Goal: Task Accomplishment & Management: Manage account settings

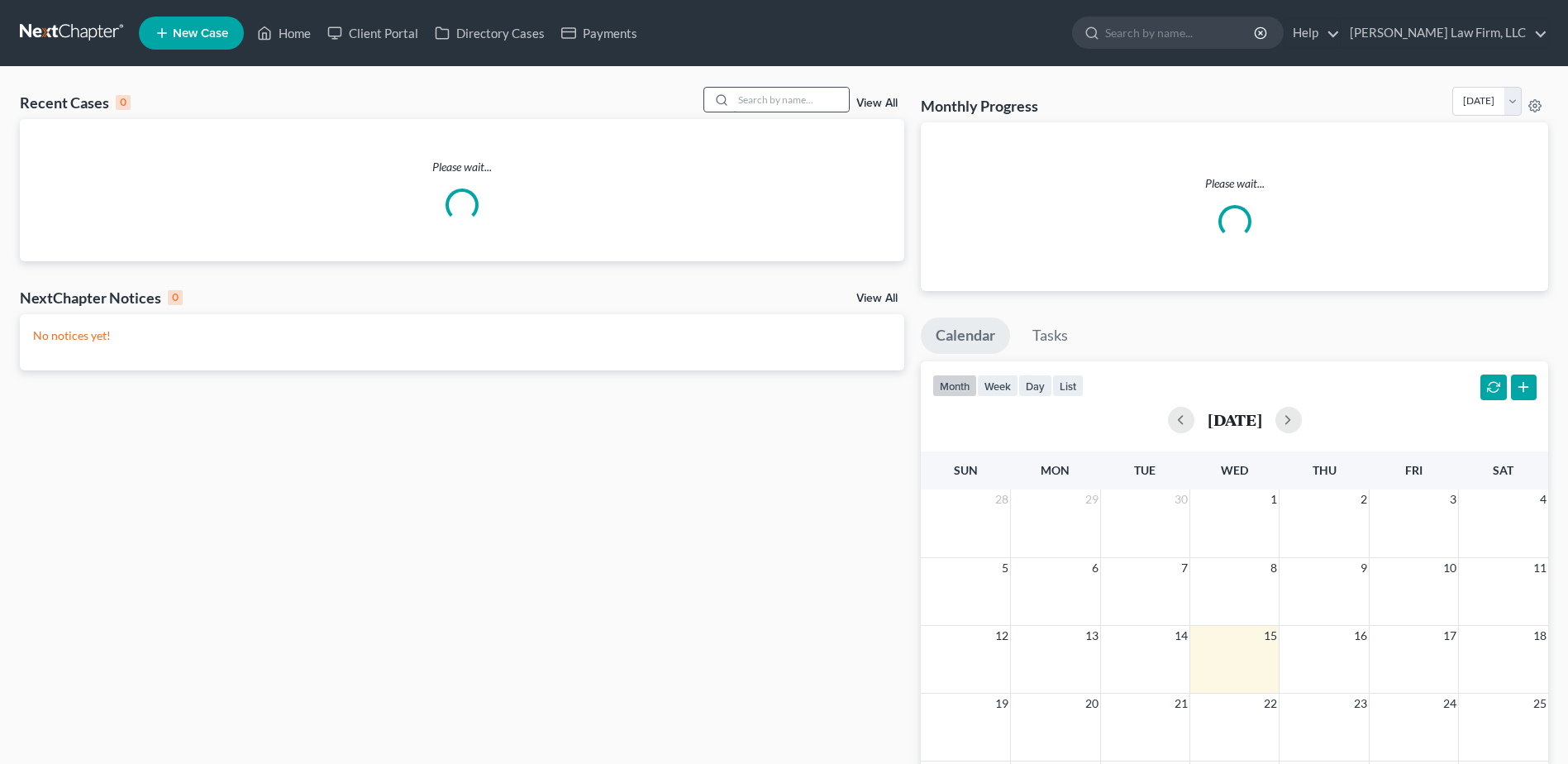
drag, startPoint x: 844, startPoint y: 94, endPoint x: 835, endPoint y: 101, distance: 11.4
click at [844, 94] on input "search" at bounding box center [791, 99] width 116 height 24
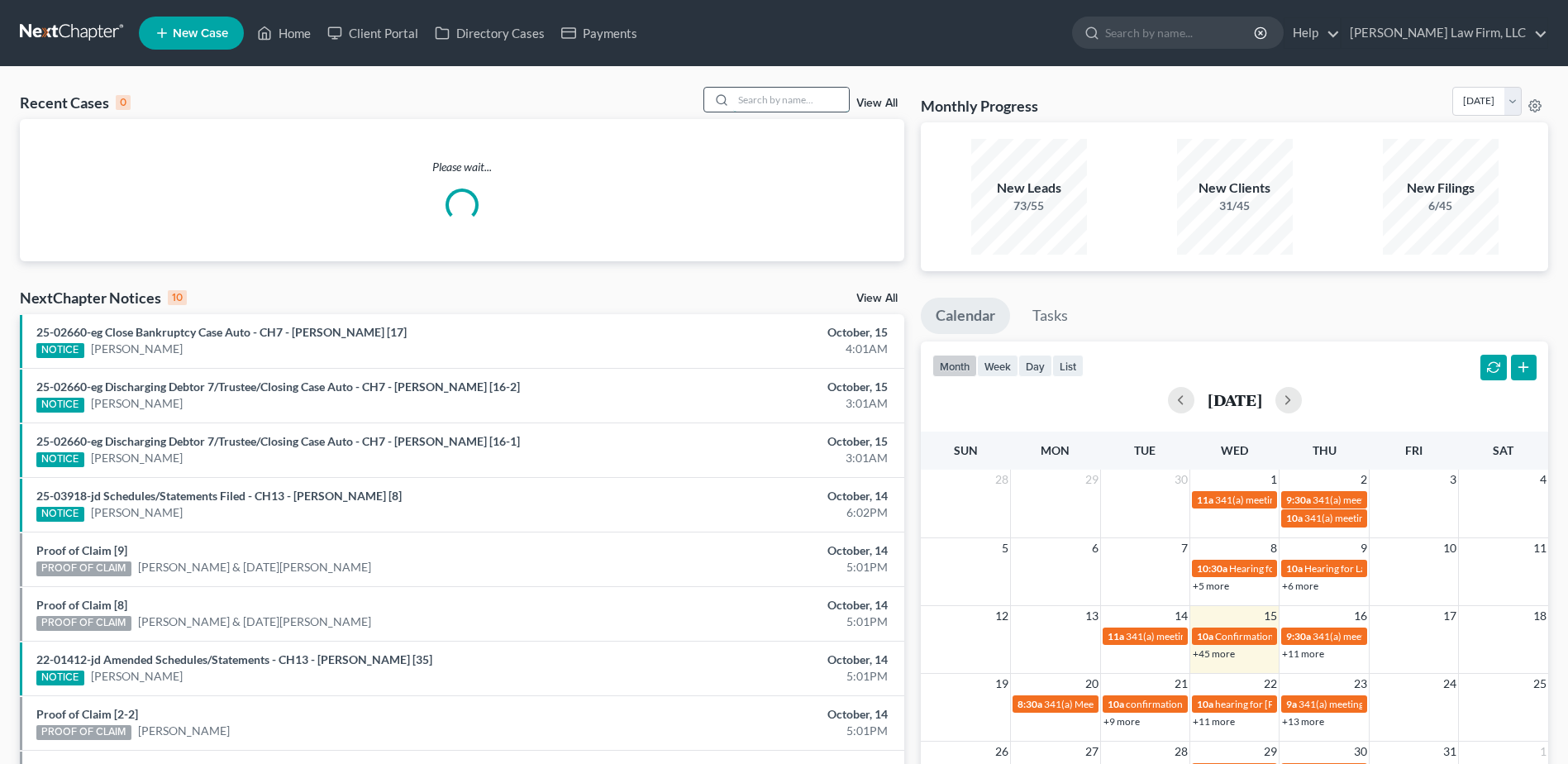
click at [834, 101] on input "search" at bounding box center [791, 99] width 116 height 24
type input "sweet"
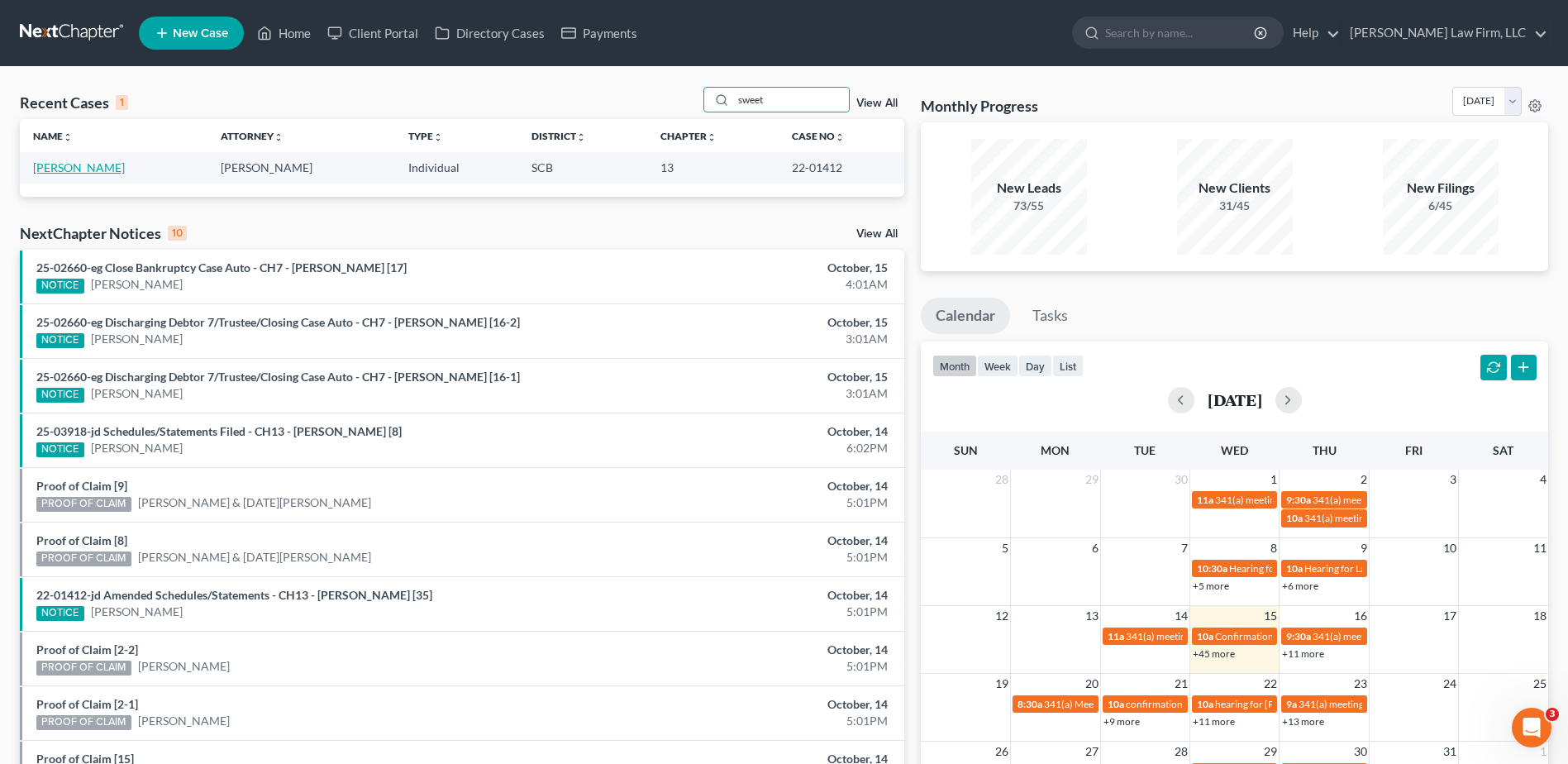
click at [77, 164] on link "[PERSON_NAME]" at bounding box center [79, 167] width 92 height 14
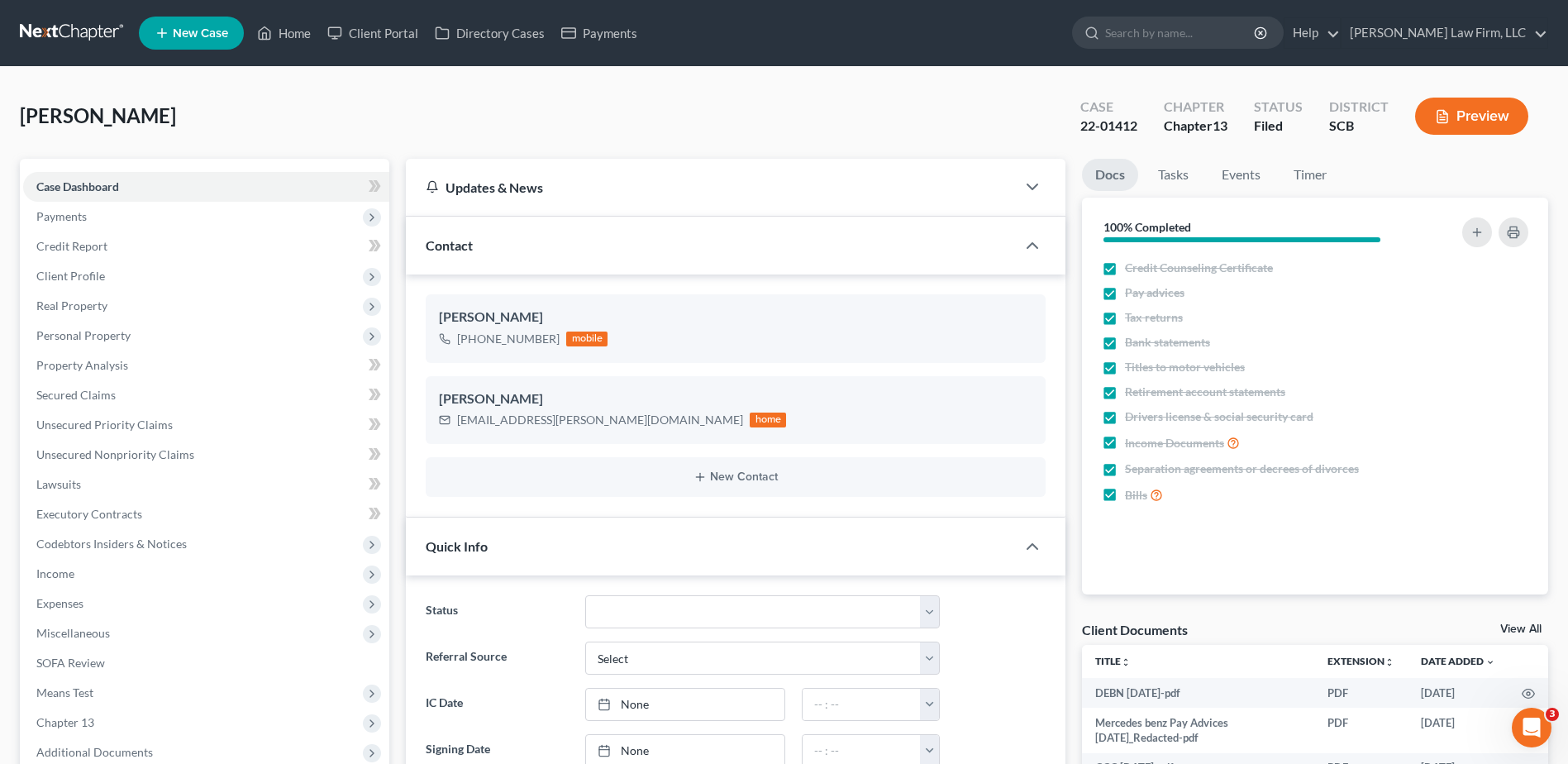
select select "1"
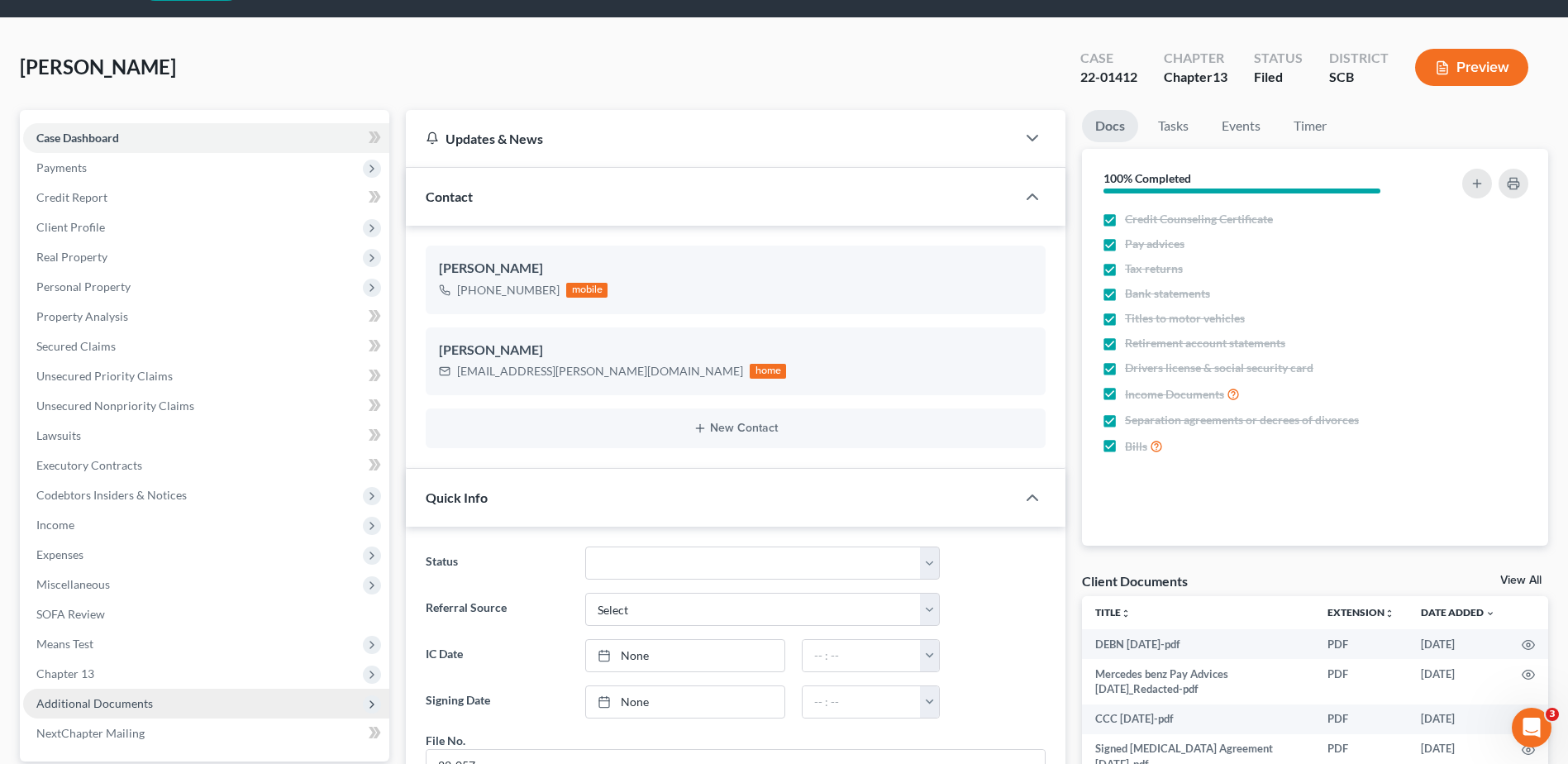
scroll to position [413, 0]
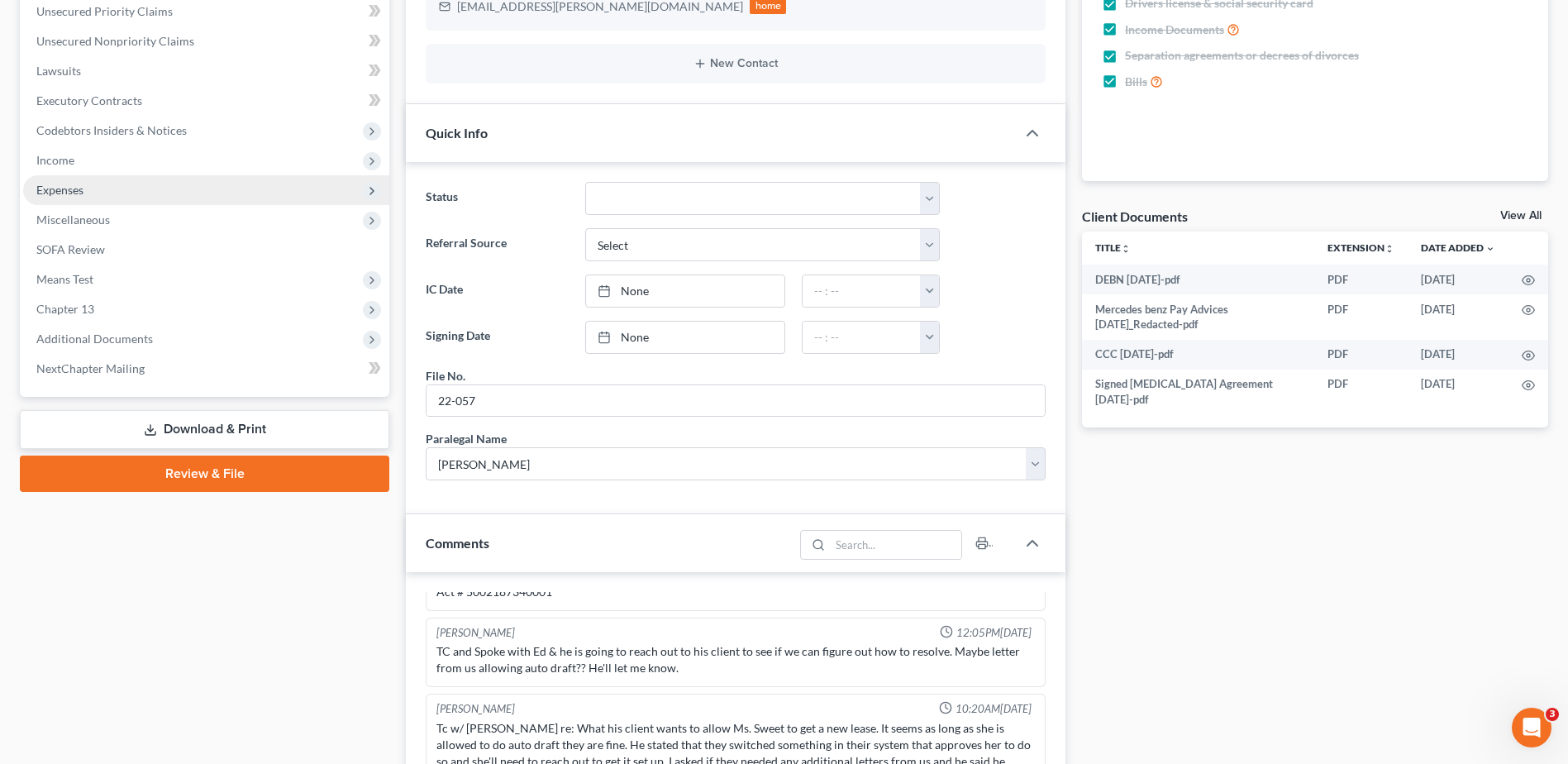
click at [60, 190] on span "Expenses" at bounding box center [60, 190] width 47 height 14
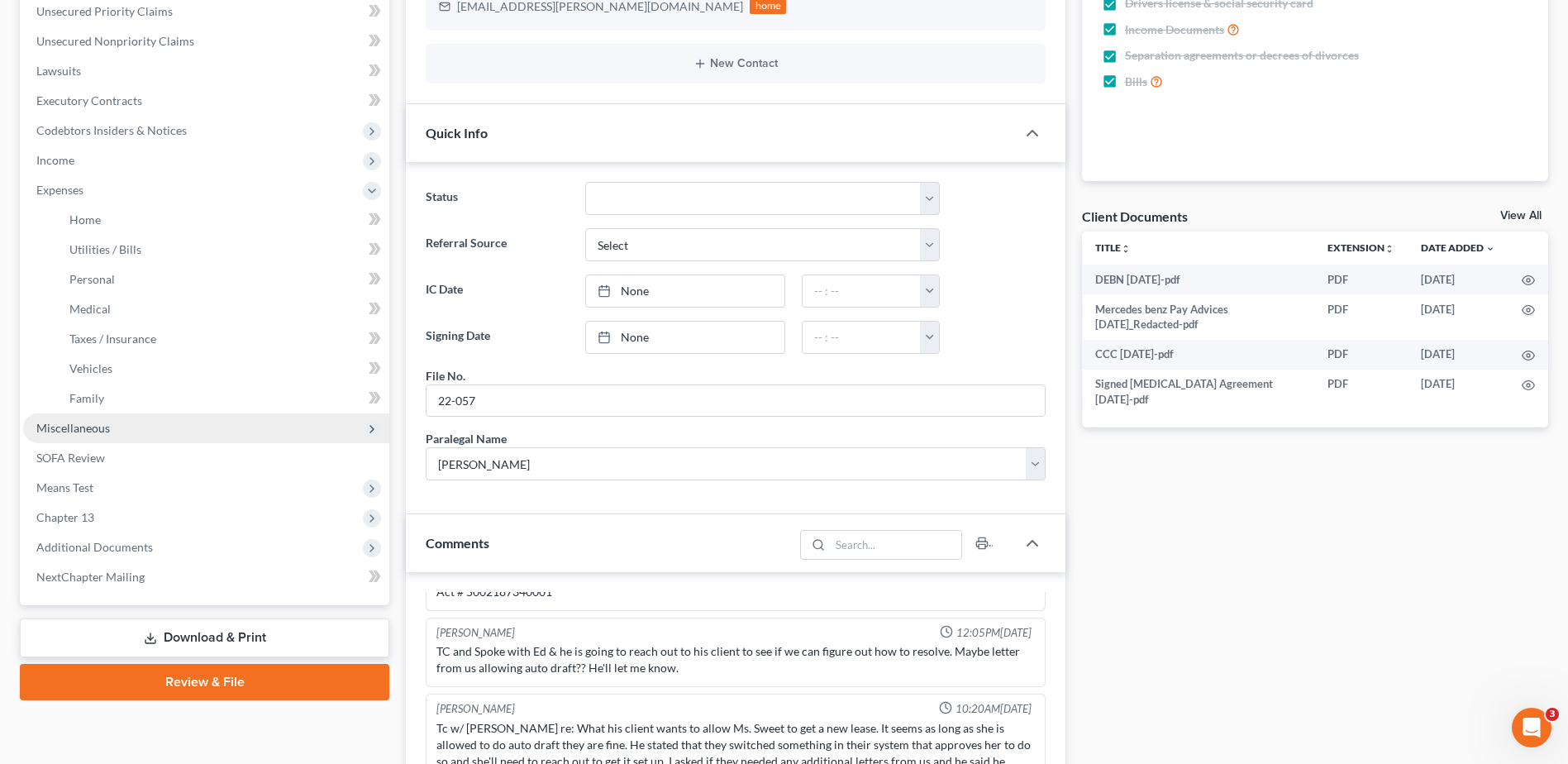
click at [94, 431] on span "Miscellaneous" at bounding box center [74, 428] width 74 height 14
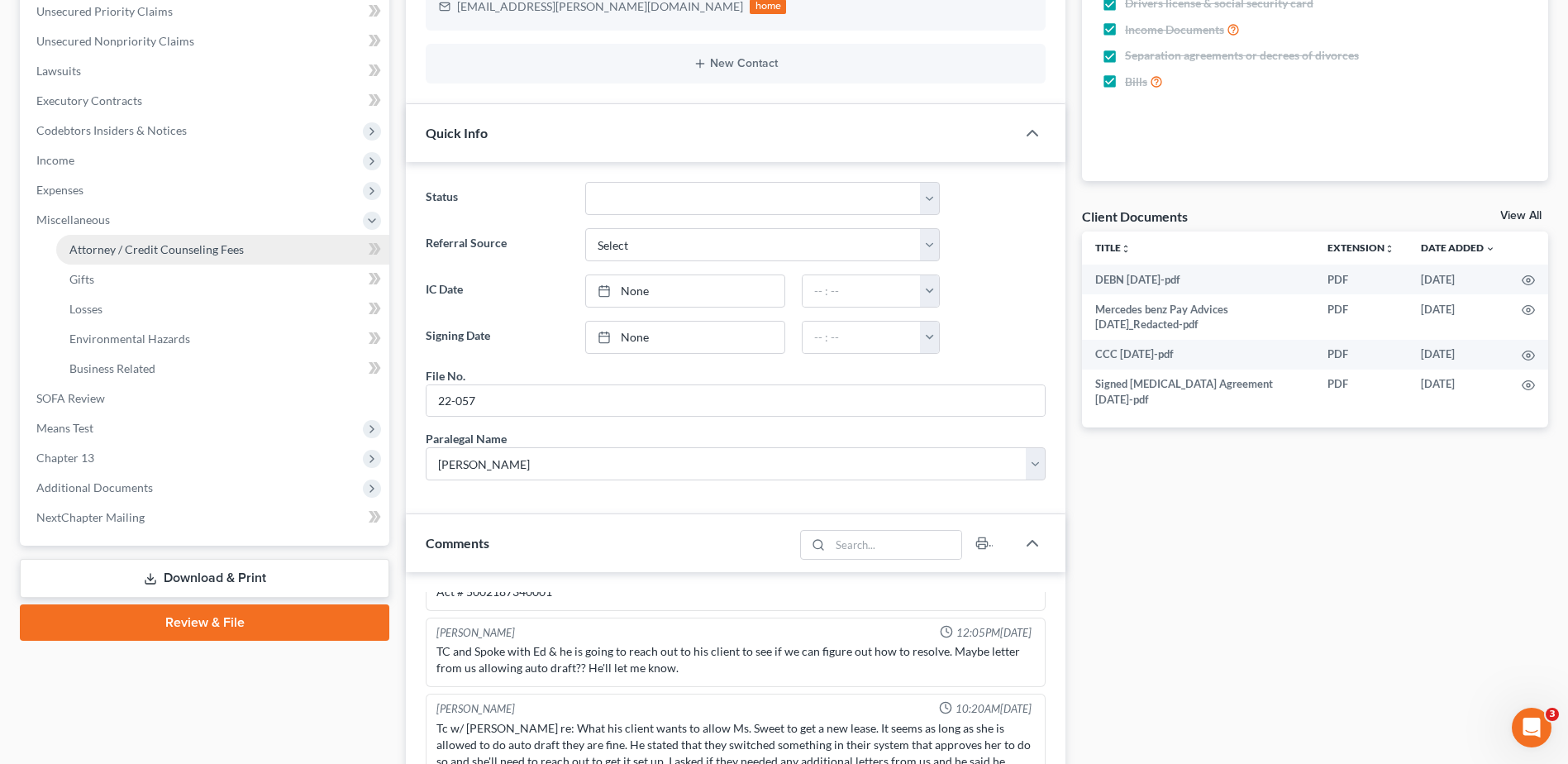
click at [130, 252] on span "Attorney / Credit Counseling Fees" at bounding box center [156, 249] width 174 height 14
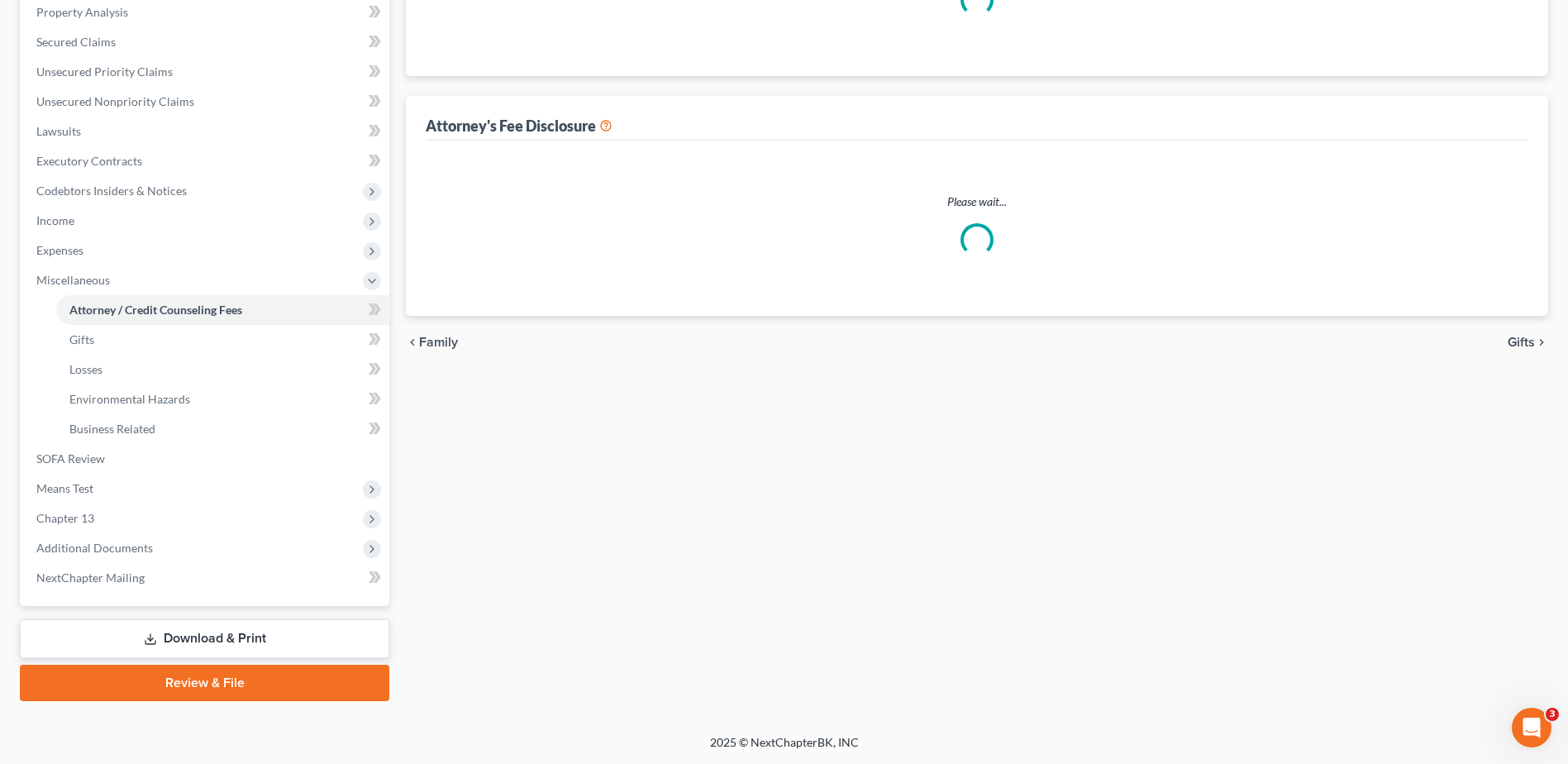
scroll to position [38, 0]
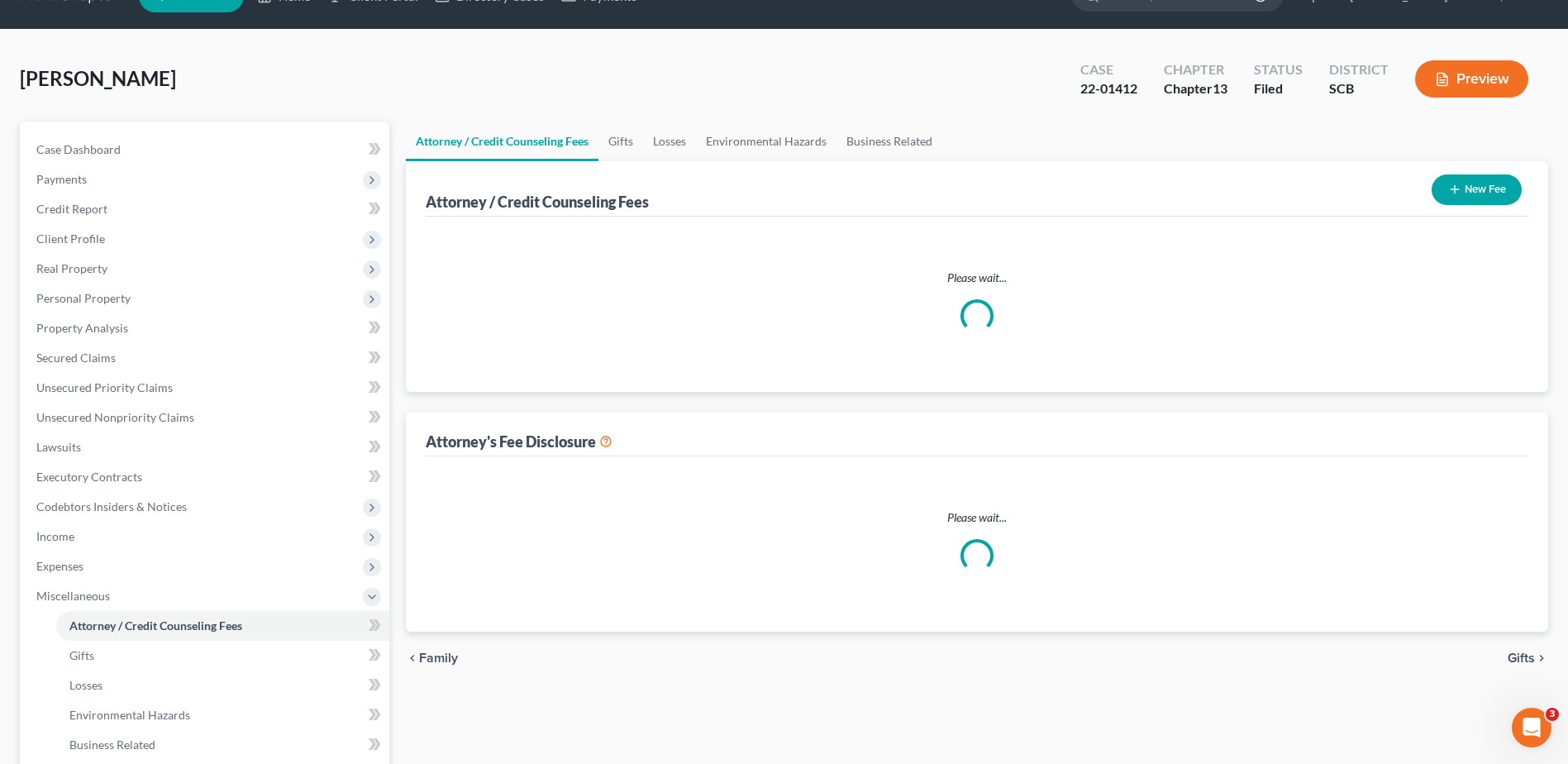
select select "0"
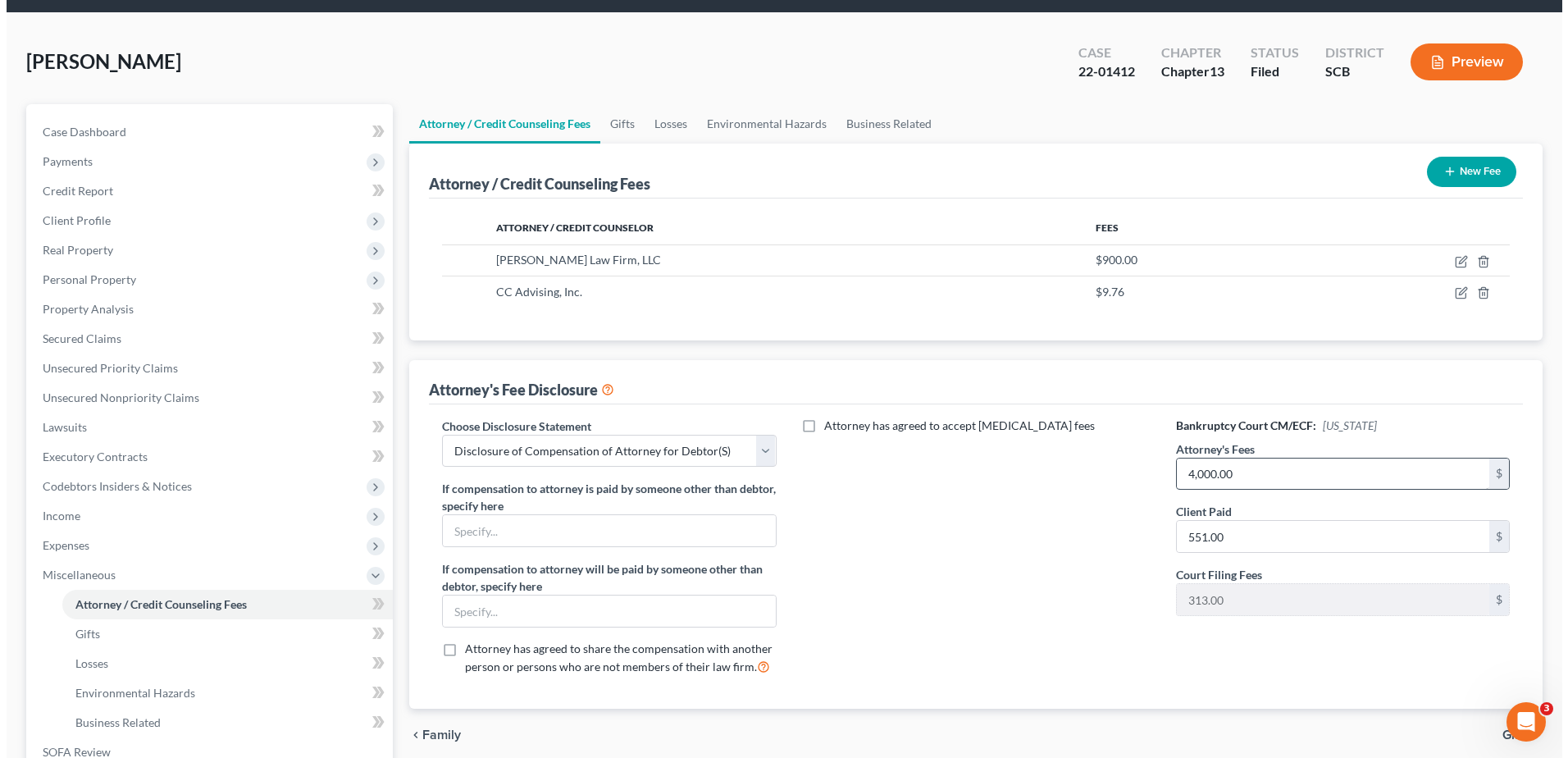
scroll to position [82, 0]
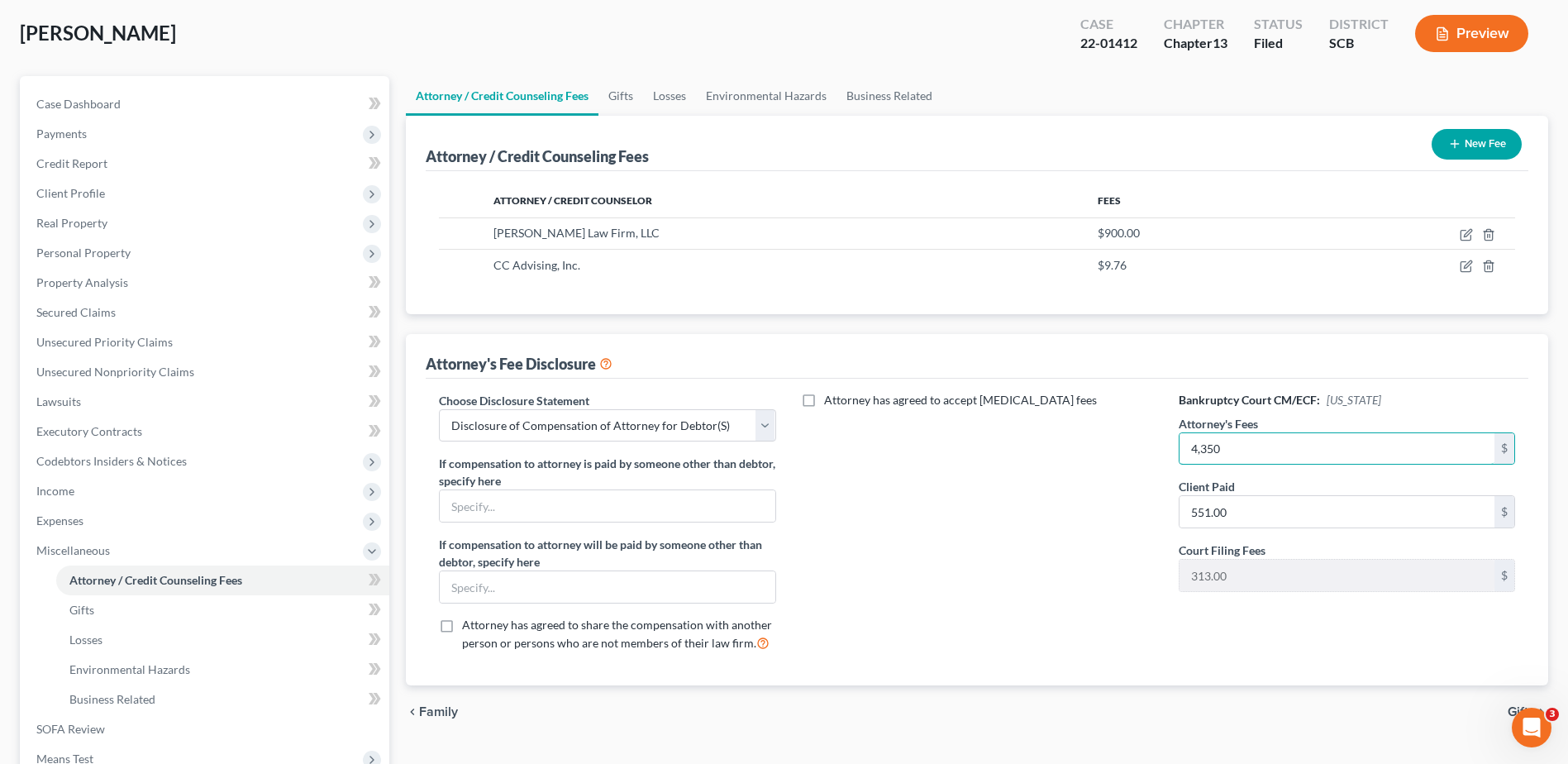
type input "4,350"
click at [1478, 33] on button "Preview" at bounding box center [1471, 33] width 113 height 38
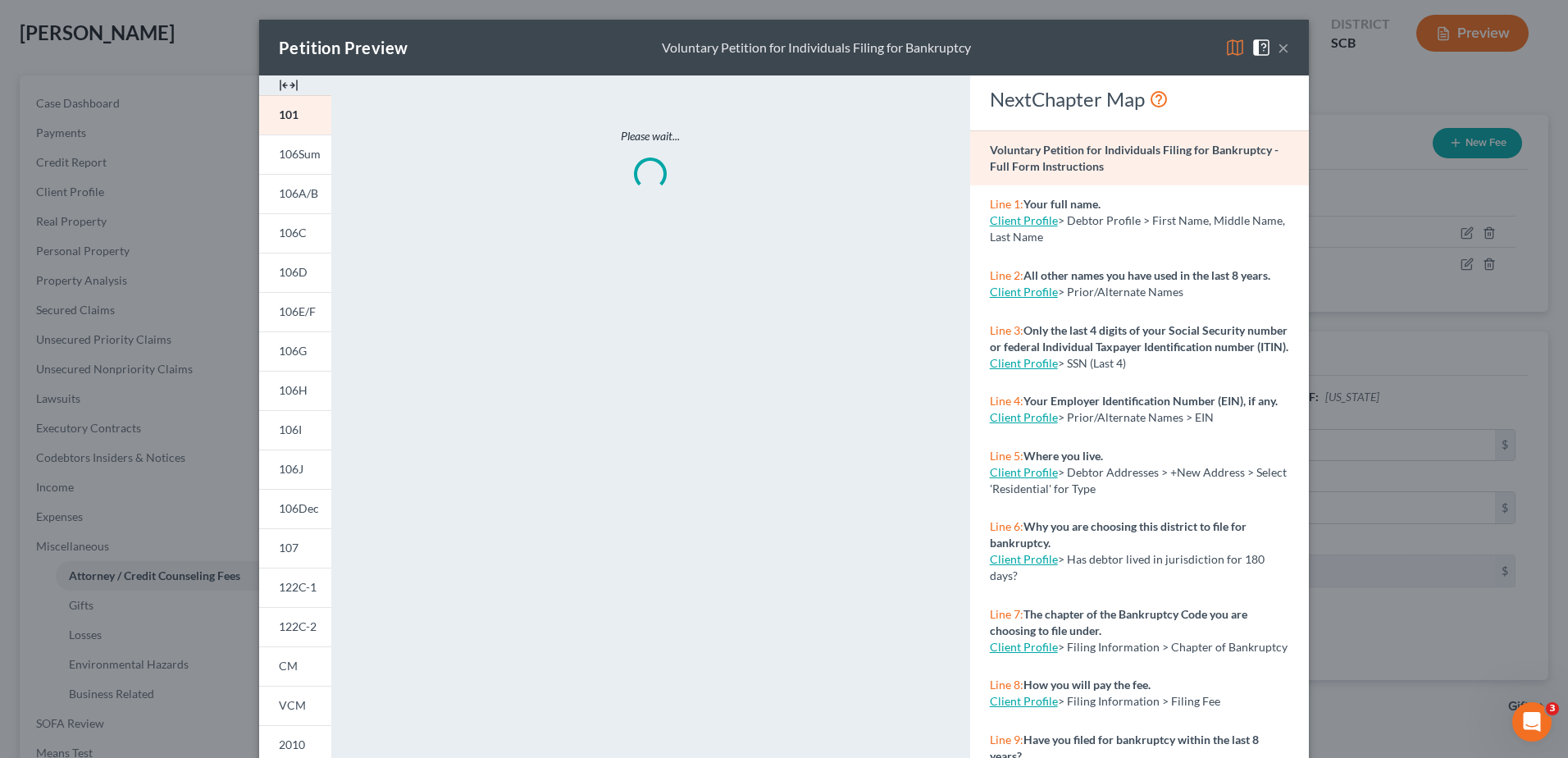
click at [1227, 43] on img at bounding box center [1235, 47] width 20 height 20
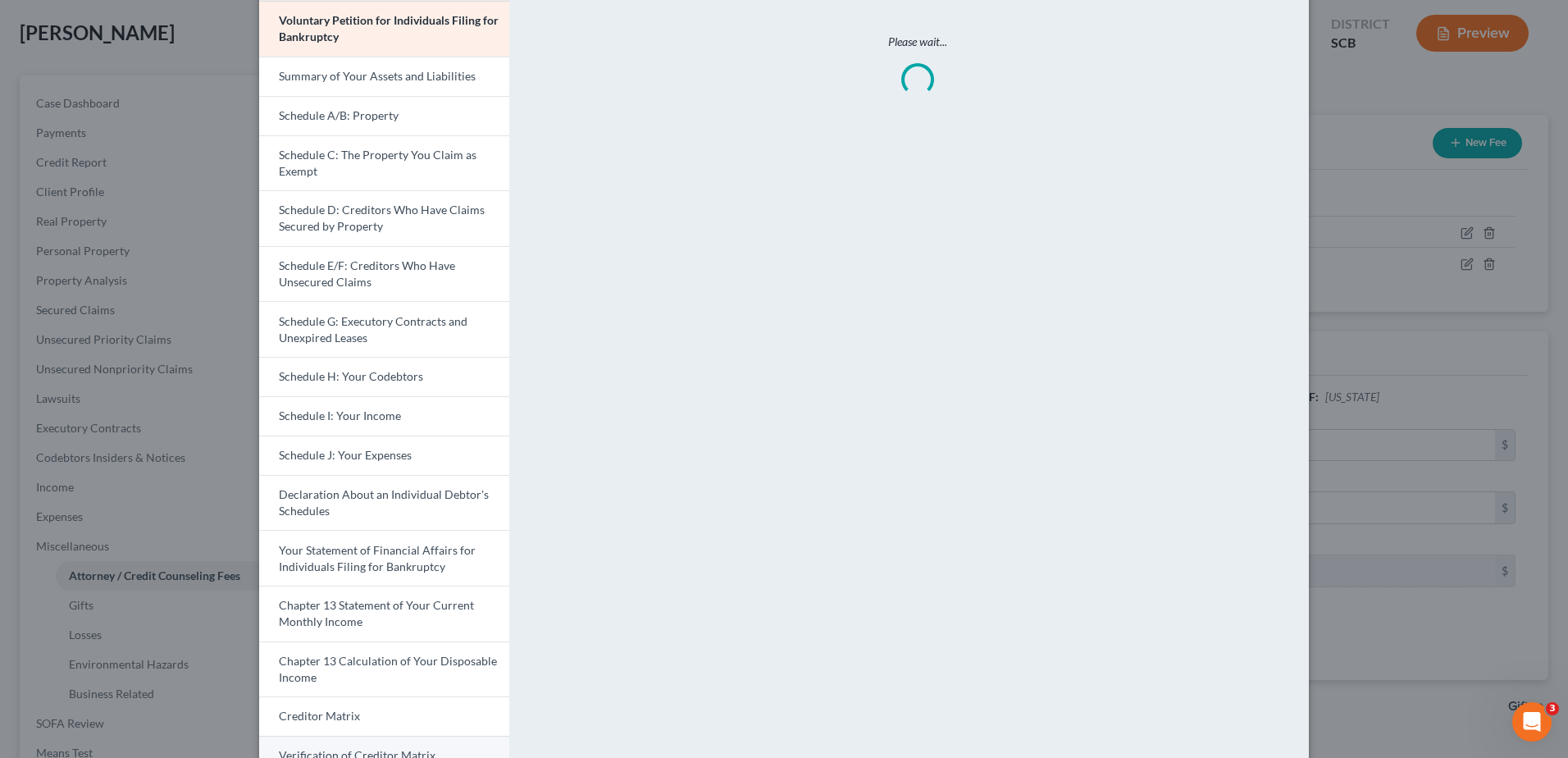
scroll to position [276, 0]
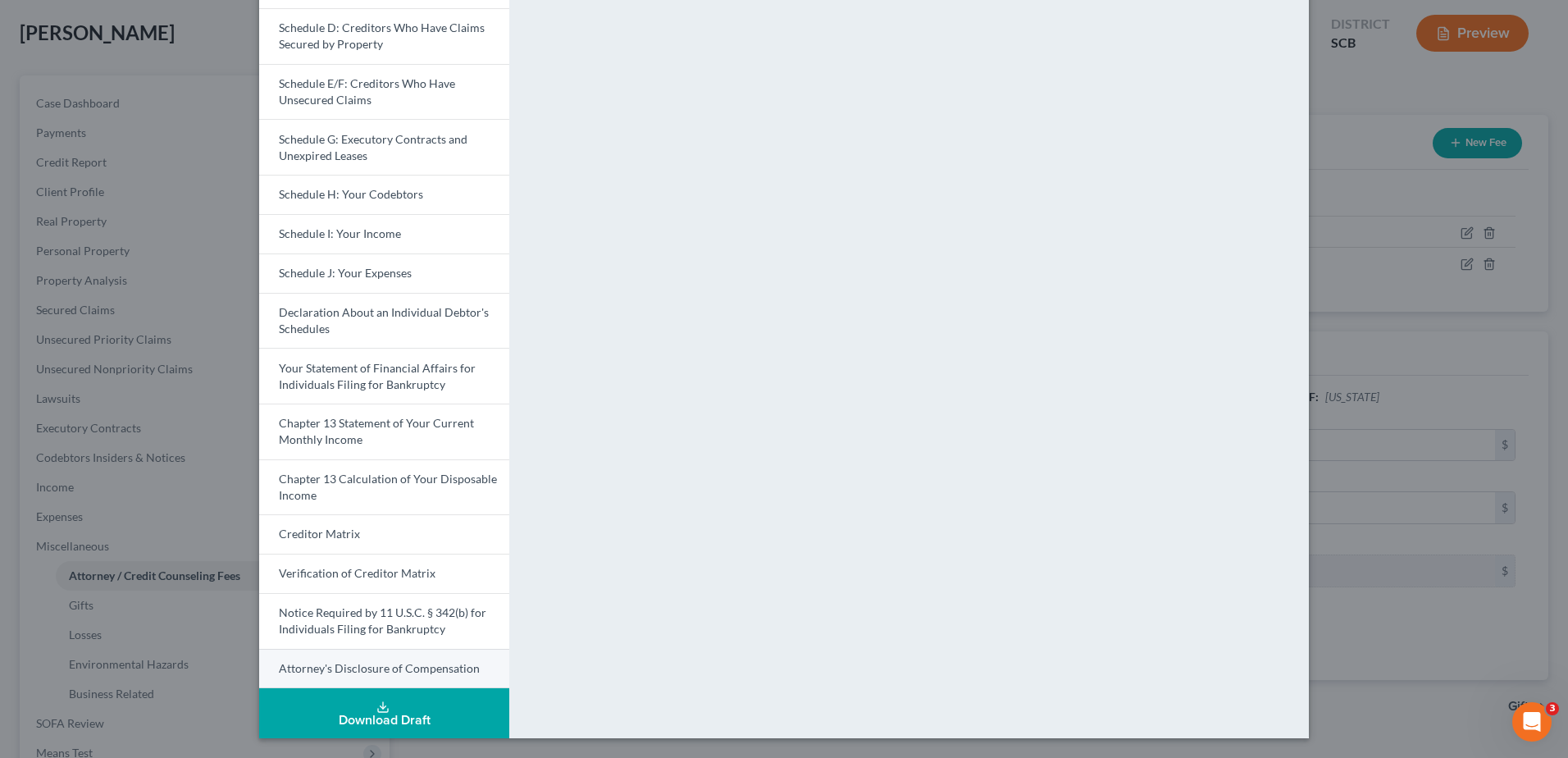
click at [370, 672] on span "Attorney's Disclosure of Compensation" at bounding box center [379, 668] width 201 height 14
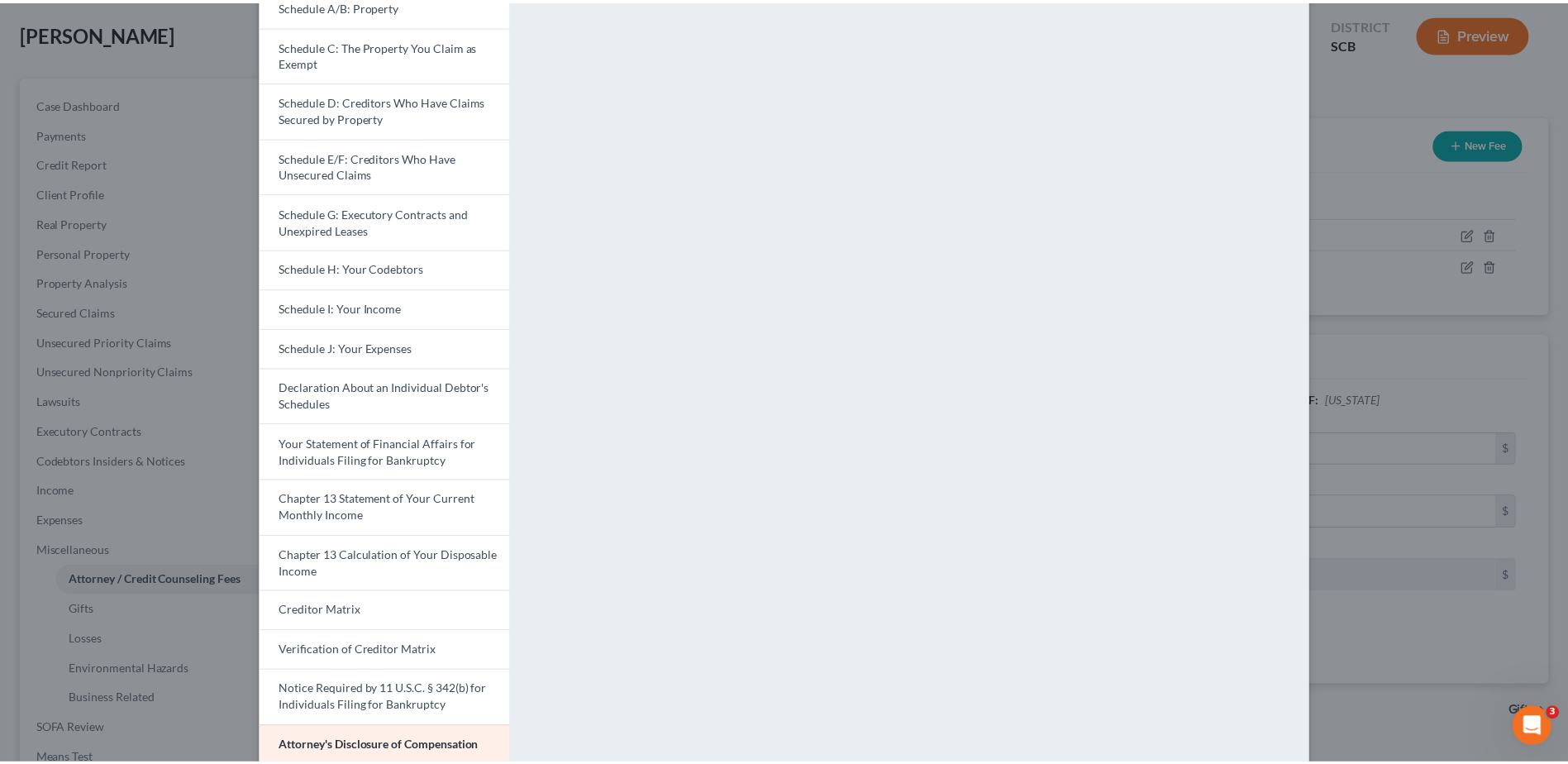
scroll to position [113, 0]
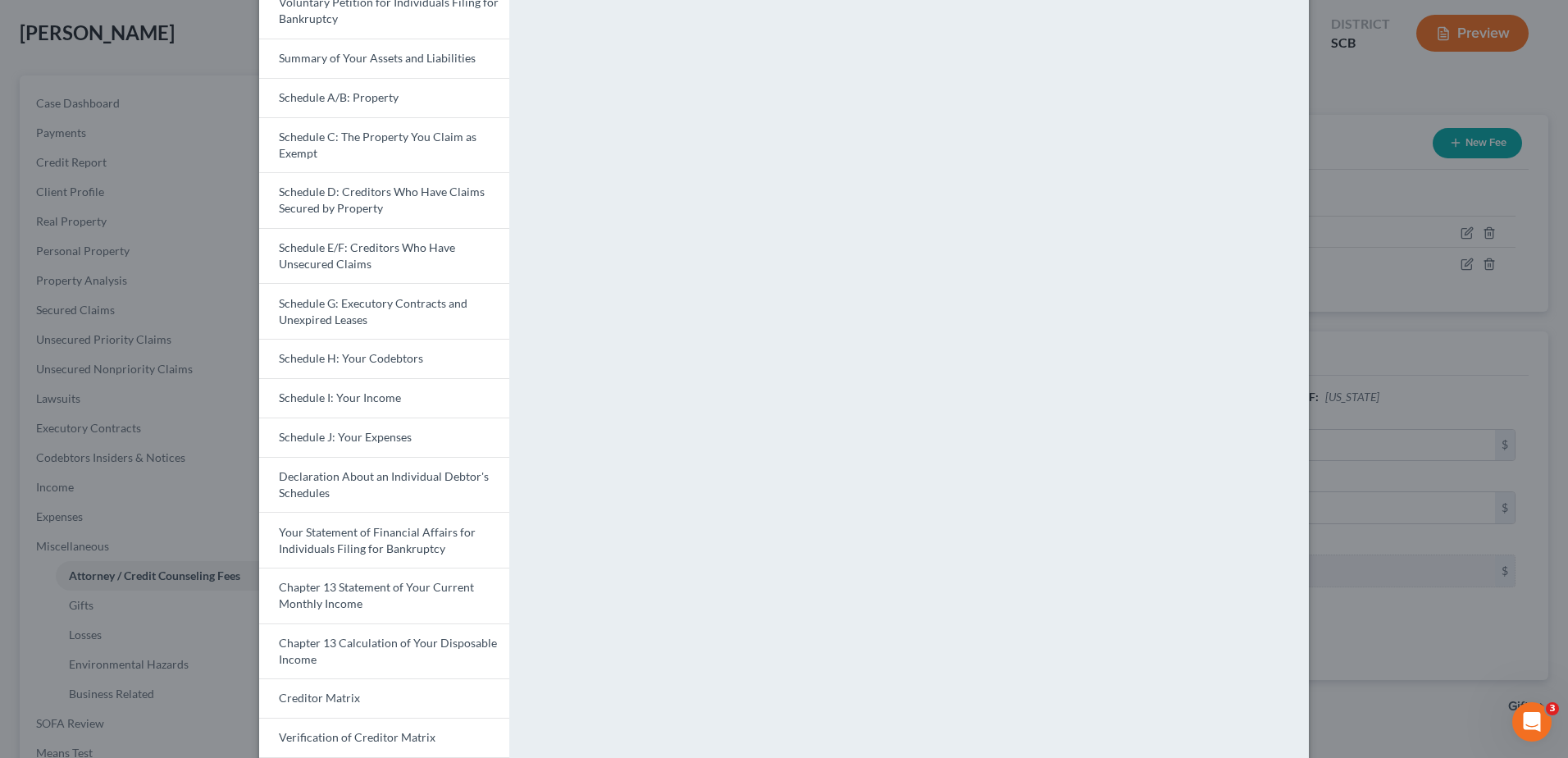
click at [1358, 90] on div "Petition Preview Attorney's Disclosure of Compensation × Voluntary Petition for…" at bounding box center [784, 379] width 1568 height 758
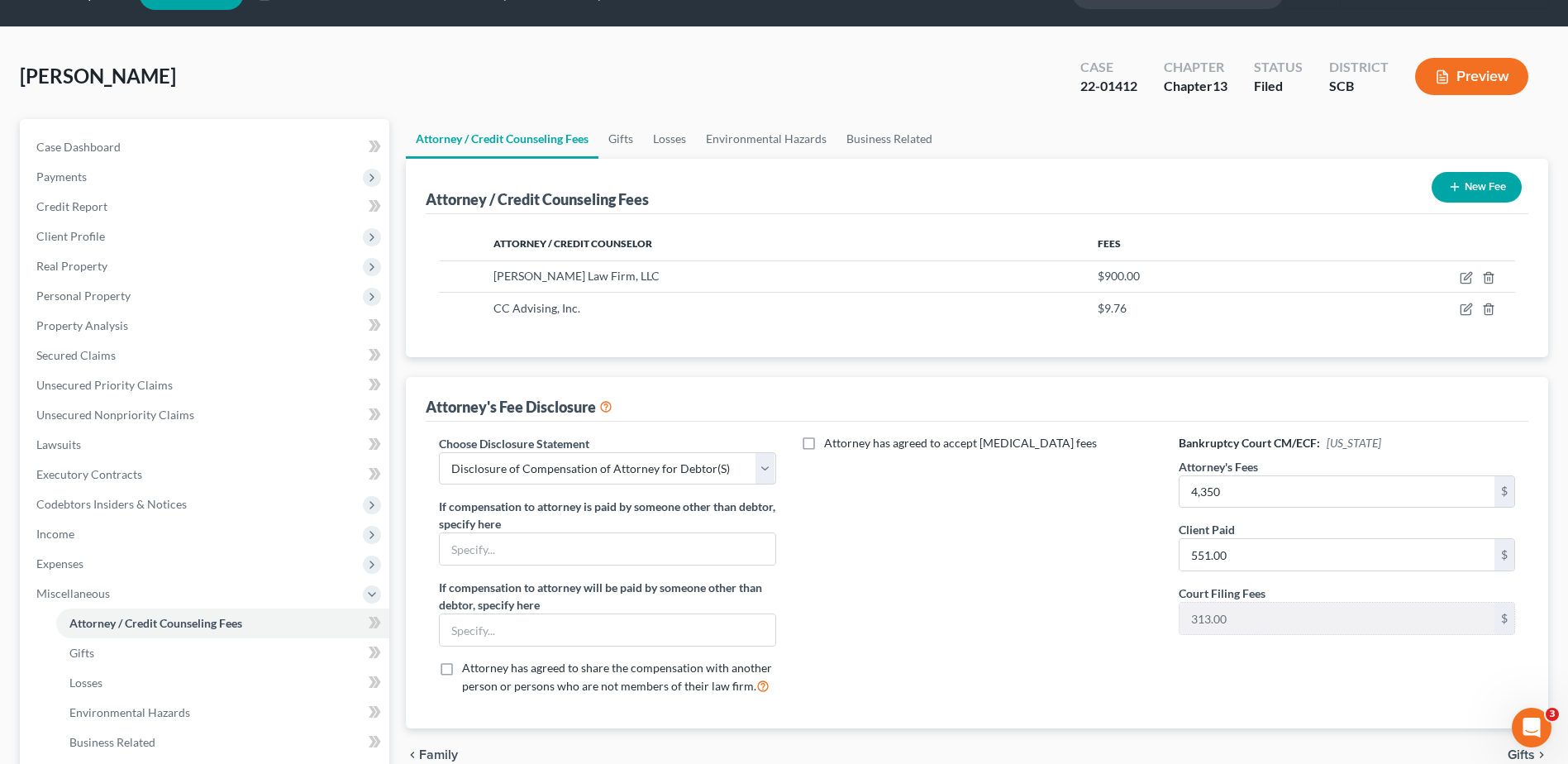
scroll to position [0, 0]
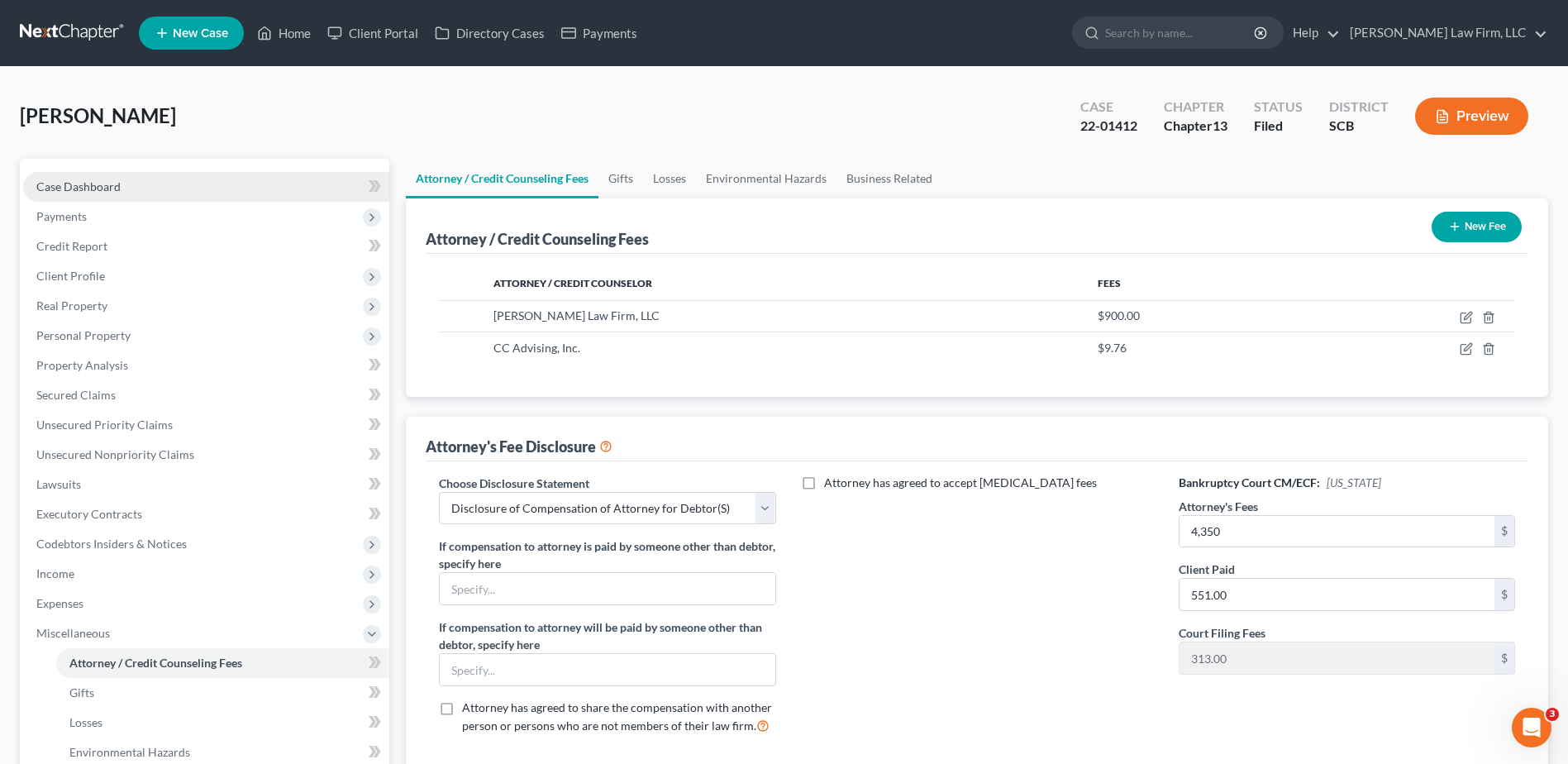
click at [74, 172] on link "Case Dashboard" at bounding box center [206, 187] width 367 height 30
select select "1"
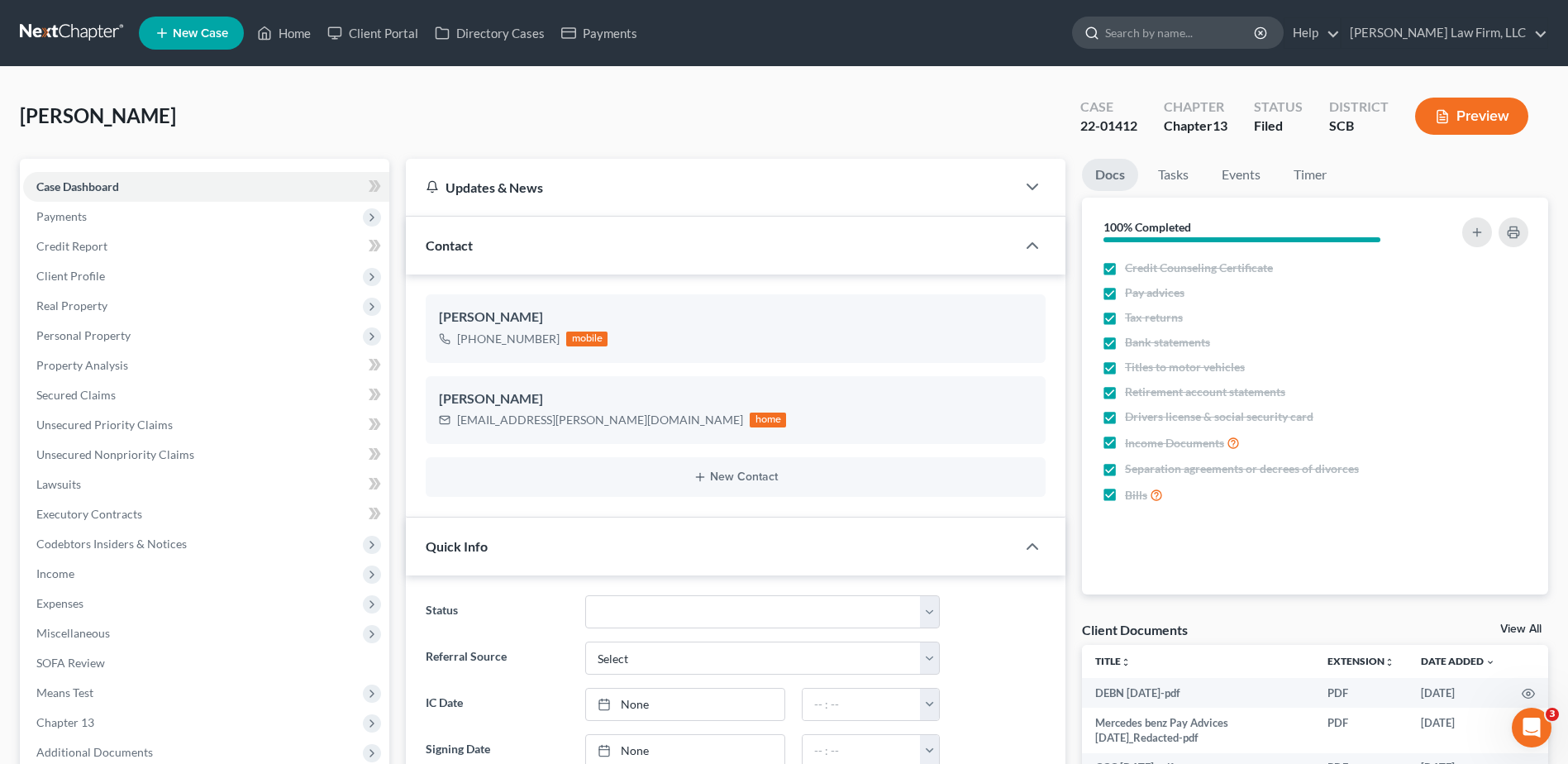
click at [1191, 38] on input "search" at bounding box center [1180, 32] width 151 height 31
type input "[PERSON_NAME]"
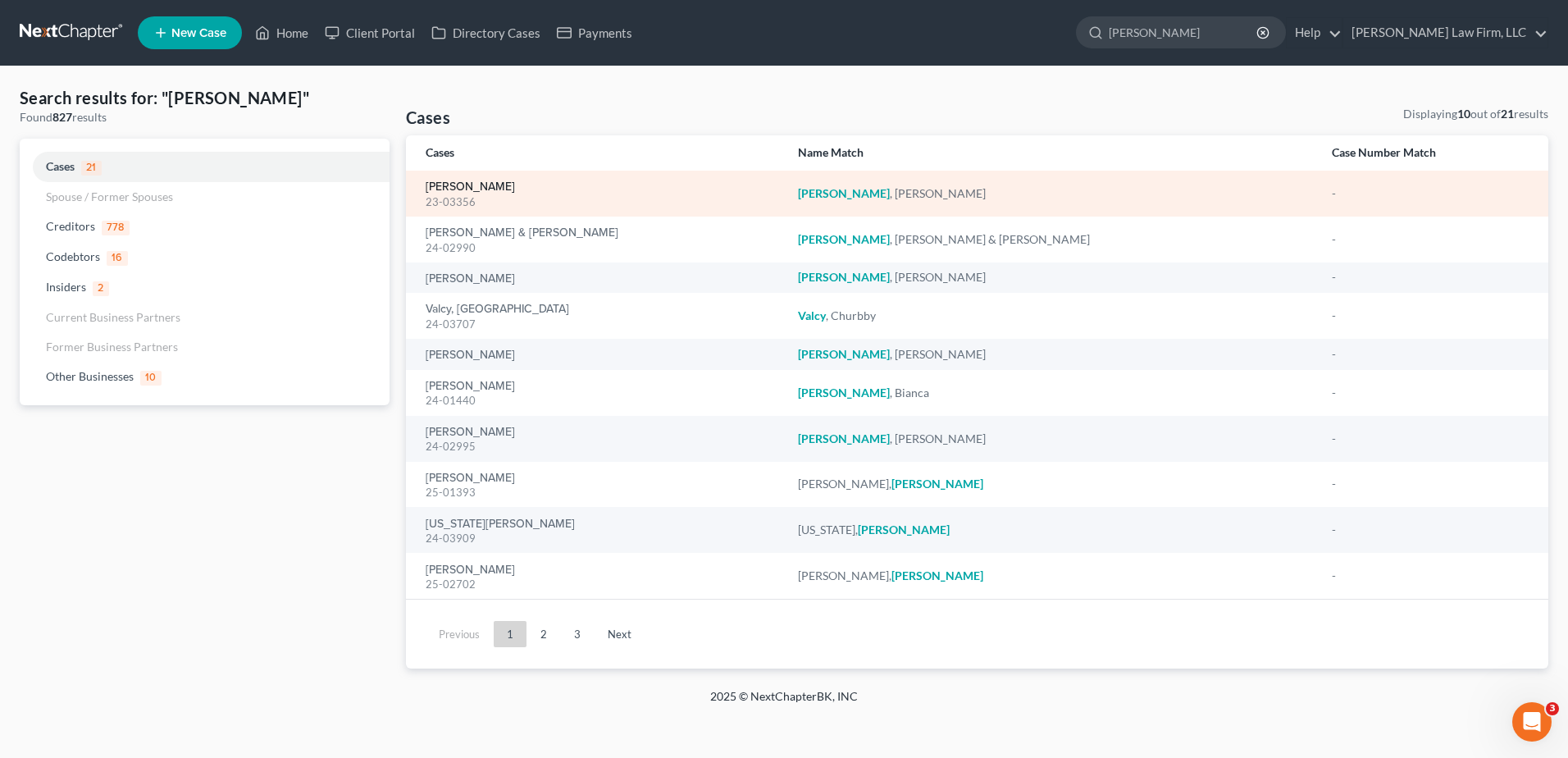
drag, startPoint x: 473, startPoint y: 186, endPoint x: 453, endPoint y: 189, distance: 20.2
click at [472, 186] on link "[PERSON_NAME]" at bounding box center [470, 187] width 89 height 11
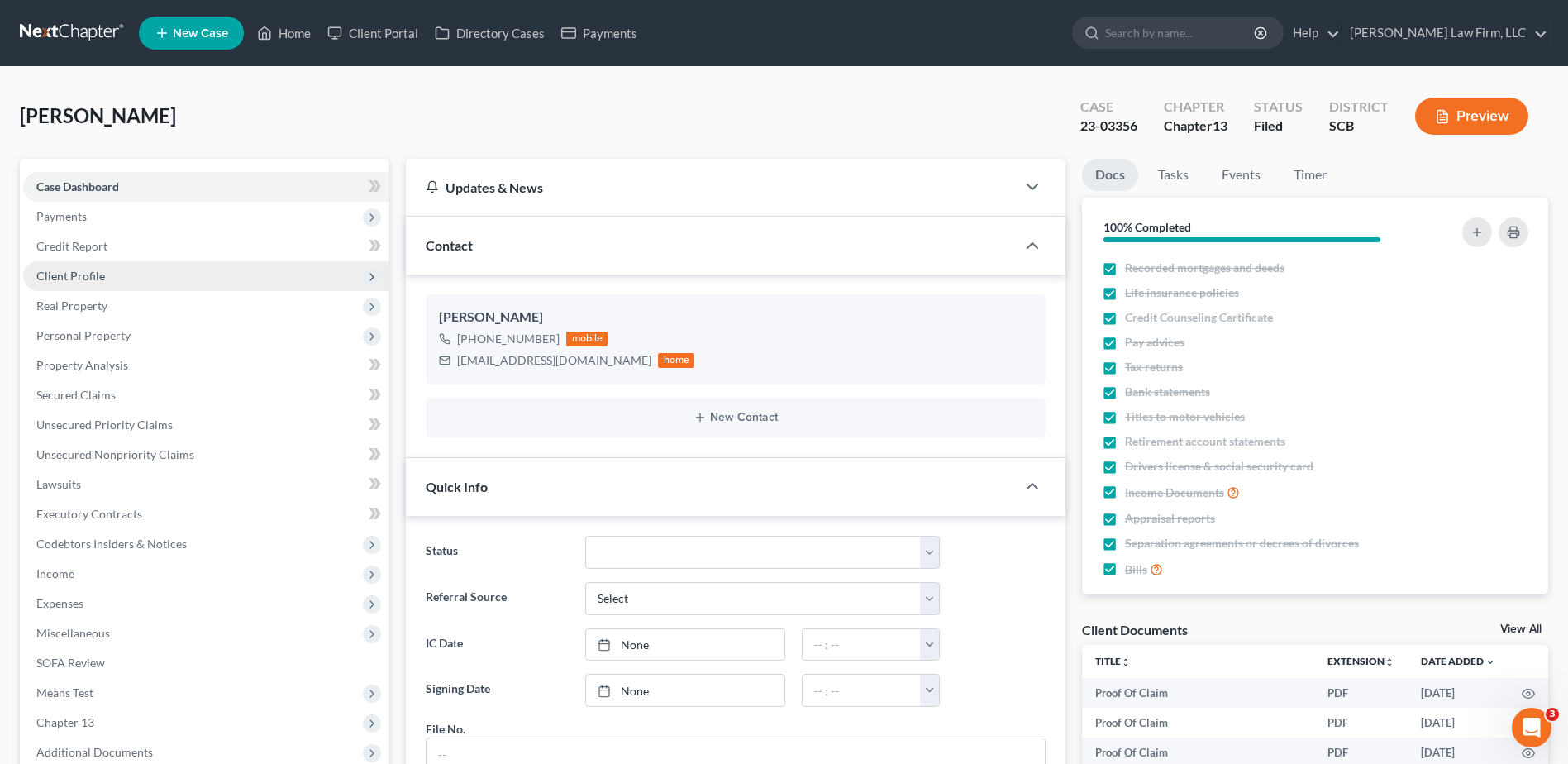
scroll to position [2600, 0]
click at [80, 273] on span "Client Profile" at bounding box center [71, 276] width 68 height 14
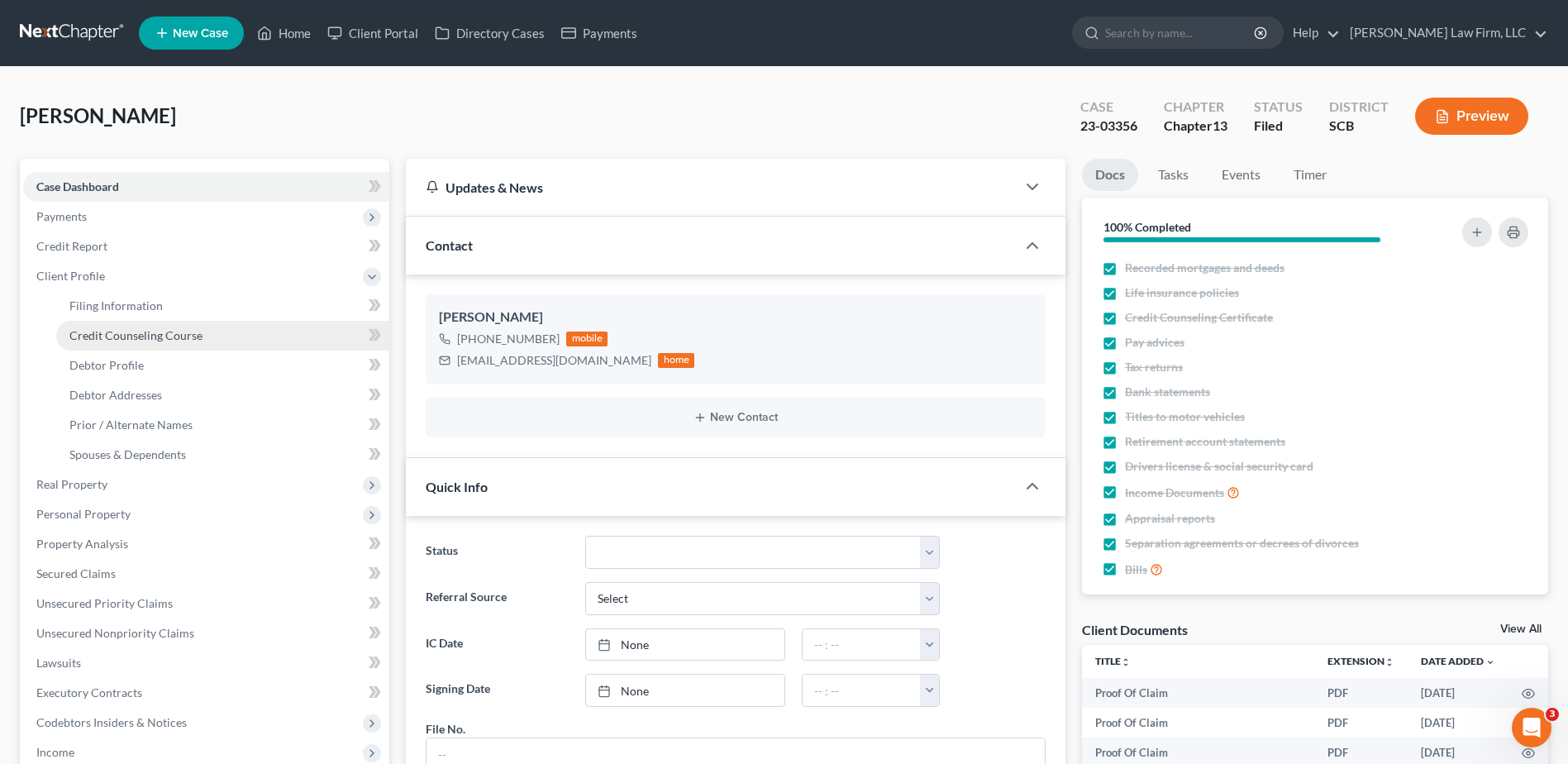
scroll to position [994, 0]
drag, startPoint x: 139, startPoint y: 393, endPoint x: 25, endPoint y: 394, distance: 114.0
click at [139, 393] on span "Debtor Addresses" at bounding box center [116, 395] width 93 height 14
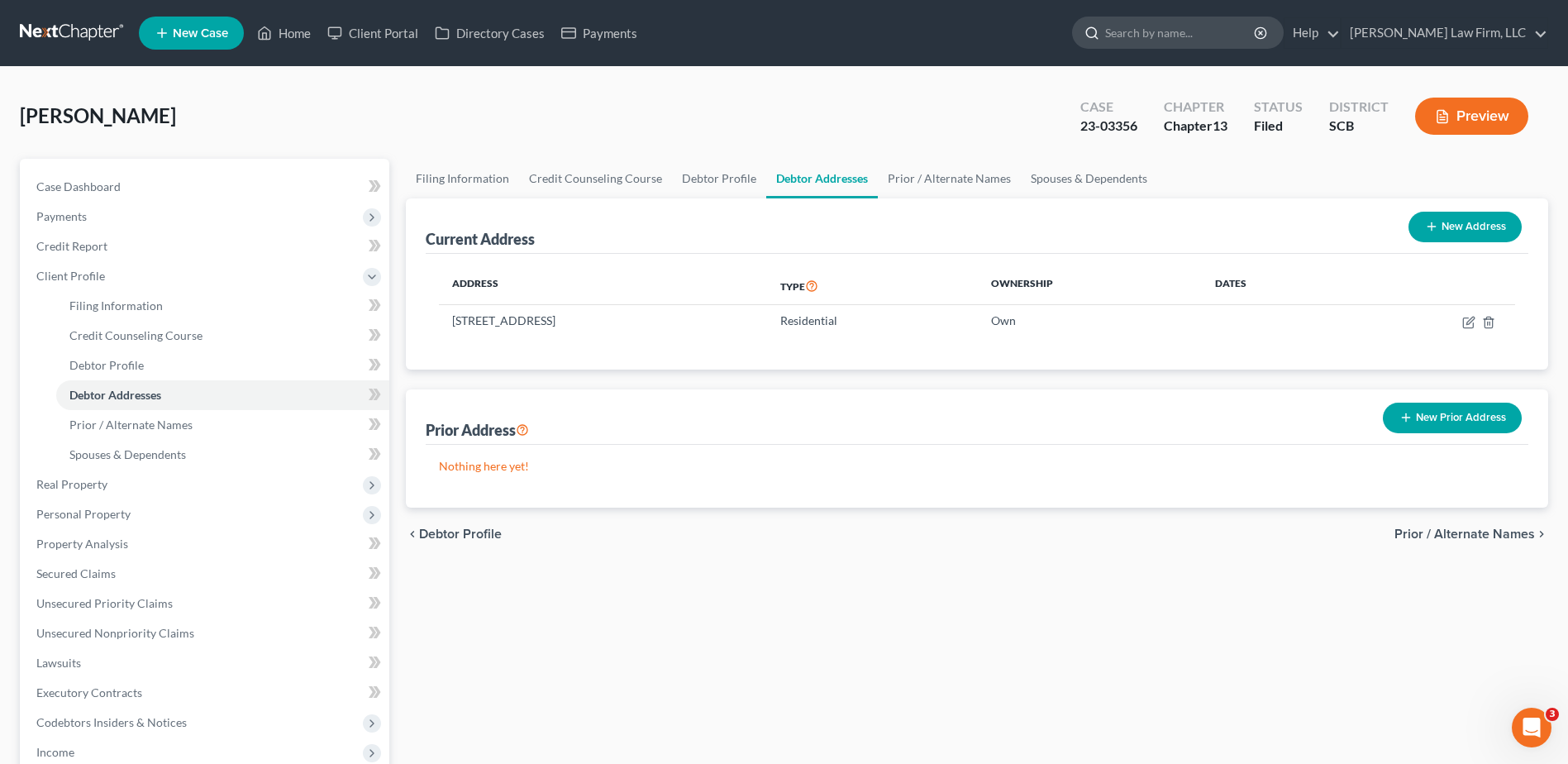
click at [1190, 23] on input "search" at bounding box center [1180, 32] width 151 height 31
type input "hall"
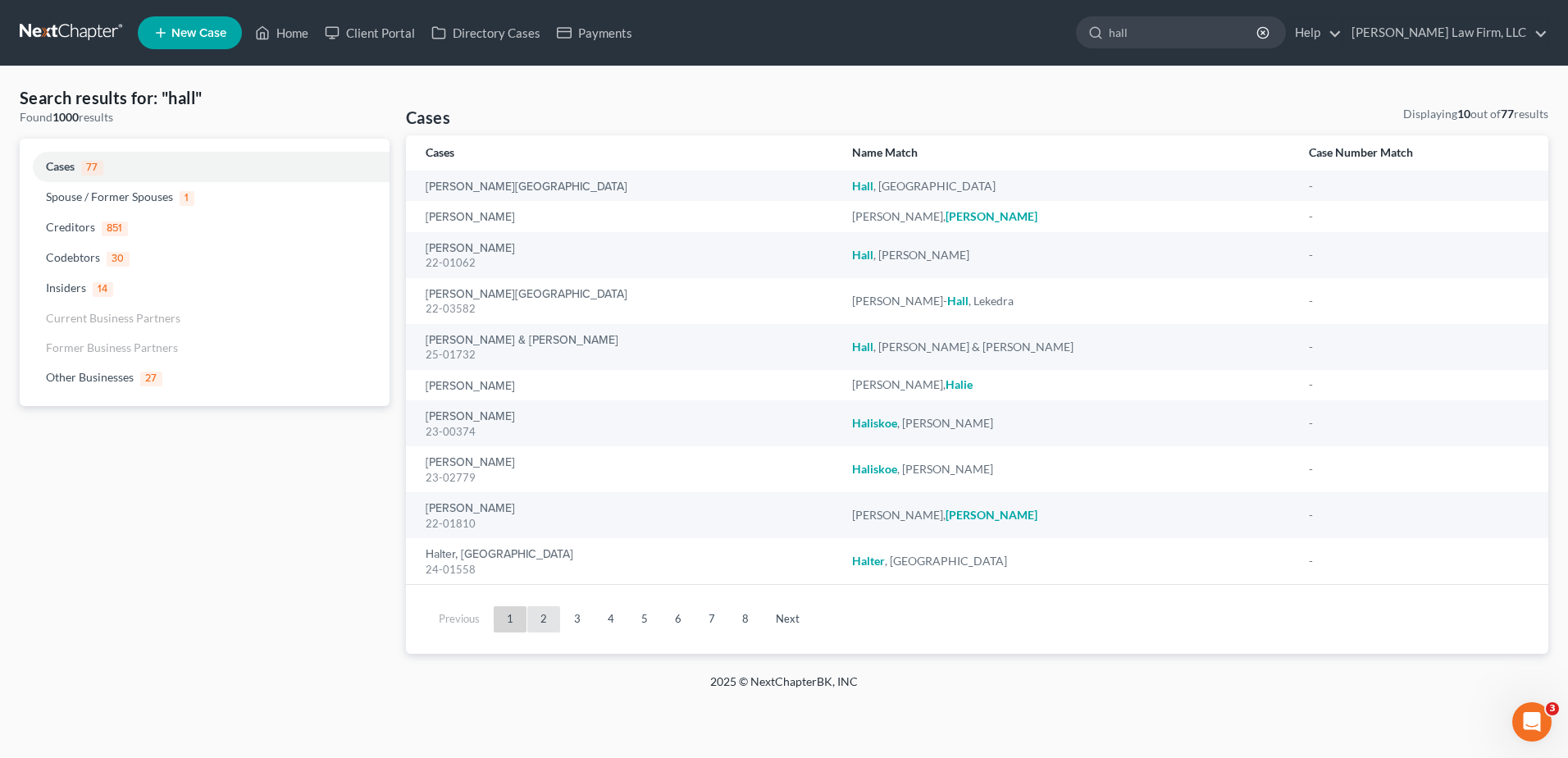
click at [548, 621] on link "2" at bounding box center [544, 619] width 33 height 26
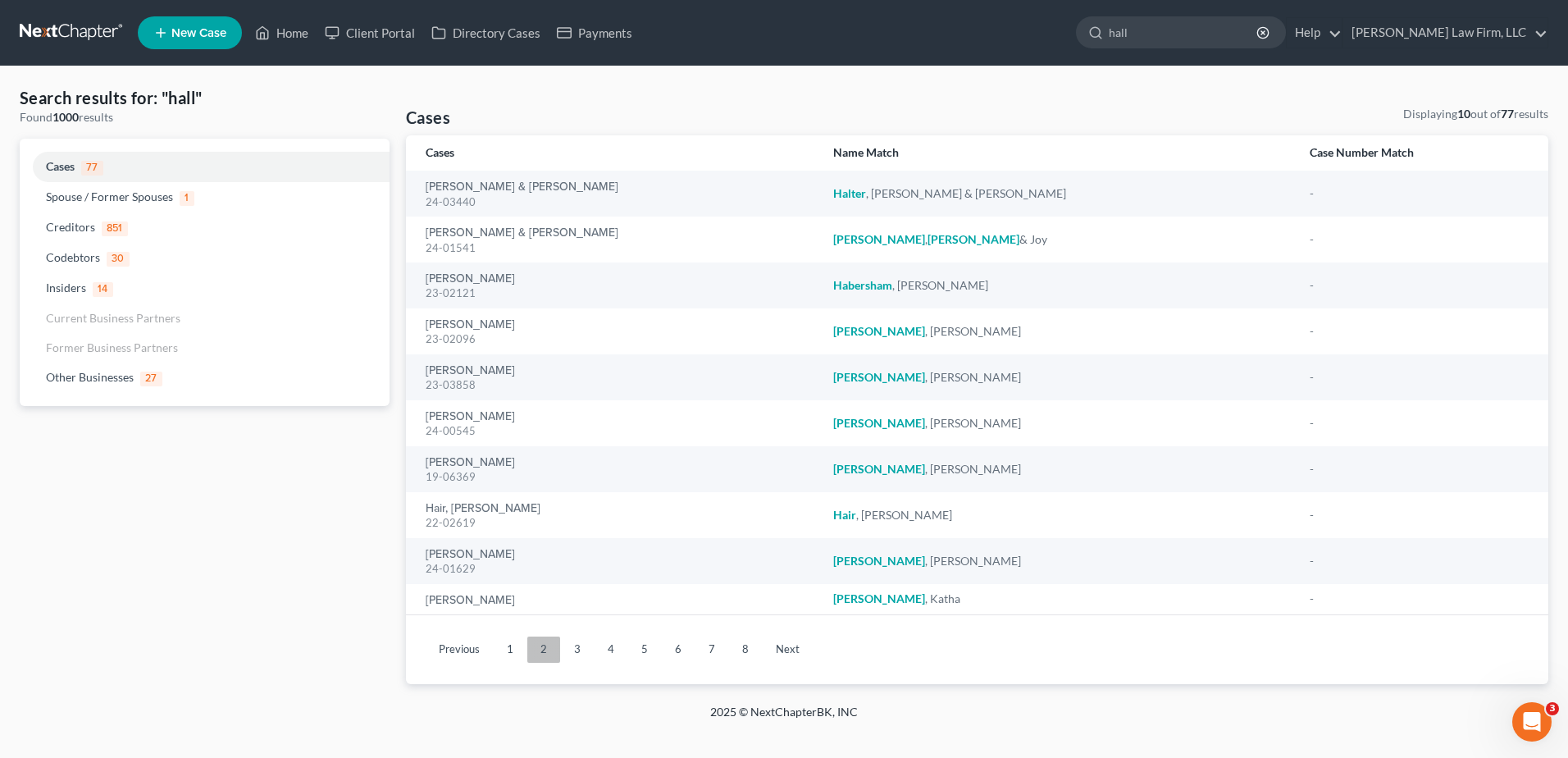
drag, startPoint x: 577, startPoint y: 649, endPoint x: 557, endPoint y: 611, distance: 42.9
click at [576, 649] on link "3" at bounding box center [577, 649] width 33 height 26
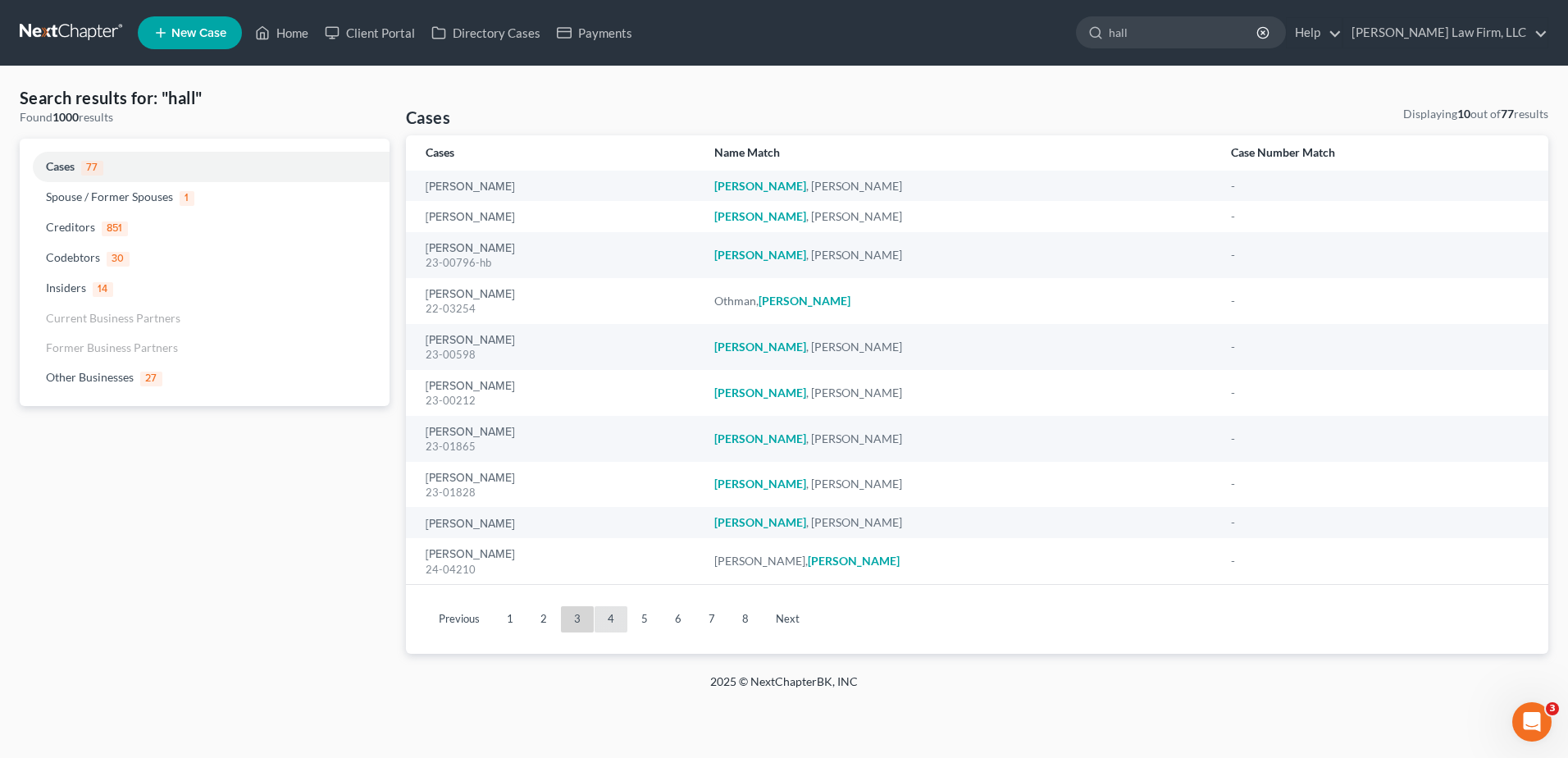
click at [612, 619] on link "4" at bounding box center [611, 619] width 33 height 26
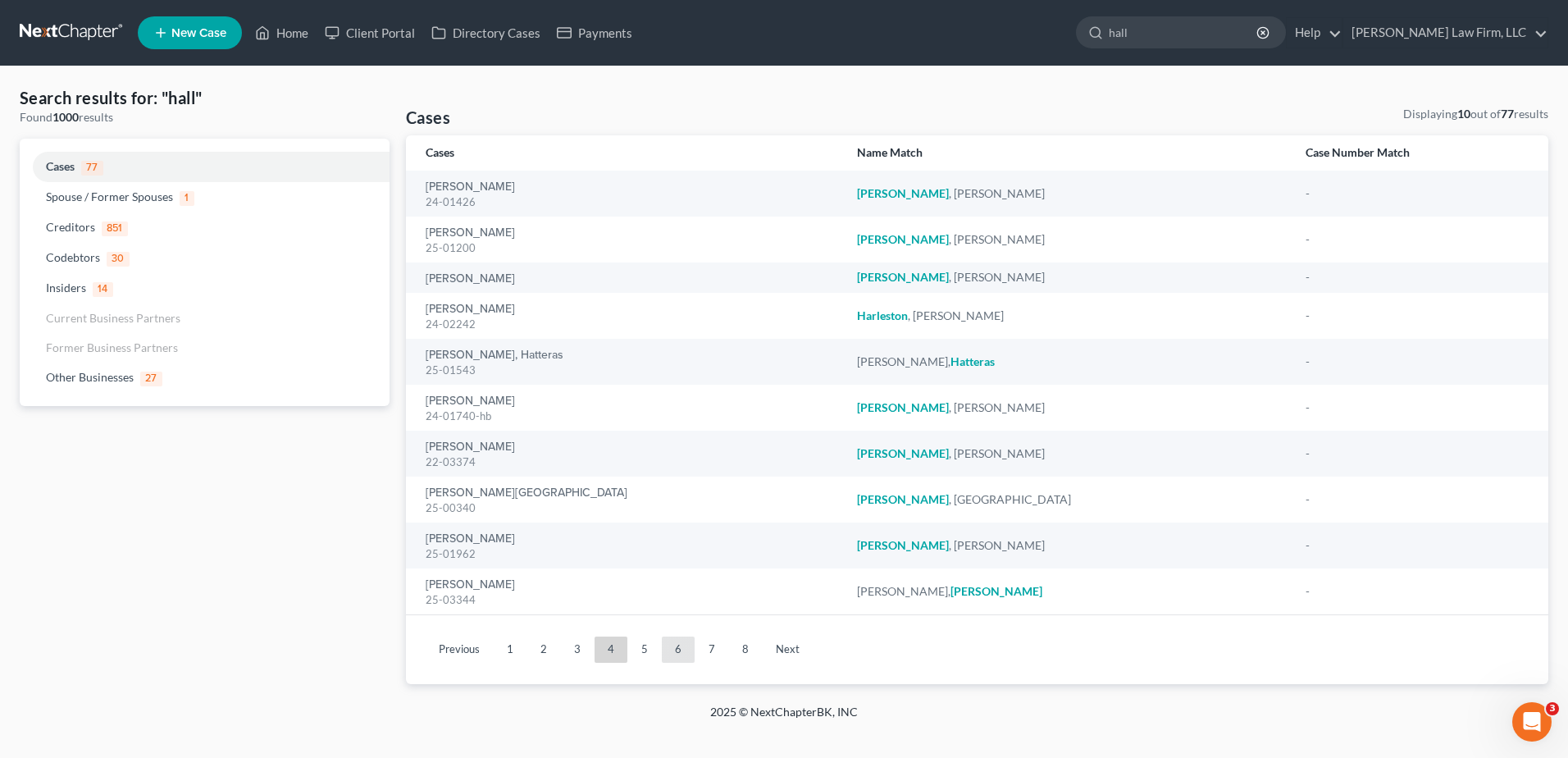
drag, startPoint x: 682, startPoint y: 661, endPoint x: 606, endPoint y: 577, distance: 113.3
click at [682, 659] on link "6" at bounding box center [678, 649] width 33 height 26
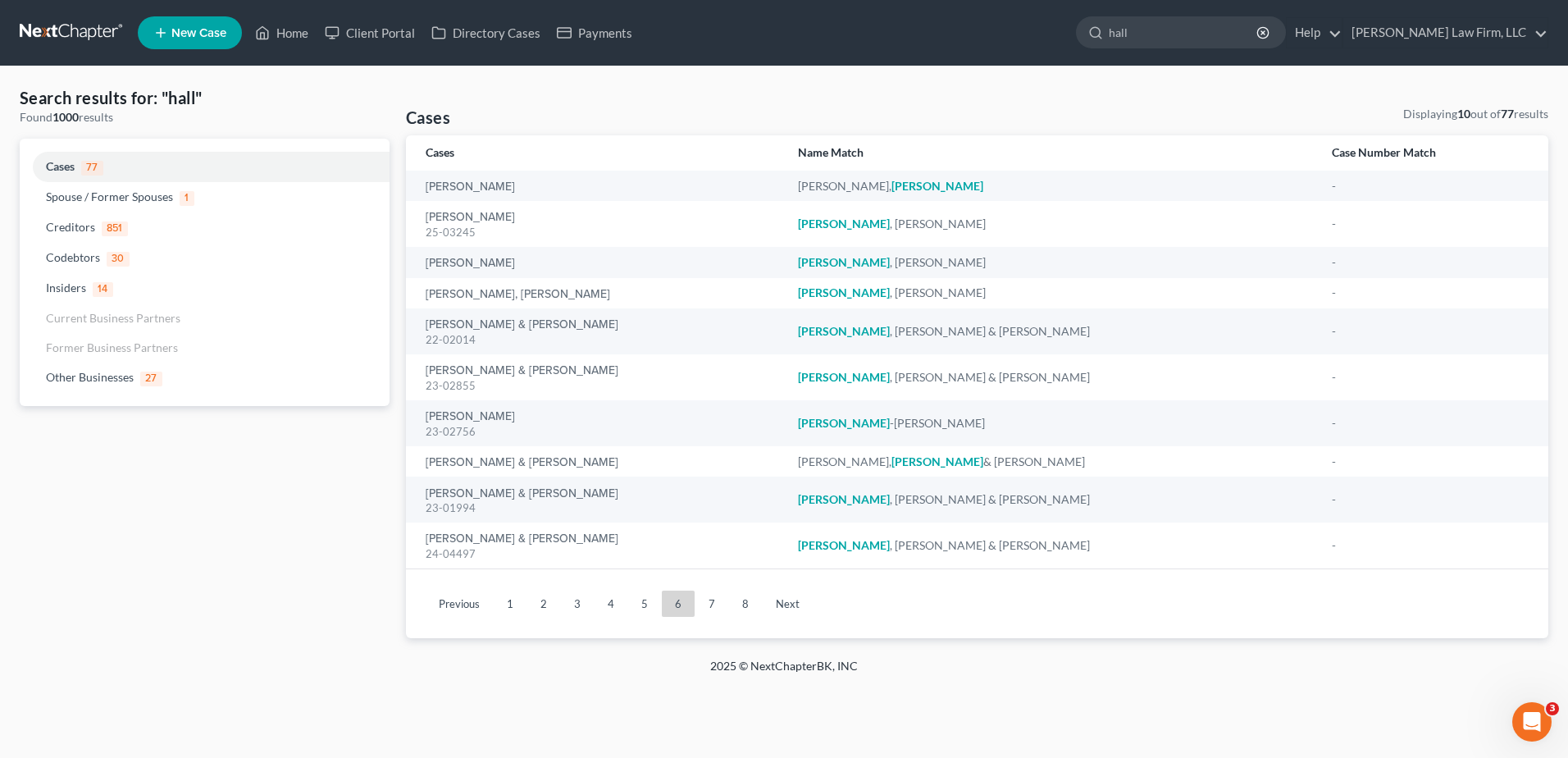
drag, startPoint x: 1217, startPoint y: 34, endPoint x: 1077, endPoint y: 16, distance: 141.2
click at [1077, 16] on ul "New Case Home Client Portal Directory Cases Payments hall - No Result - Credito…" at bounding box center [843, 32] width 1411 height 43
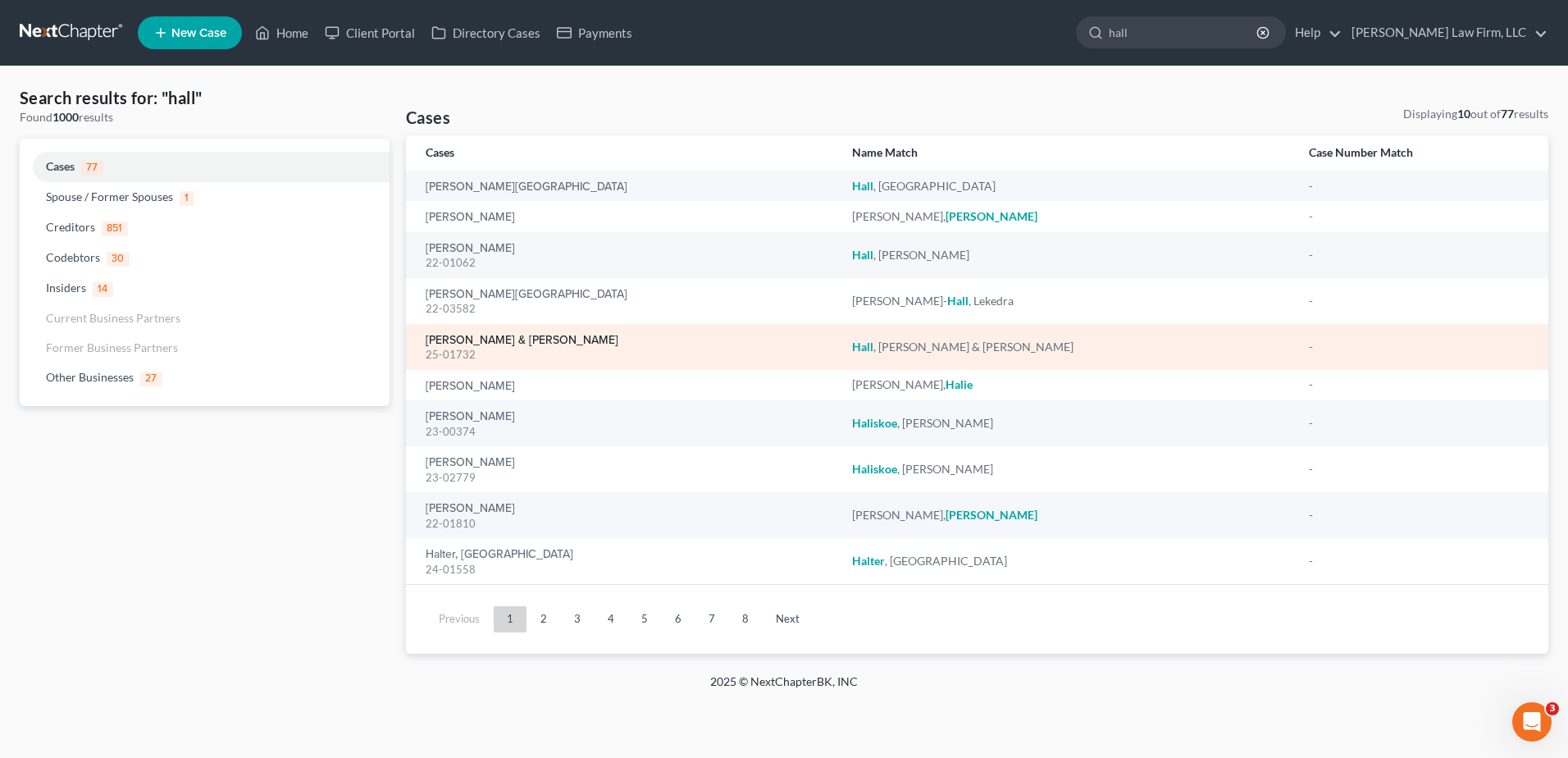
click at [452, 338] on link "[PERSON_NAME] & [PERSON_NAME]" at bounding box center [522, 339] width 193 height 11
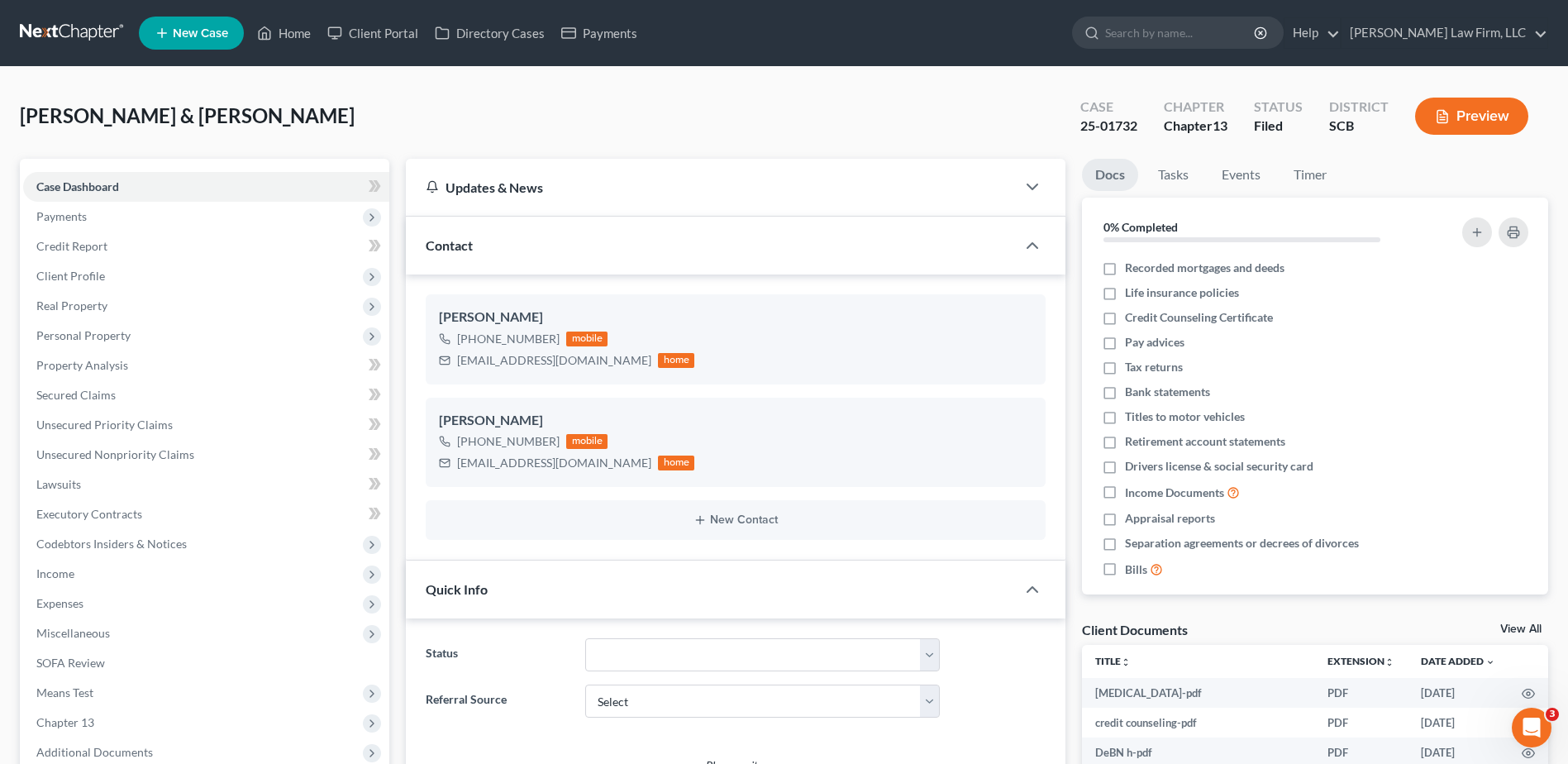
select select "2"
click at [1211, 46] on input "search" at bounding box center [1180, 32] width 151 height 31
type input "[PERSON_NAME]"
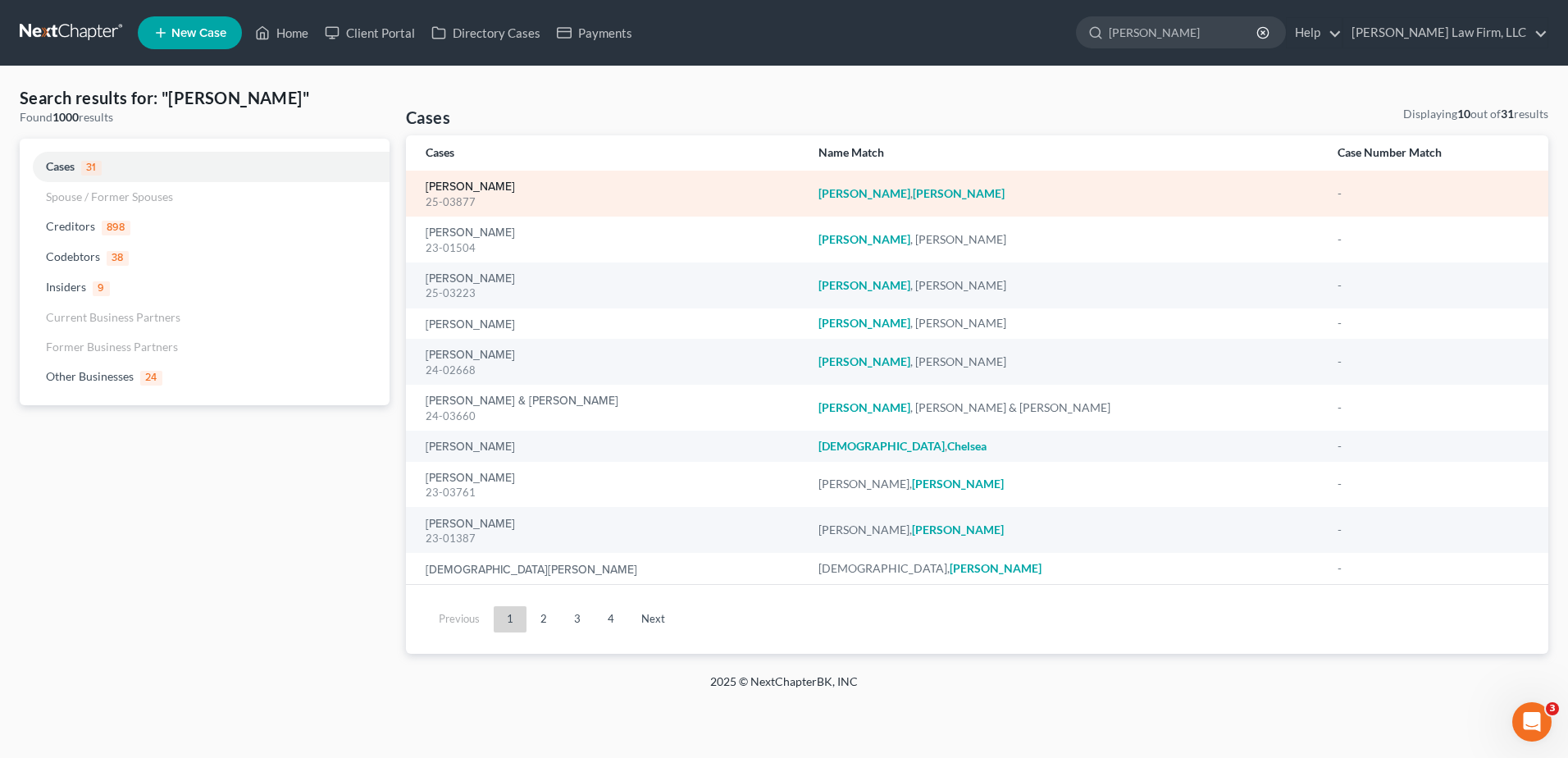
click at [478, 185] on link "[PERSON_NAME]" at bounding box center [470, 187] width 89 height 11
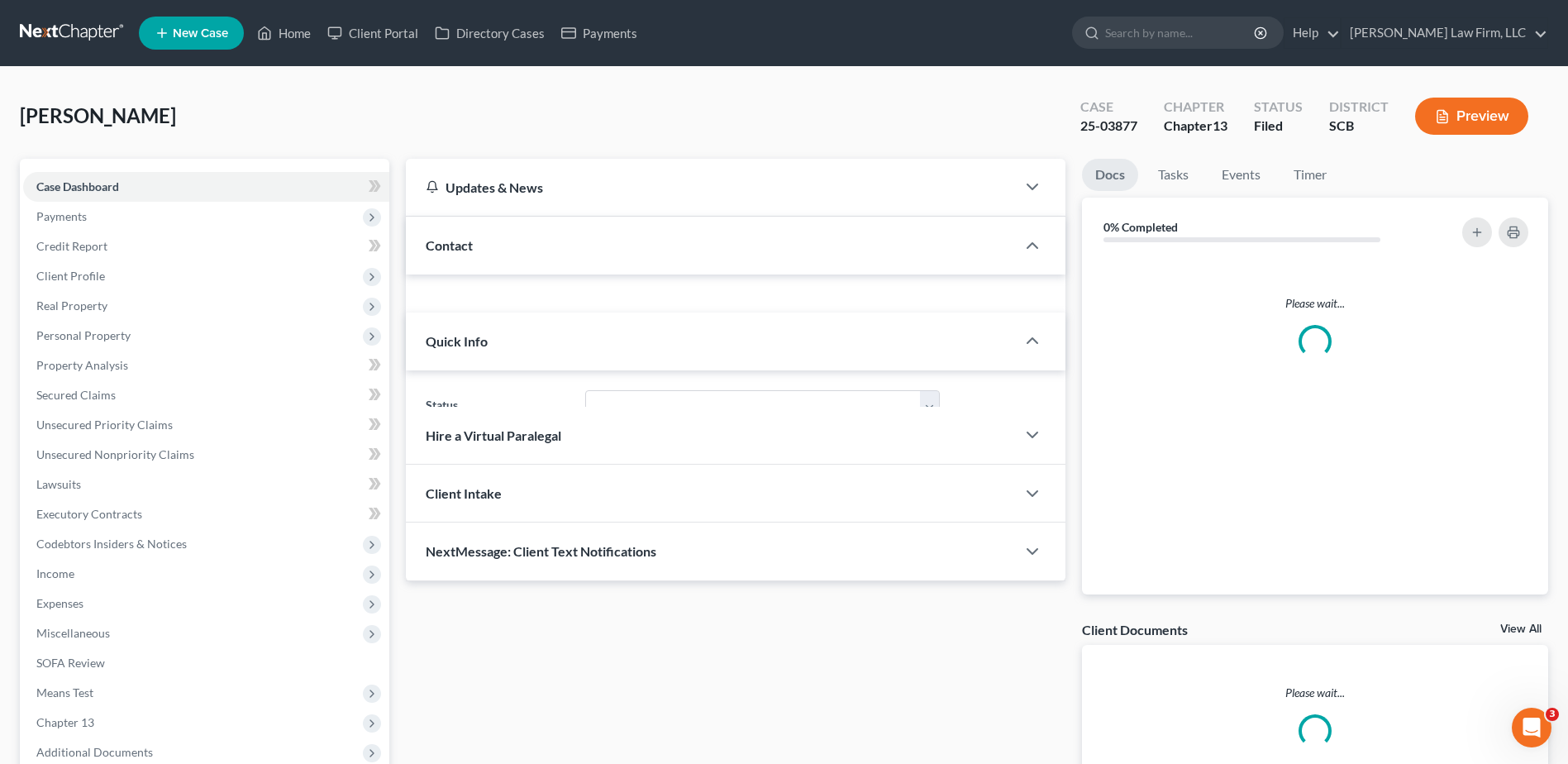
scroll to position [632, 0]
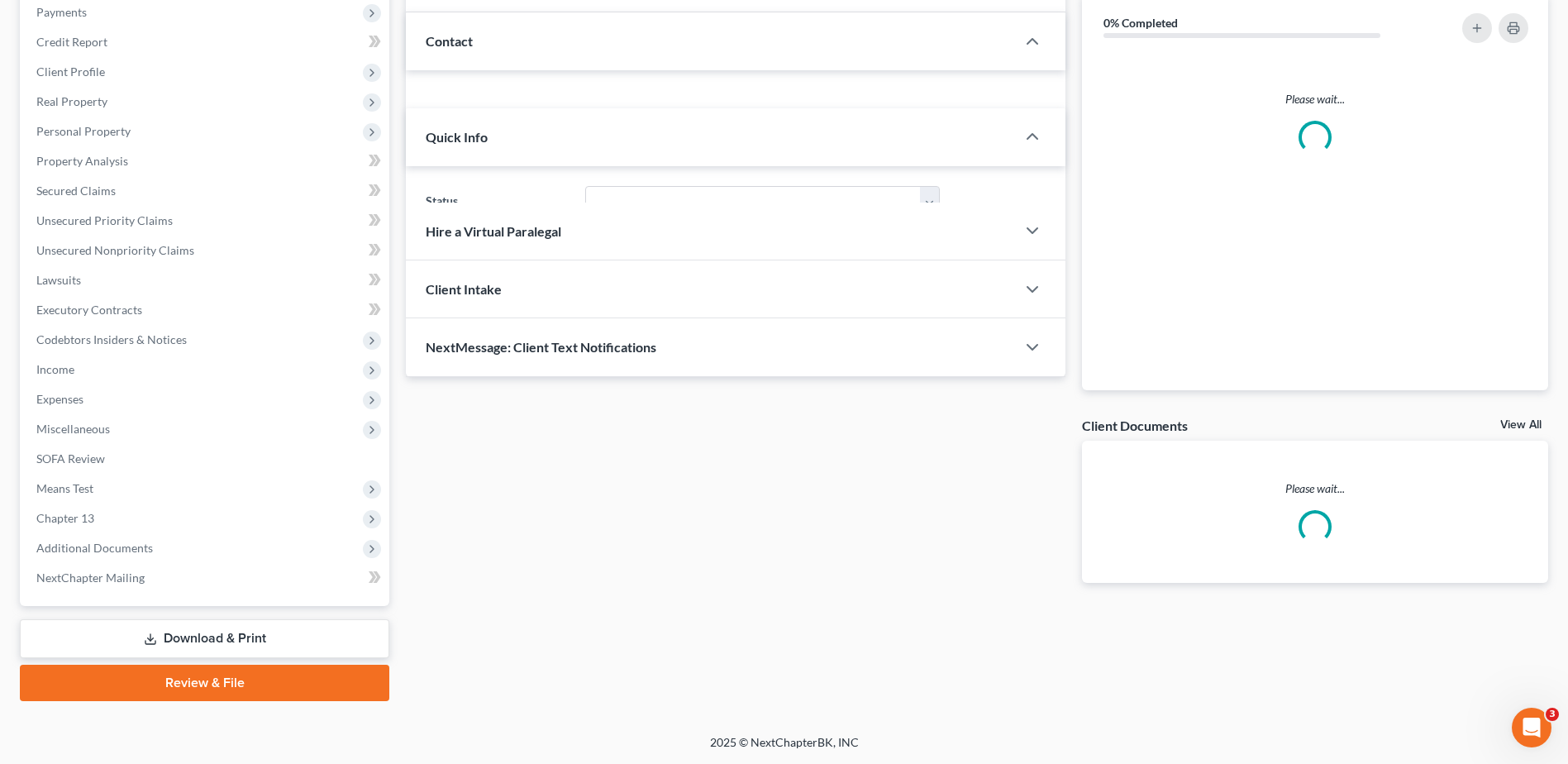
select select "2"
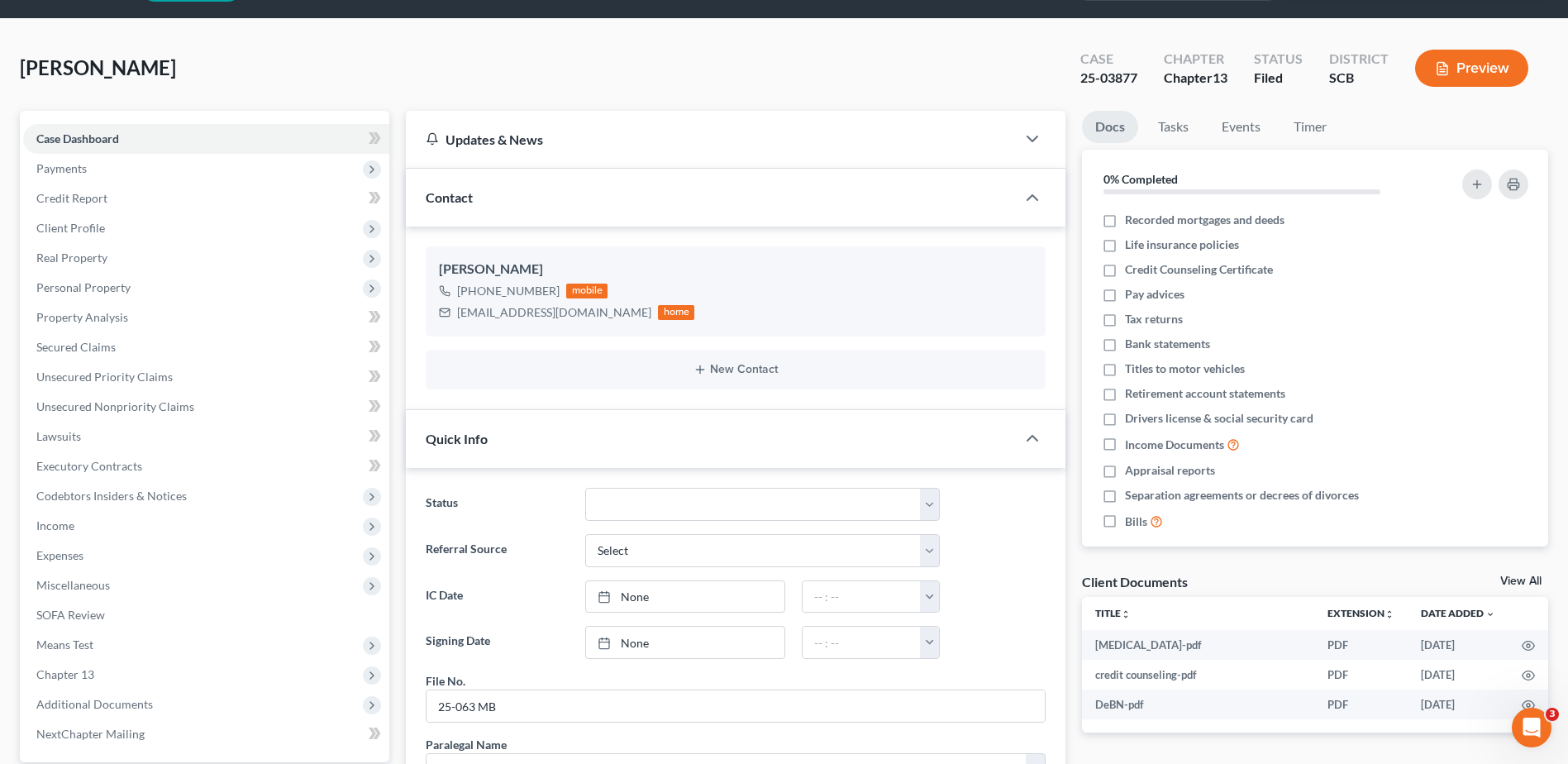
scroll to position [0, 0]
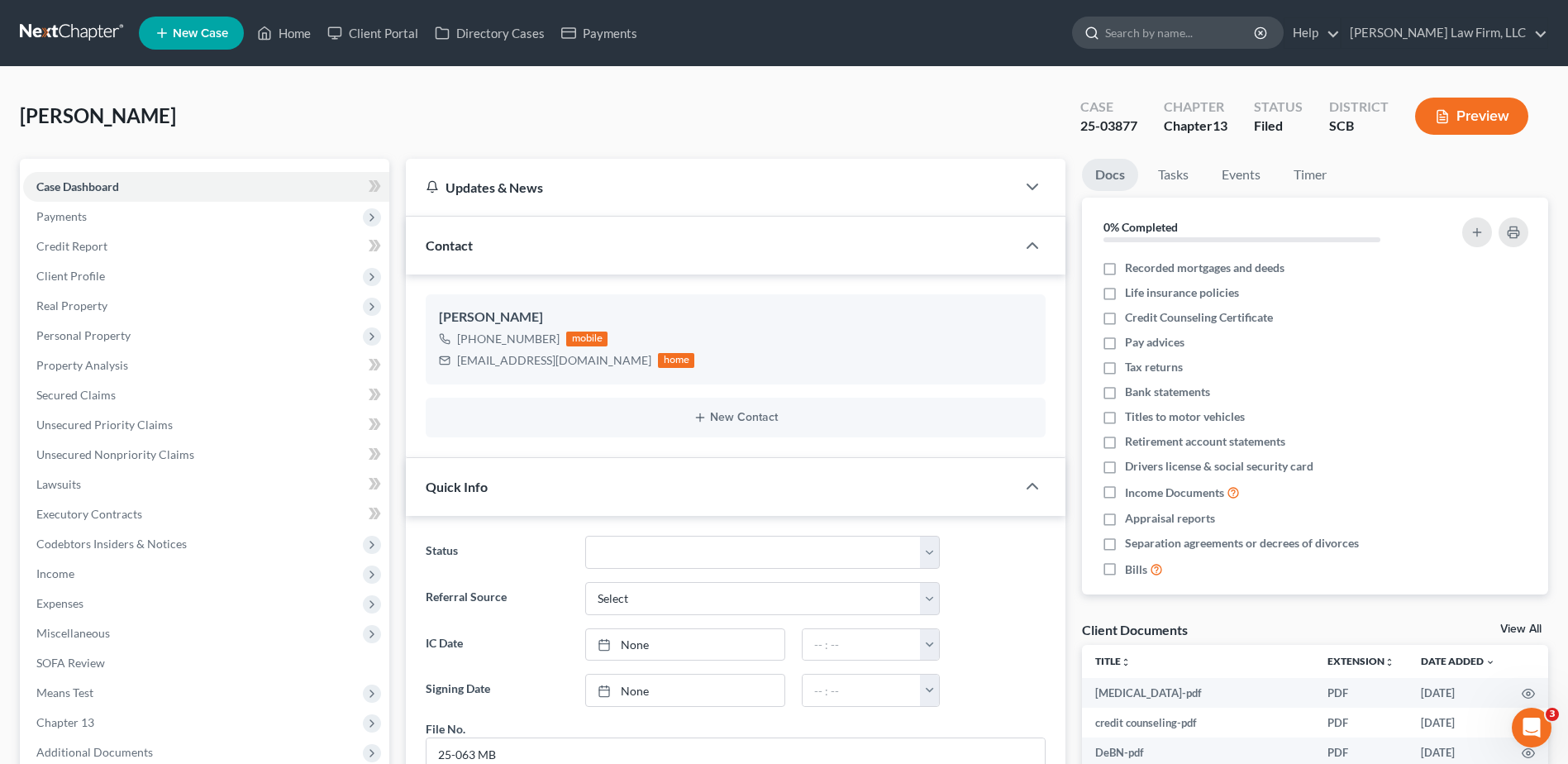
click at [1181, 25] on input "search" at bounding box center [1180, 32] width 151 height 31
type input "sade"
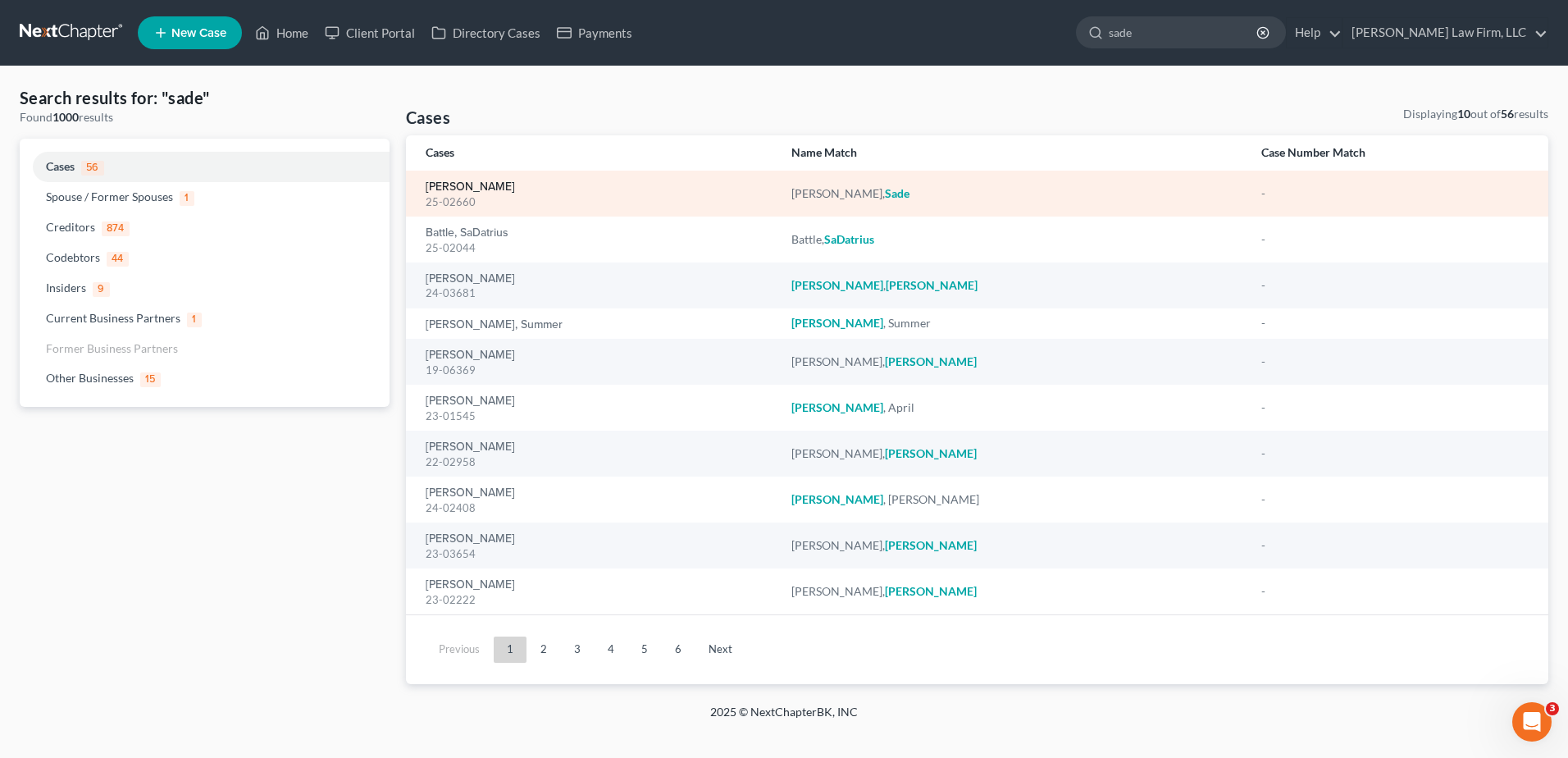
click at [450, 182] on link "[PERSON_NAME]" at bounding box center [470, 187] width 89 height 11
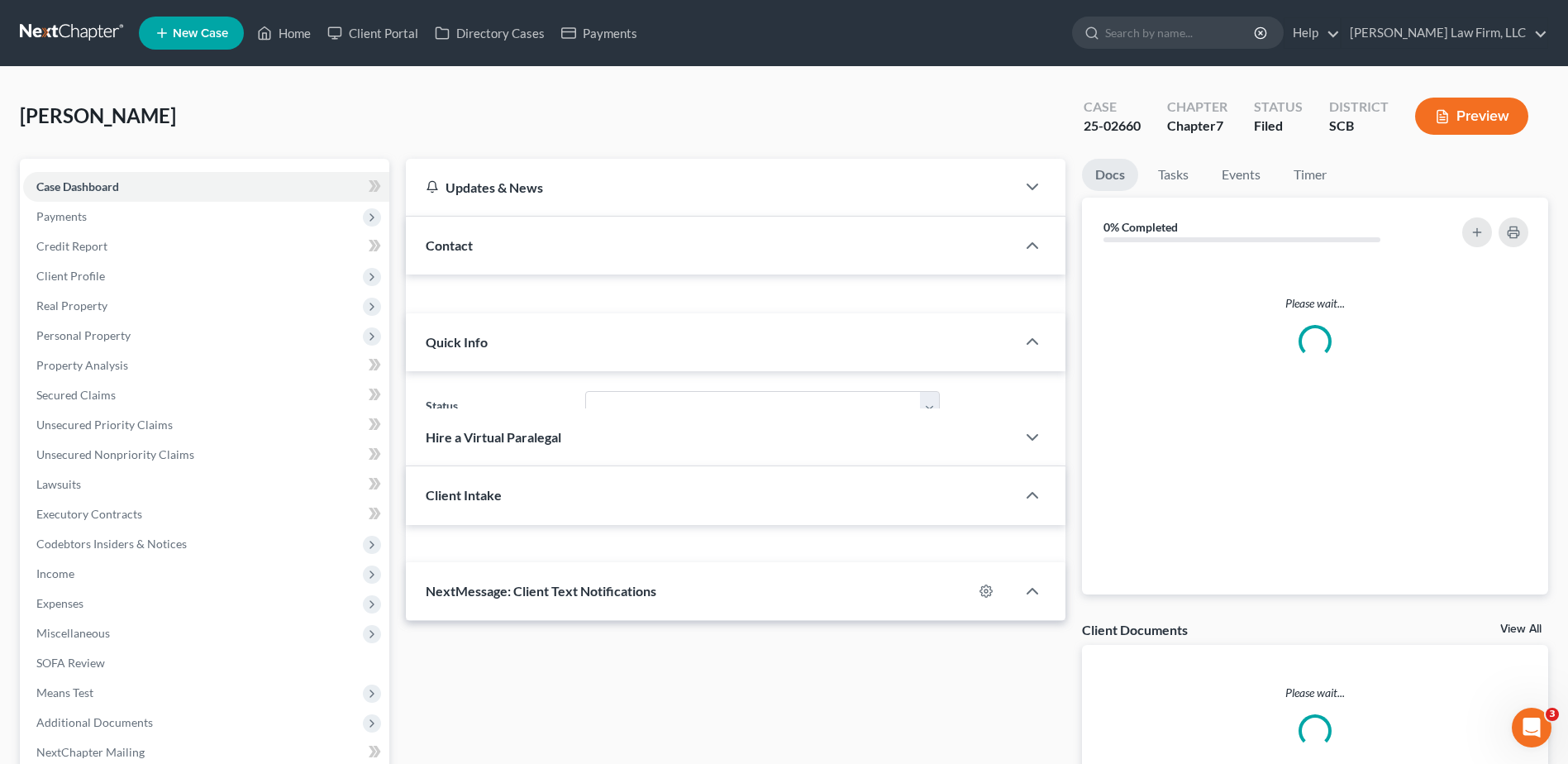
select select "3"
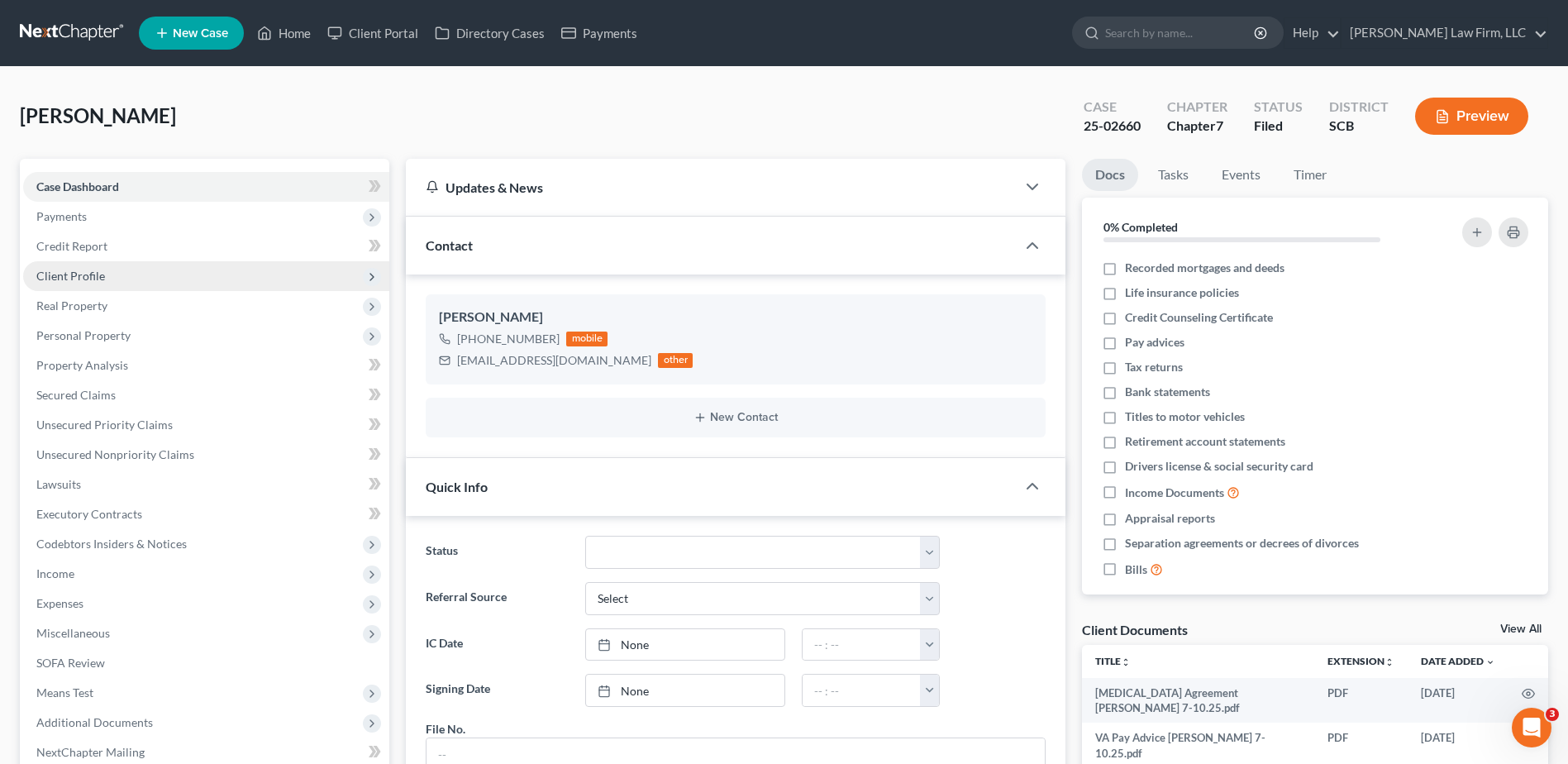
click at [98, 284] on span "Client Profile" at bounding box center [206, 277] width 367 height 30
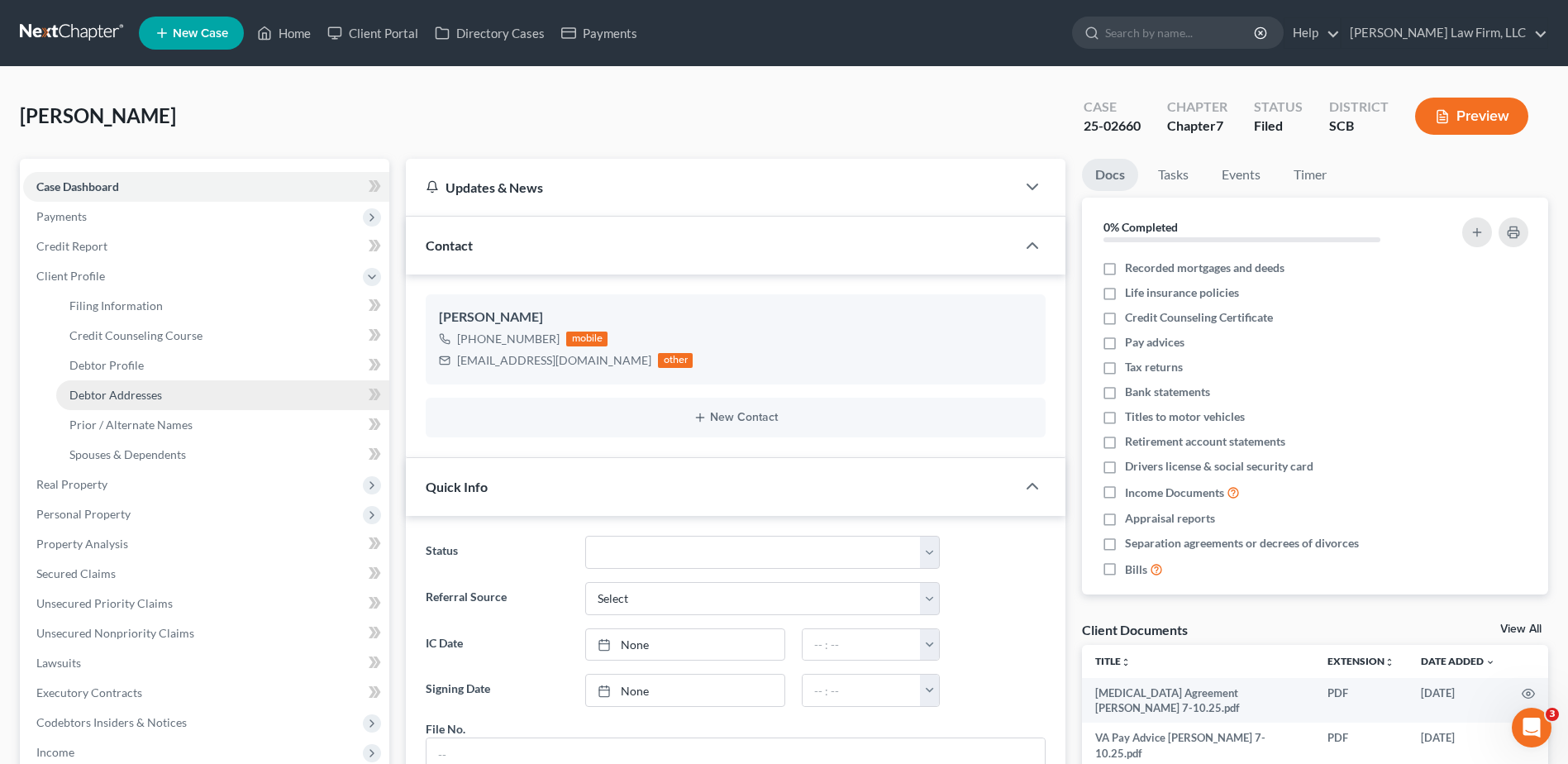
click at [122, 396] on span "Debtor Addresses" at bounding box center [116, 395] width 93 height 14
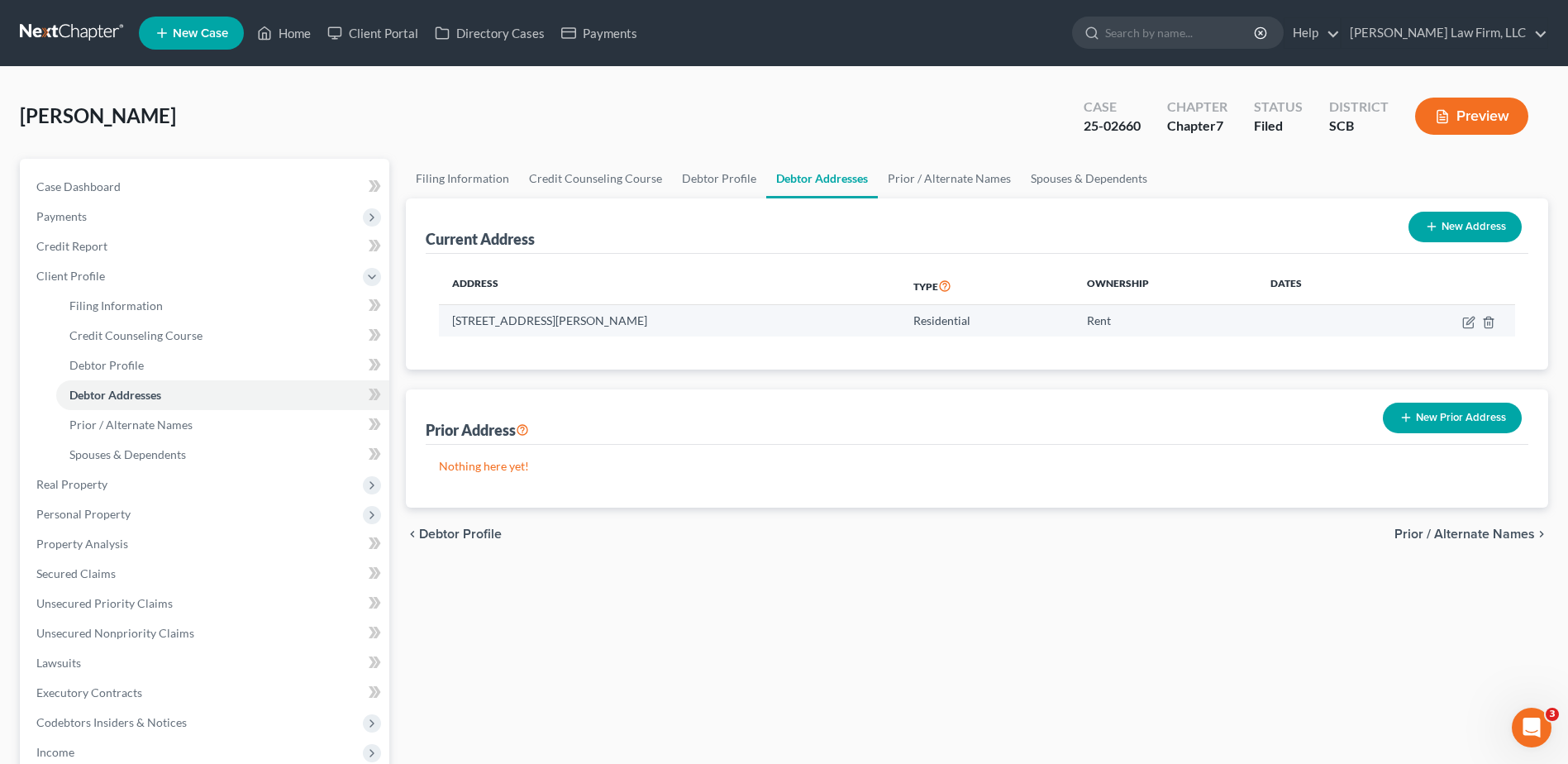
drag, startPoint x: 452, startPoint y: 323, endPoint x: 776, endPoint y: 324, distance: 324.0
click at [780, 324] on td "[STREET_ADDRESS][PERSON_NAME]" at bounding box center [669, 321] width 460 height 32
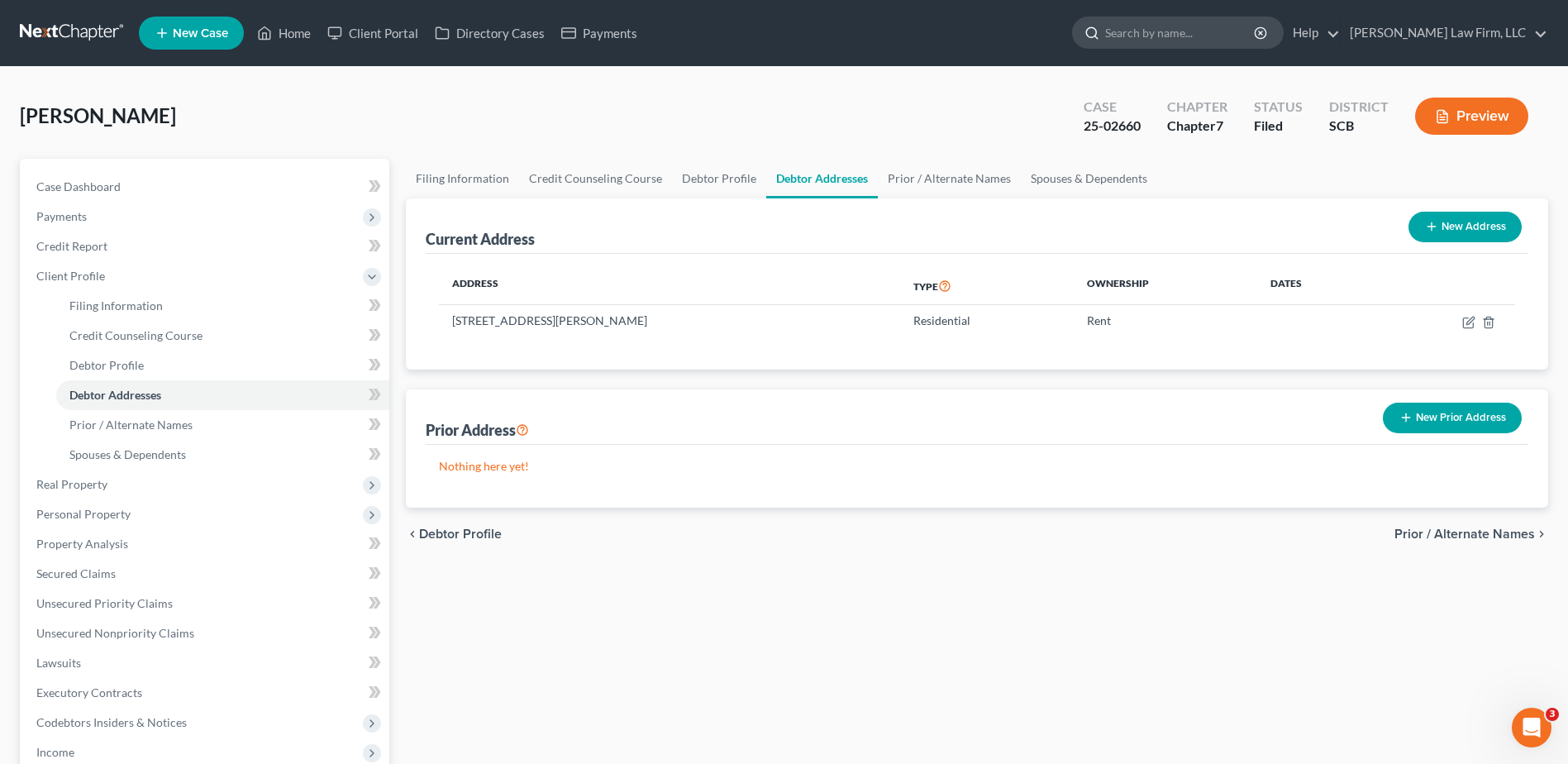
click at [1169, 34] on input "search" at bounding box center [1180, 32] width 151 height 31
type input "battle"
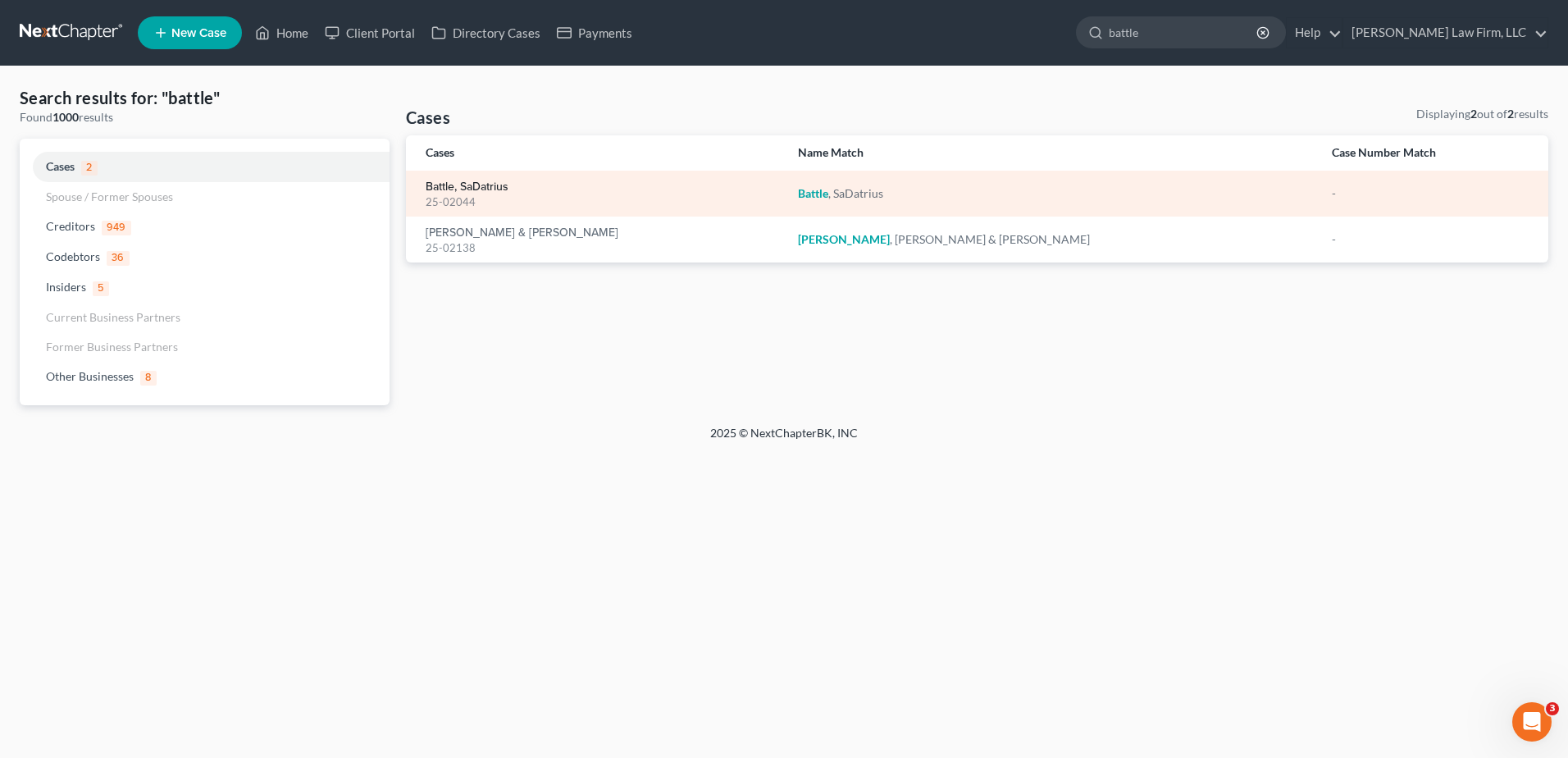
click at [489, 181] on link "Battle, SaDatrius" at bounding box center [466, 187] width 82 height 11
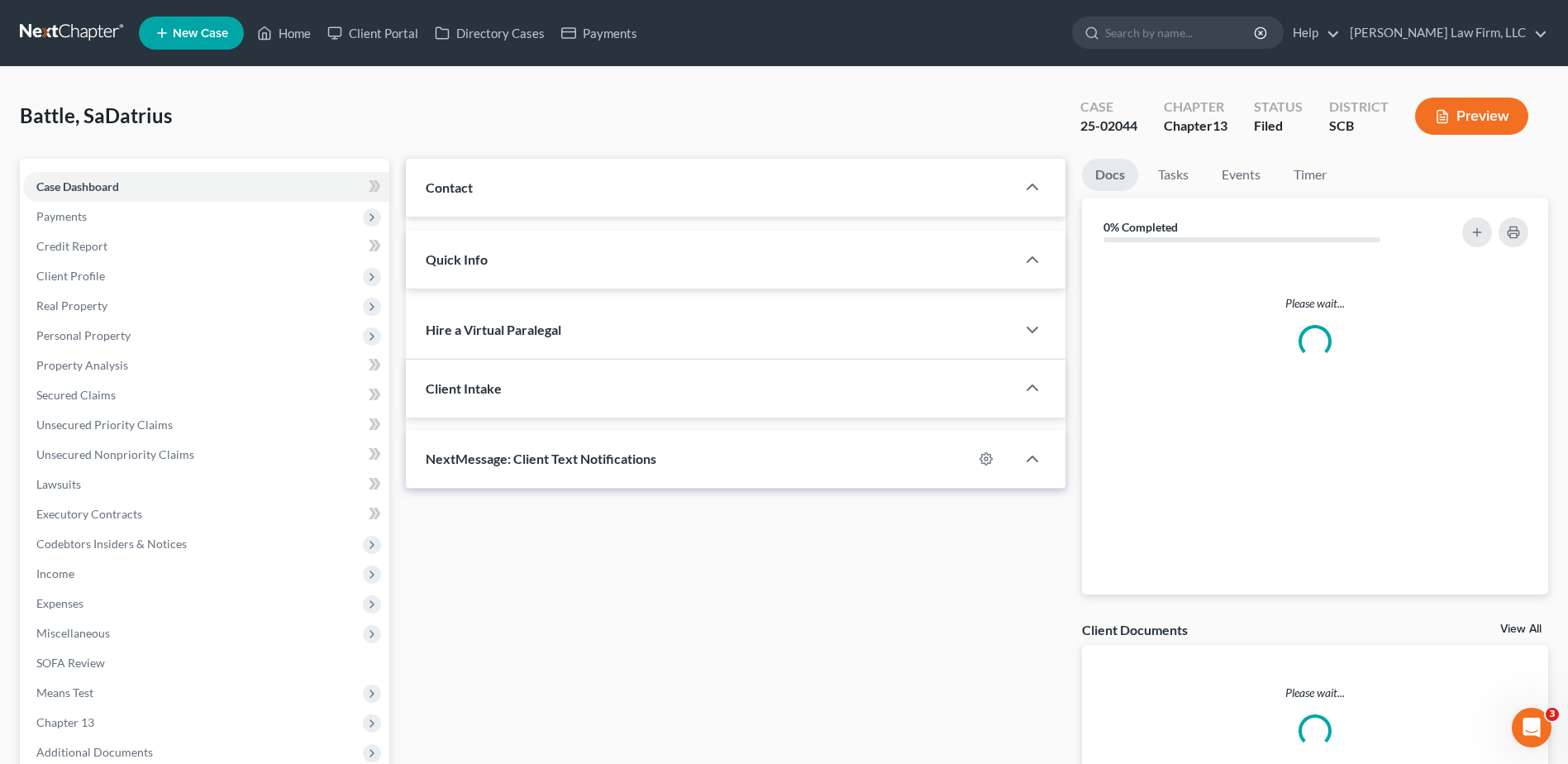
select select "0"
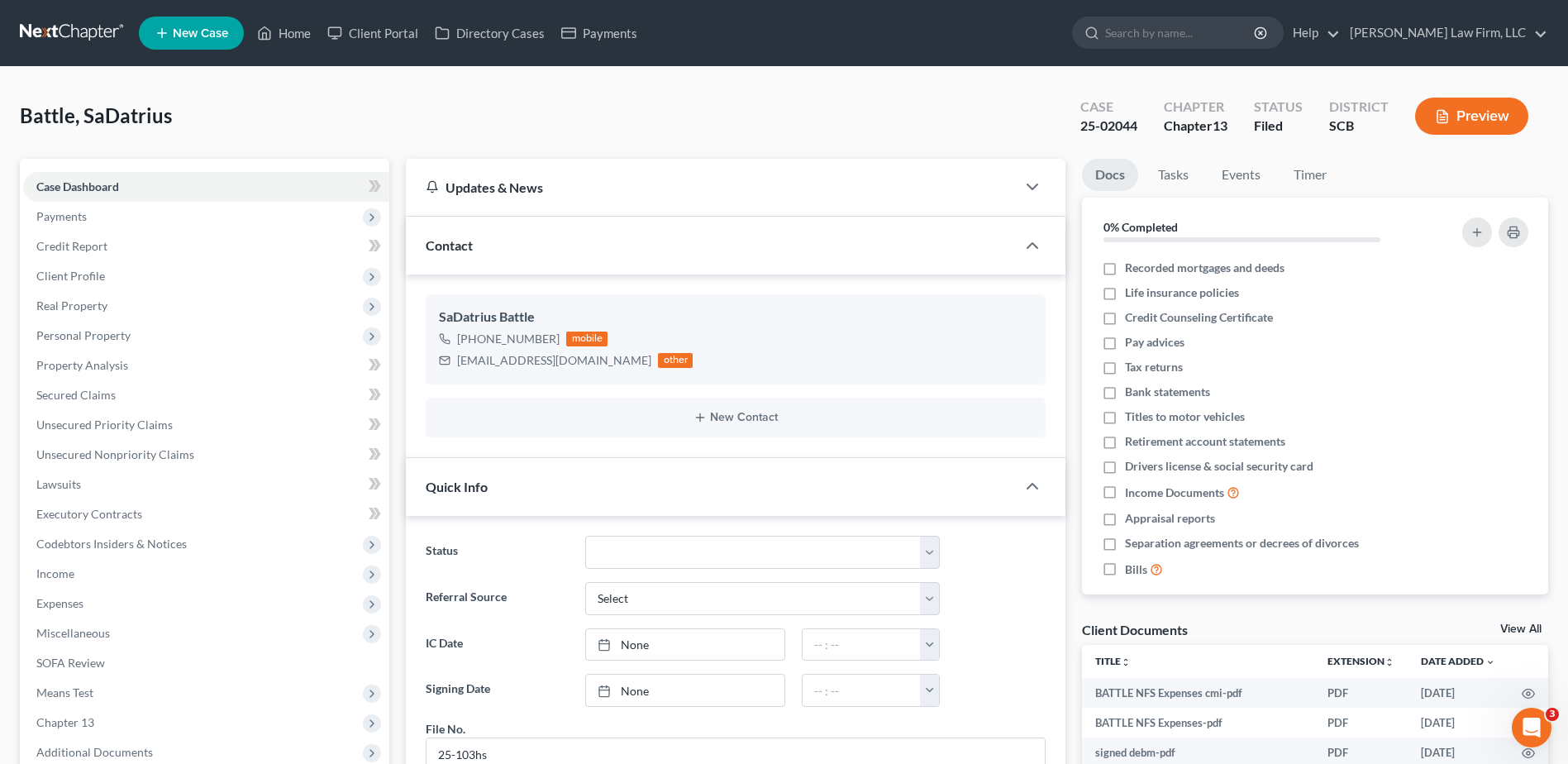
drag, startPoint x: 1172, startPoint y: 32, endPoint x: 1175, endPoint y: 40, distance: 8.5
click at [1173, 32] on input "search" at bounding box center [1180, 32] width 151 height 31
type input "[PERSON_NAME]"
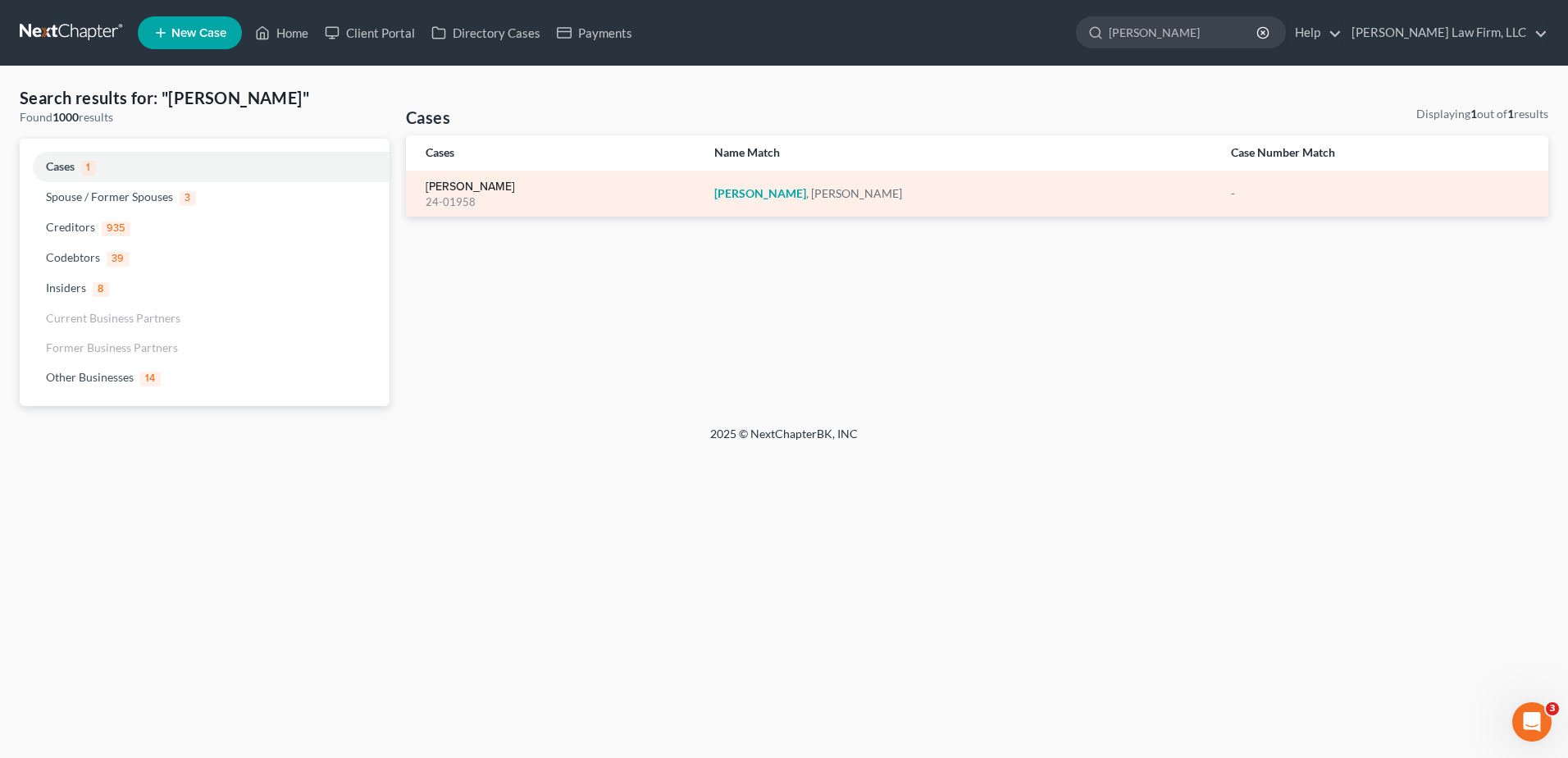
click at [442, 186] on link "[PERSON_NAME]" at bounding box center [470, 187] width 89 height 11
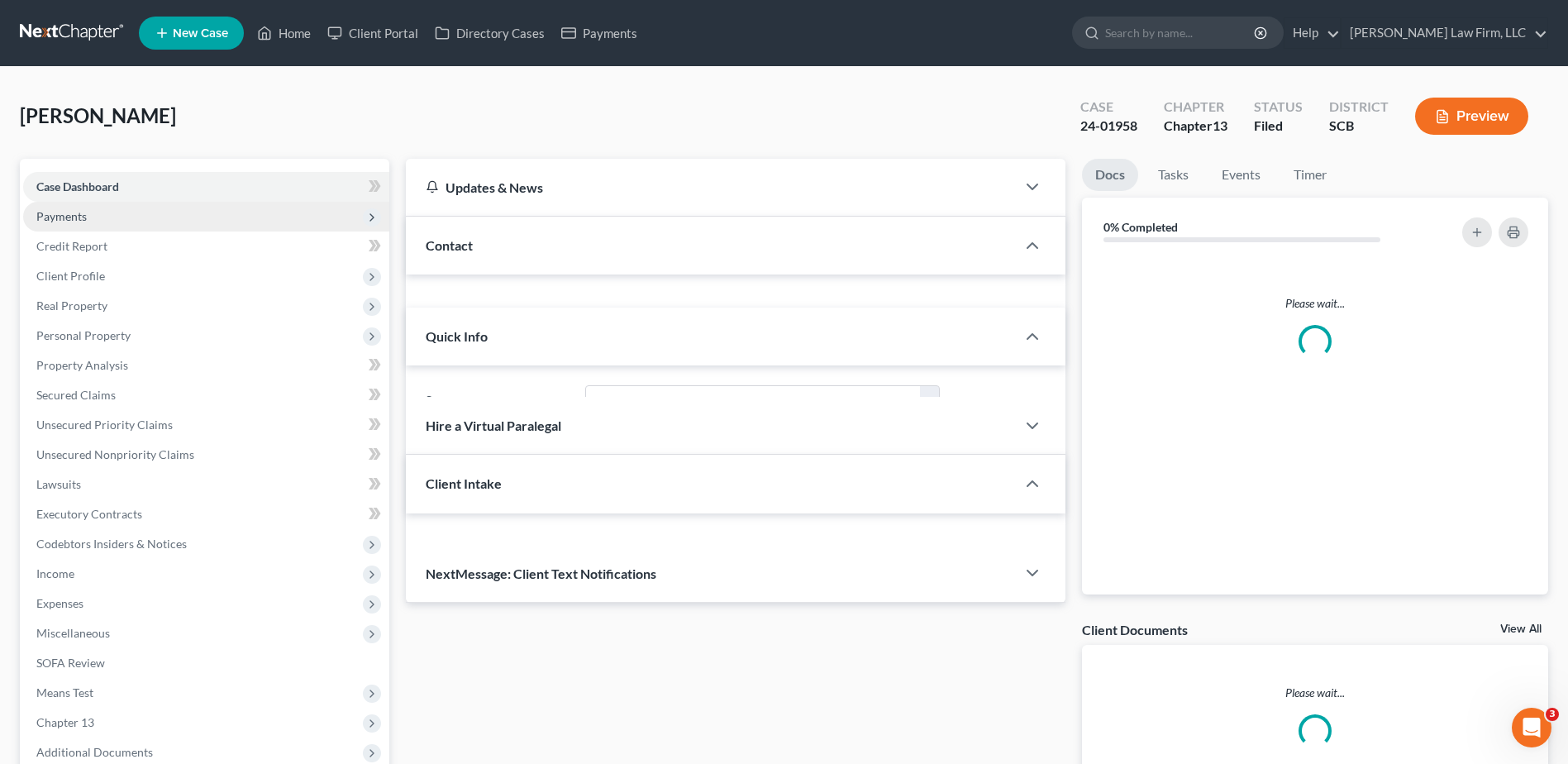
select select "1"
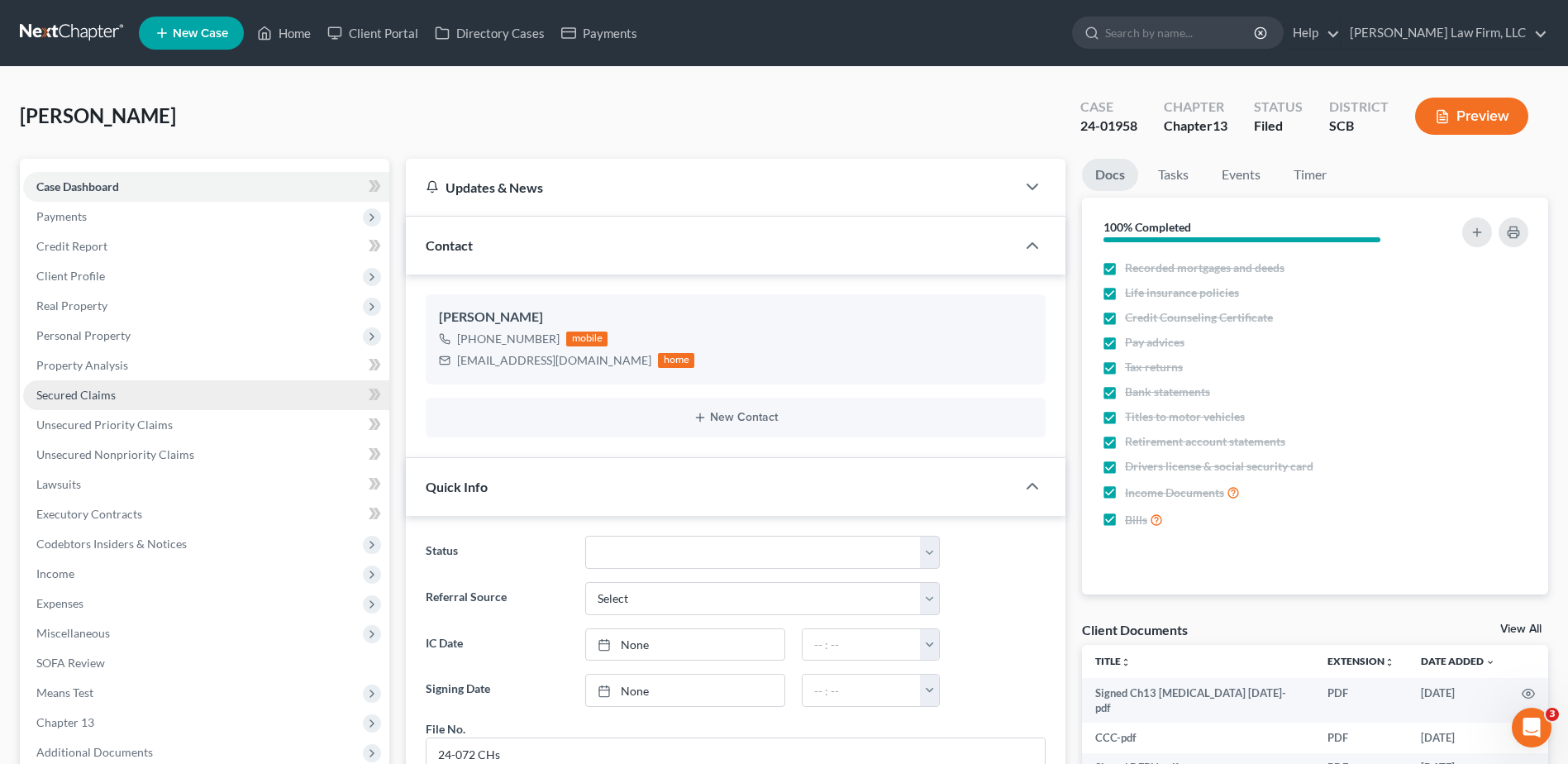
scroll to position [2262, 0]
click at [94, 393] on span "Secured Claims" at bounding box center [76, 395] width 80 height 14
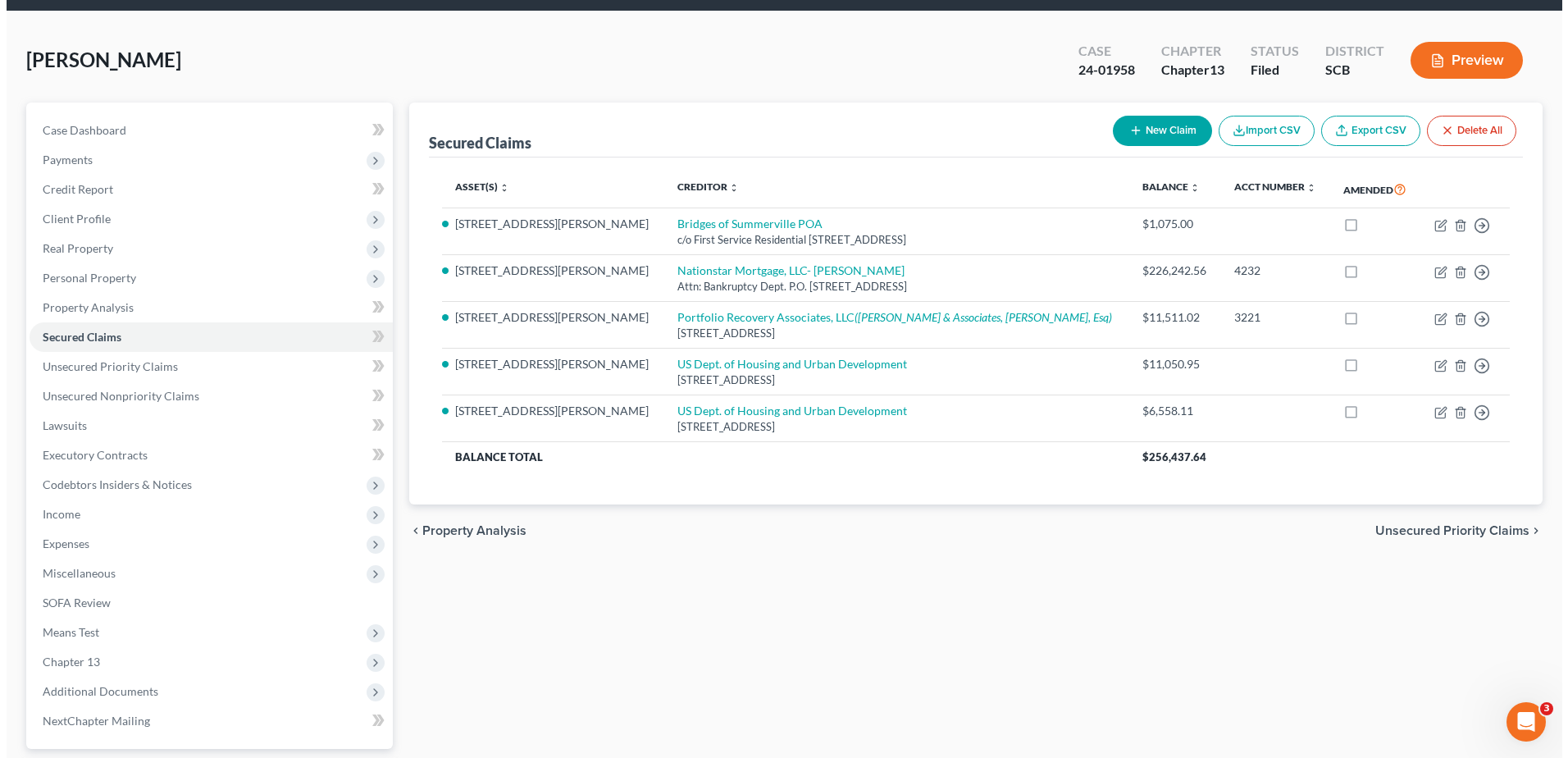
scroll to position [82, 0]
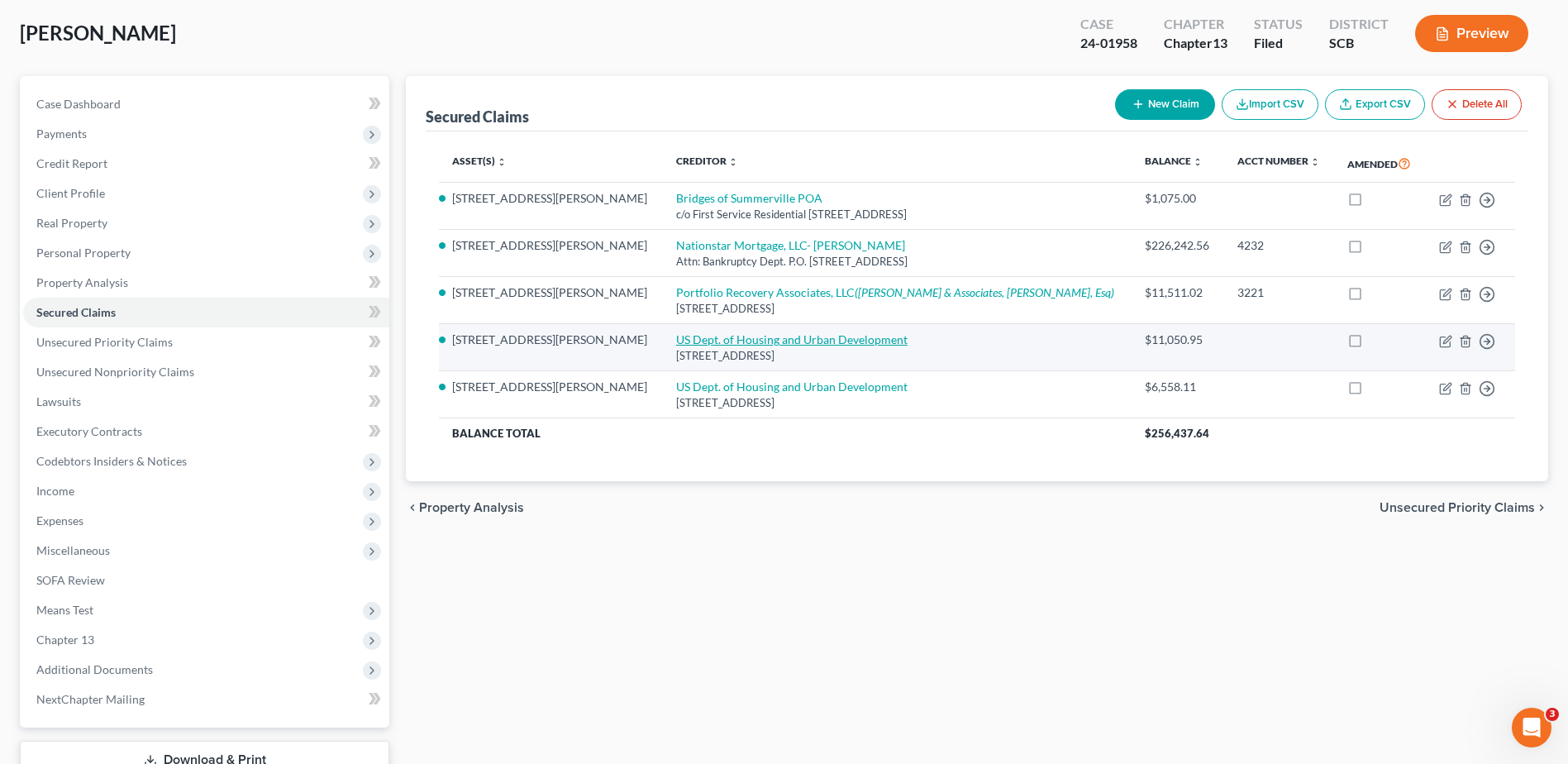
click at [676, 337] on link "US Dept. of Housing and Urban Development" at bounding box center [792, 340] width 232 height 14
select select "18"
select select "0"
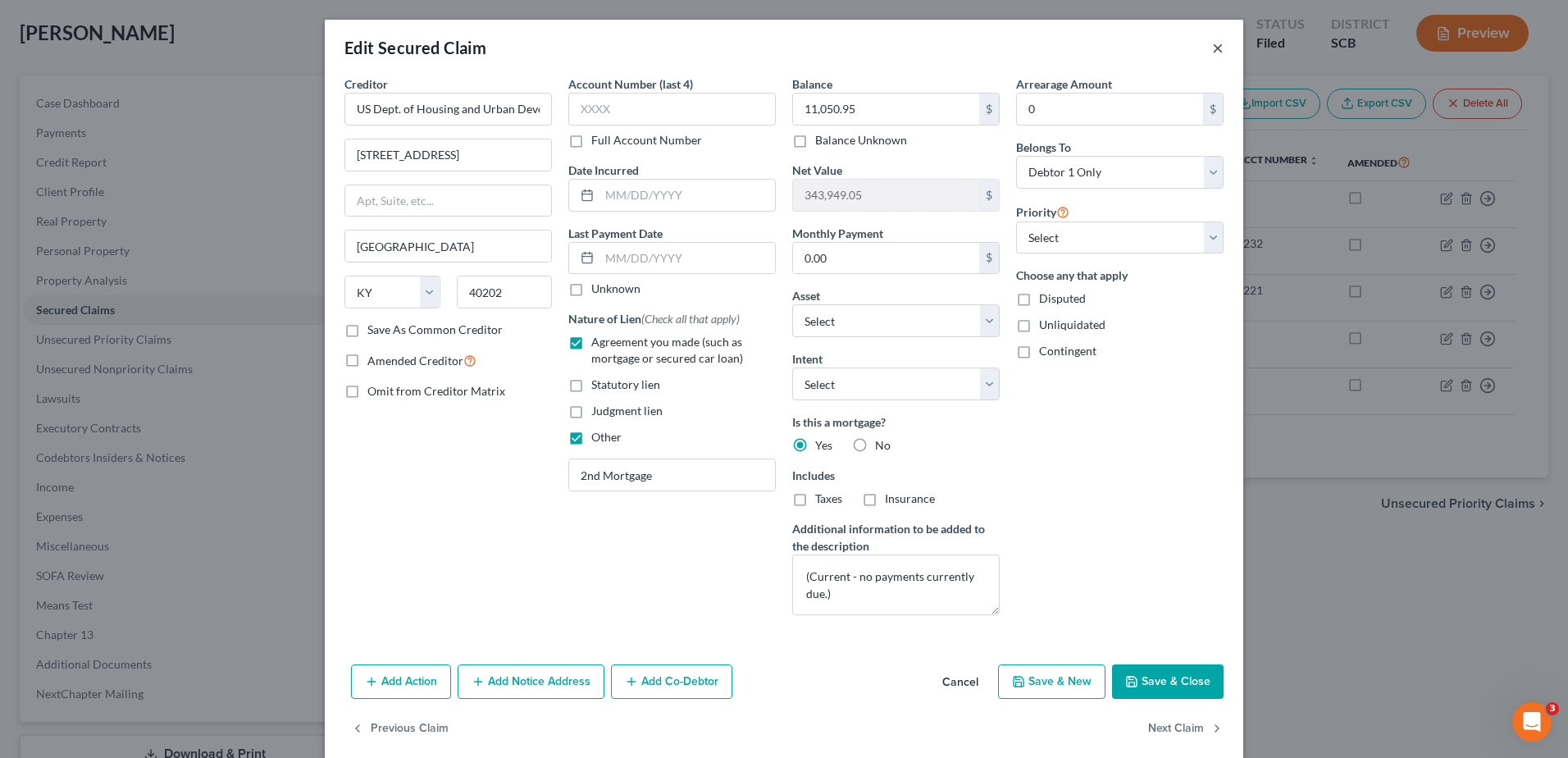
click at [1215, 40] on button "×" at bounding box center [1217, 47] width 11 height 20
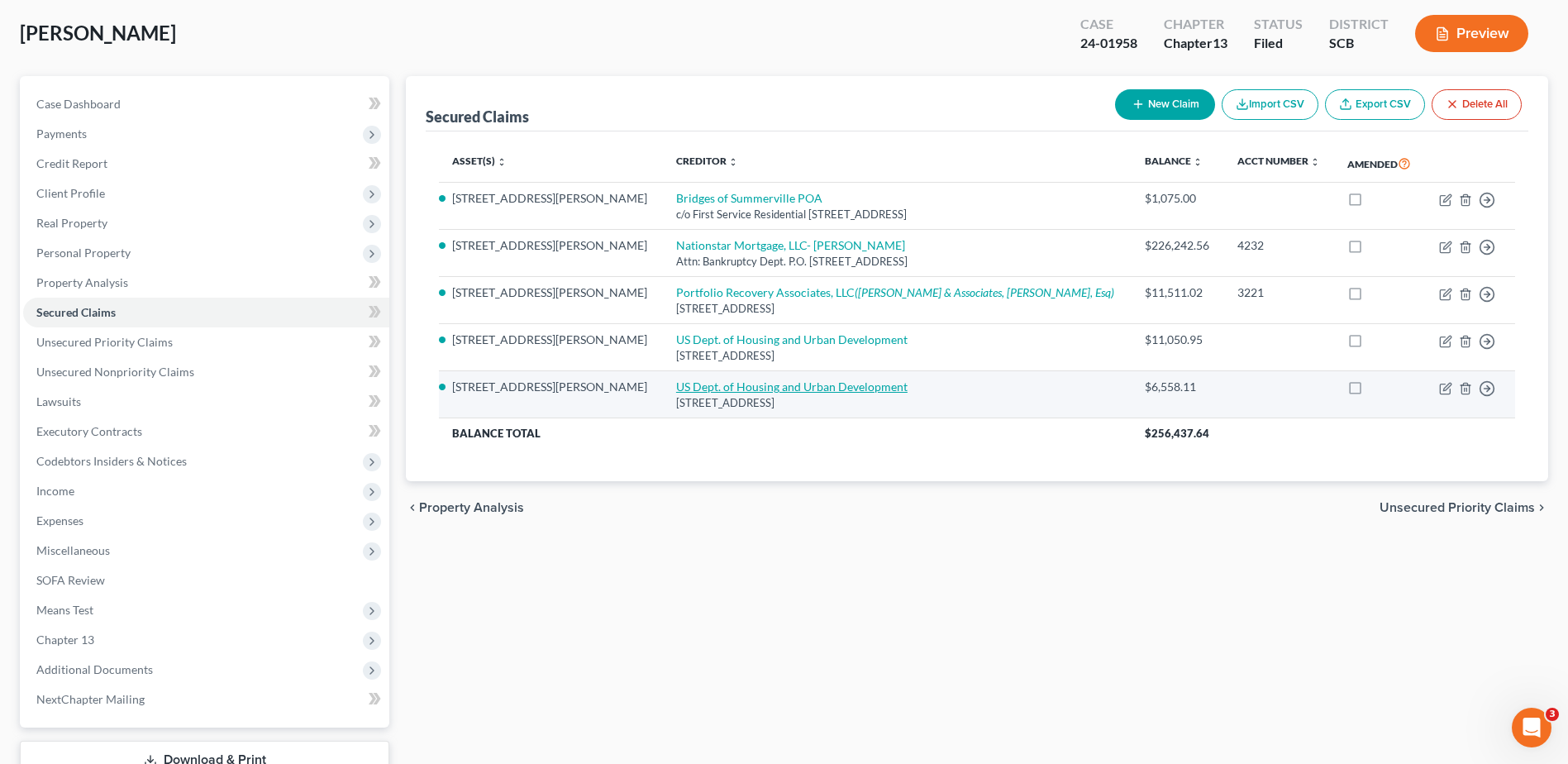
click at [676, 391] on link "US Dept. of Housing and Urban Development" at bounding box center [792, 387] width 232 height 14
select select "18"
select select "9"
select select "0"
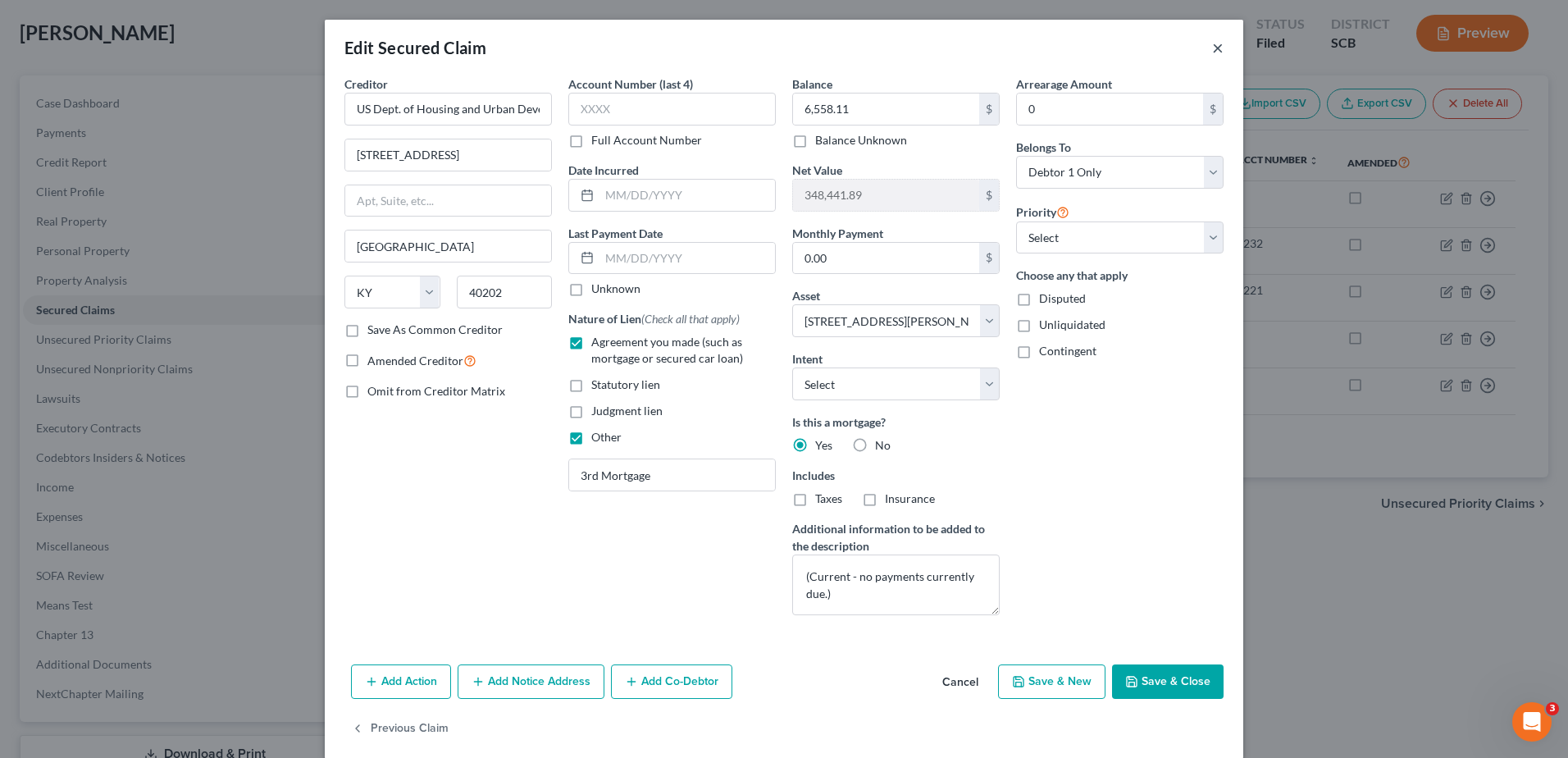
click at [1212, 44] on button "×" at bounding box center [1217, 47] width 11 height 20
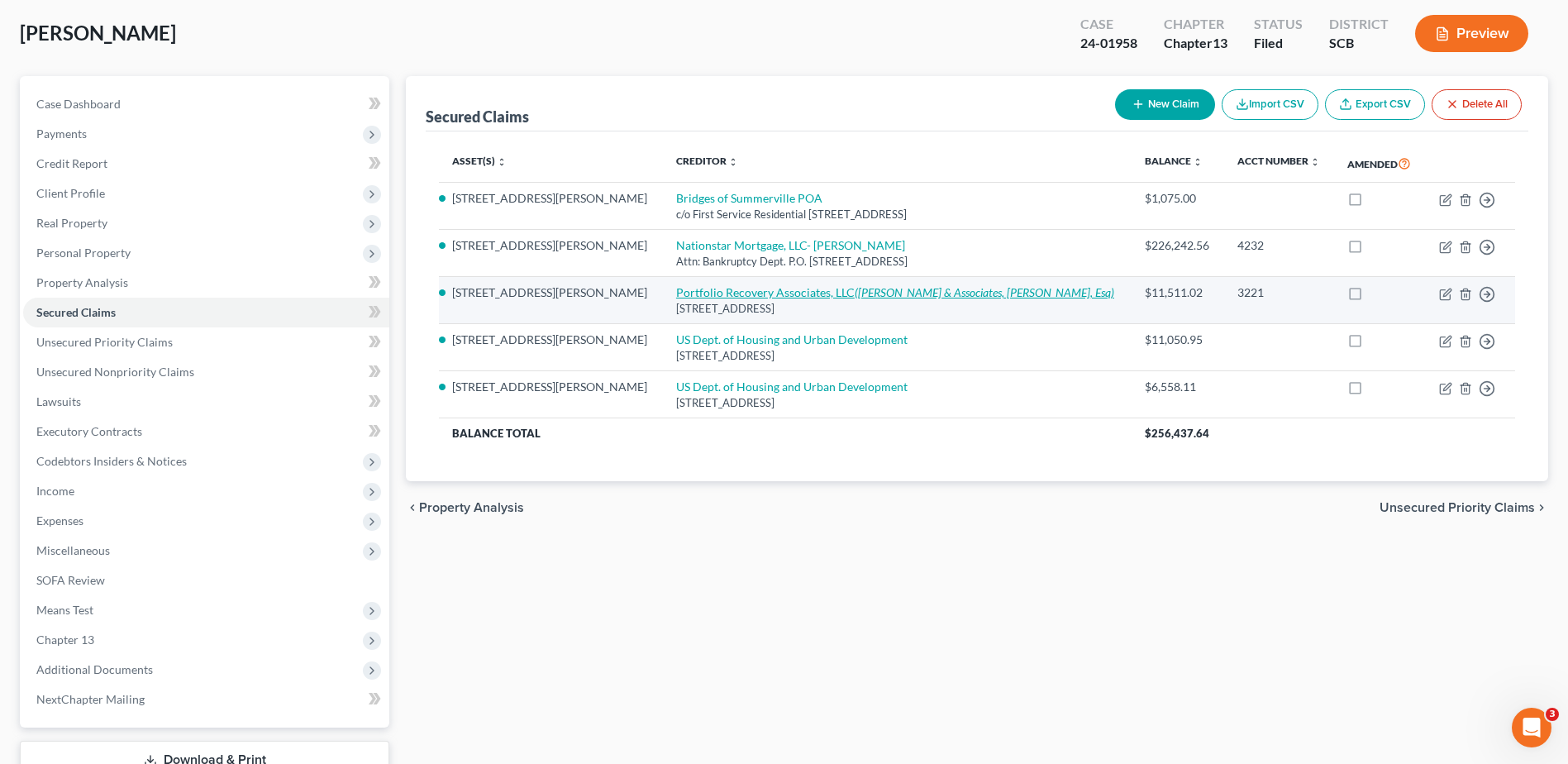
click at [710, 296] on link "Portfolio Recovery Associates, LLC ([PERSON_NAME] & Associates, [PERSON_NAME], …" at bounding box center [895, 292] width 438 height 14
select select "48"
select select "9"
select select "0"
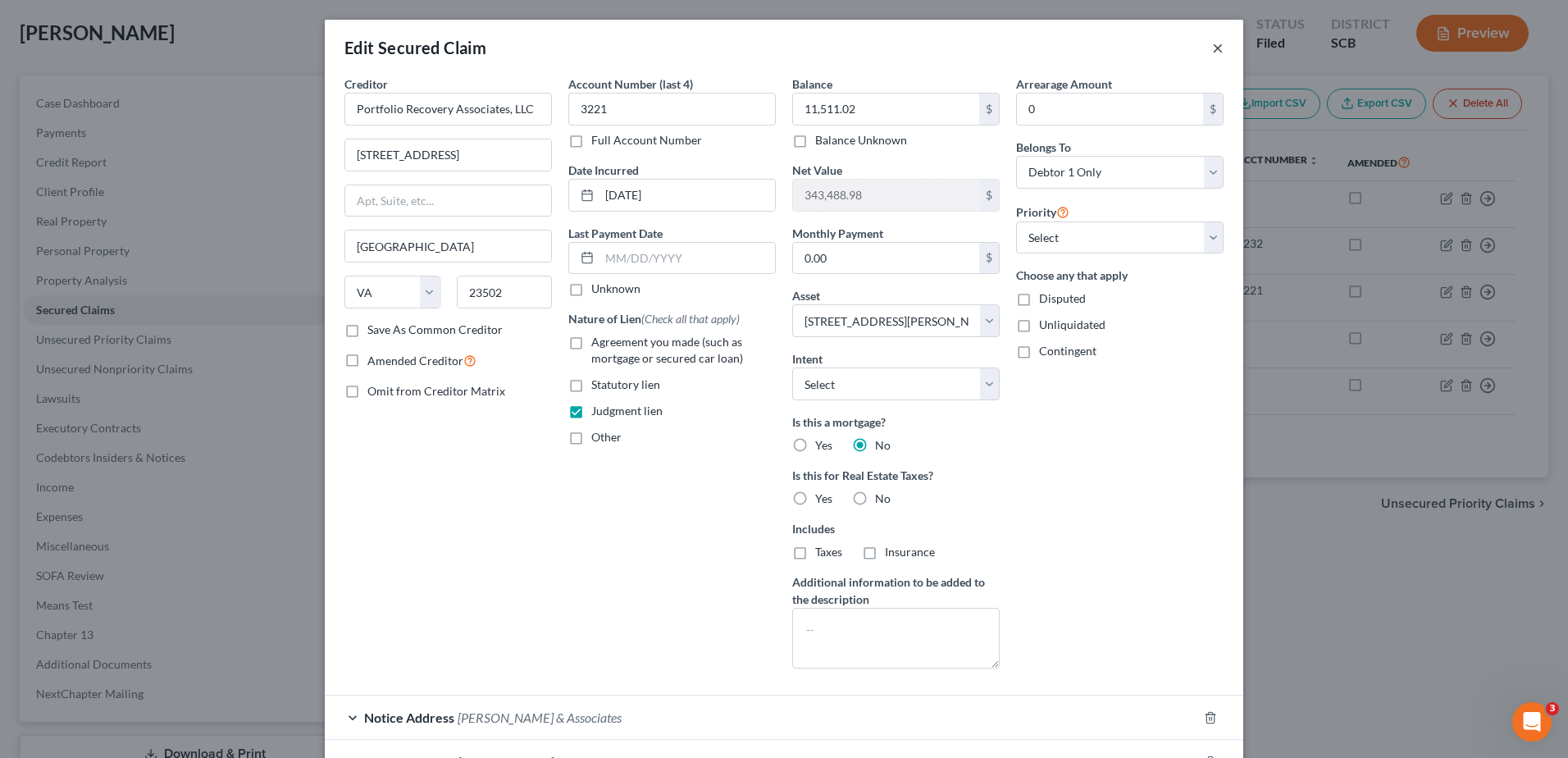
click at [1212, 50] on button "×" at bounding box center [1217, 47] width 11 height 20
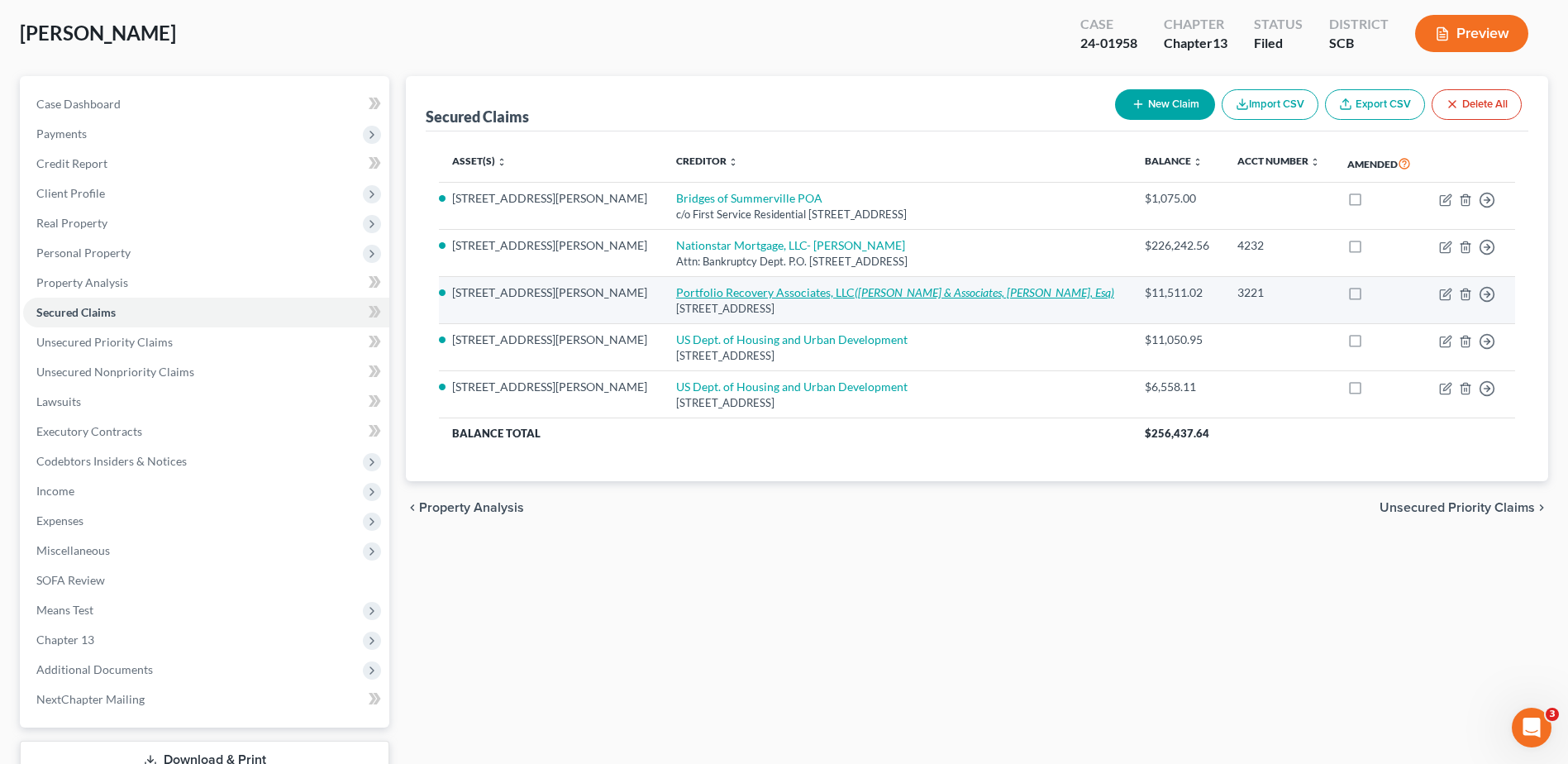
click at [676, 298] on link "Portfolio Recovery Associates, LLC ([PERSON_NAME] & Associates, [PERSON_NAME], …" at bounding box center [895, 292] width 438 height 14
select select "48"
select select "9"
select select "0"
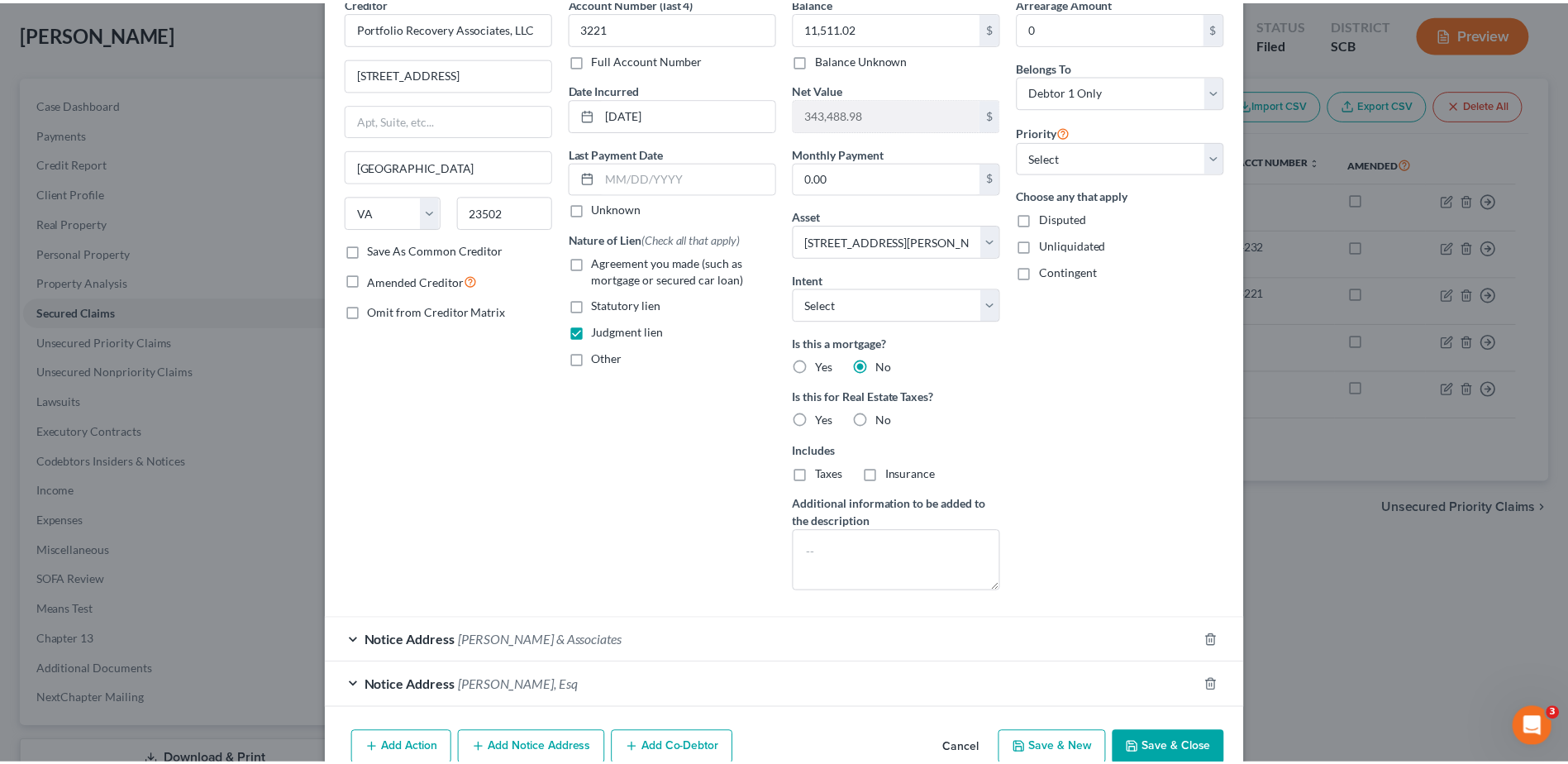
scroll to position [0, 0]
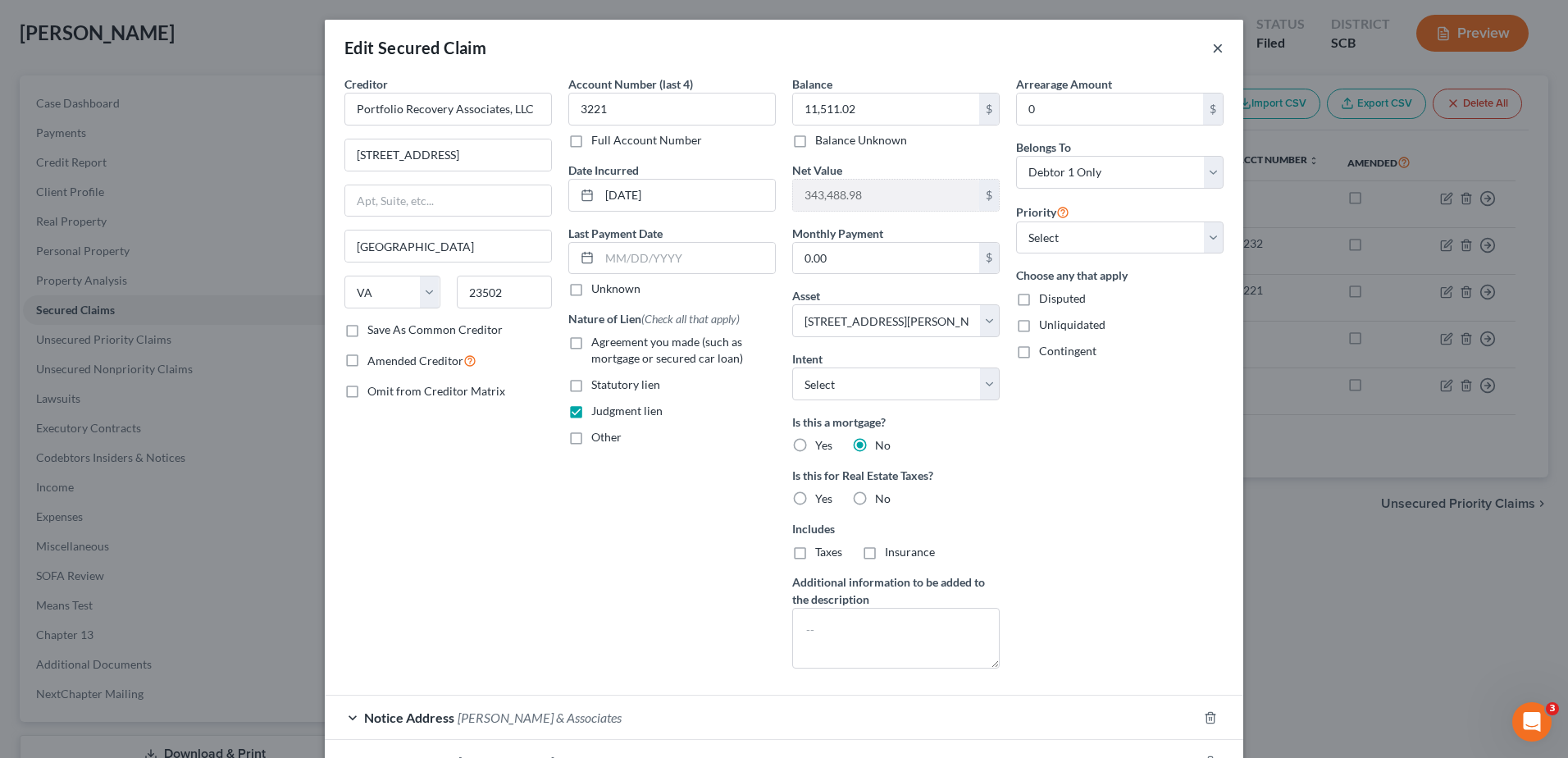
drag, startPoint x: 1209, startPoint y: 45, endPoint x: 1197, endPoint y: 46, distance: 12.0
click at [1212, 45] on button "×" at bounding box center [1217, 47] width 11 height 20
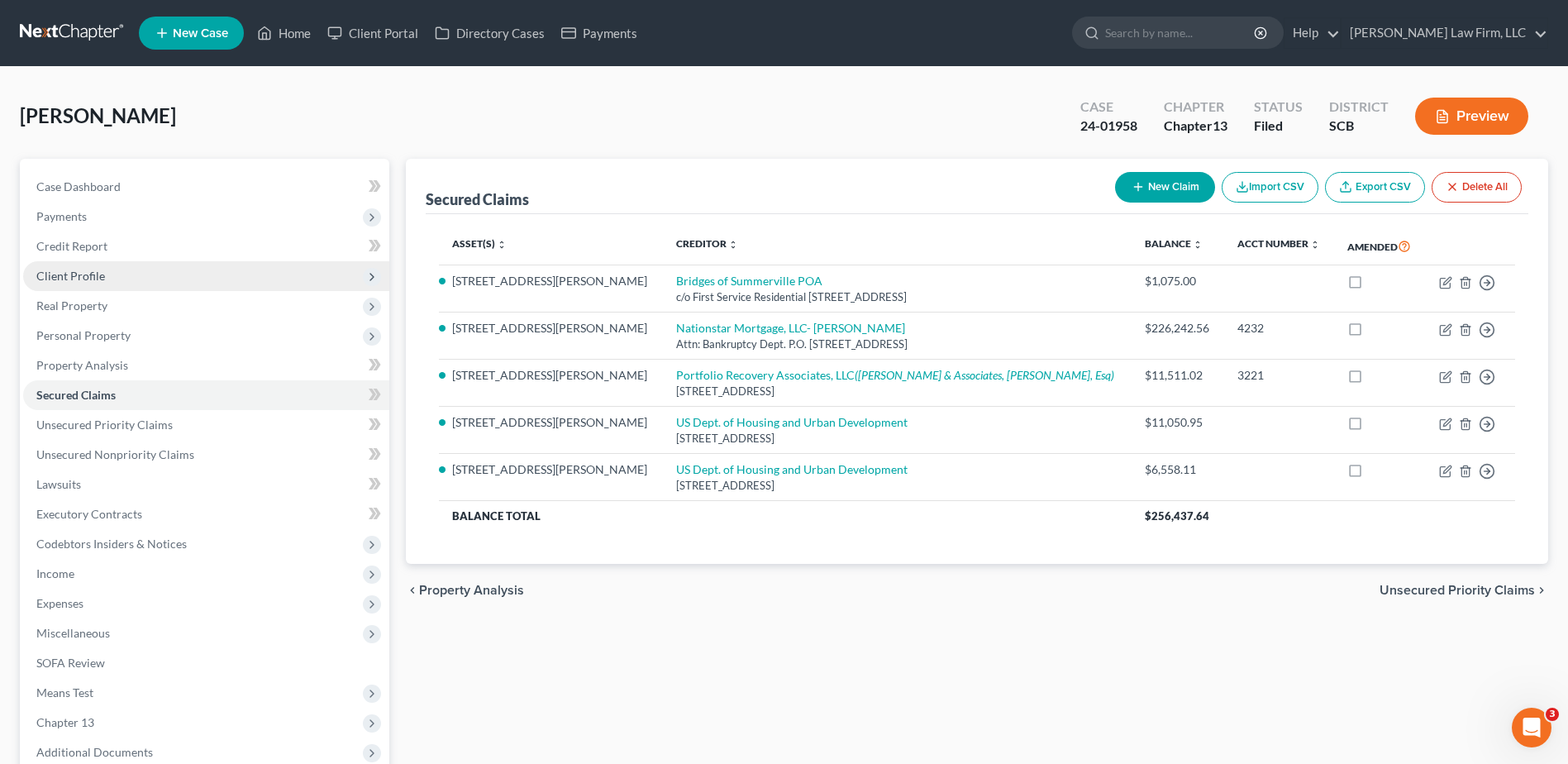
click at [82, 277] on span "Client Profile" at bounding box center [71, 276] width 68 height 14
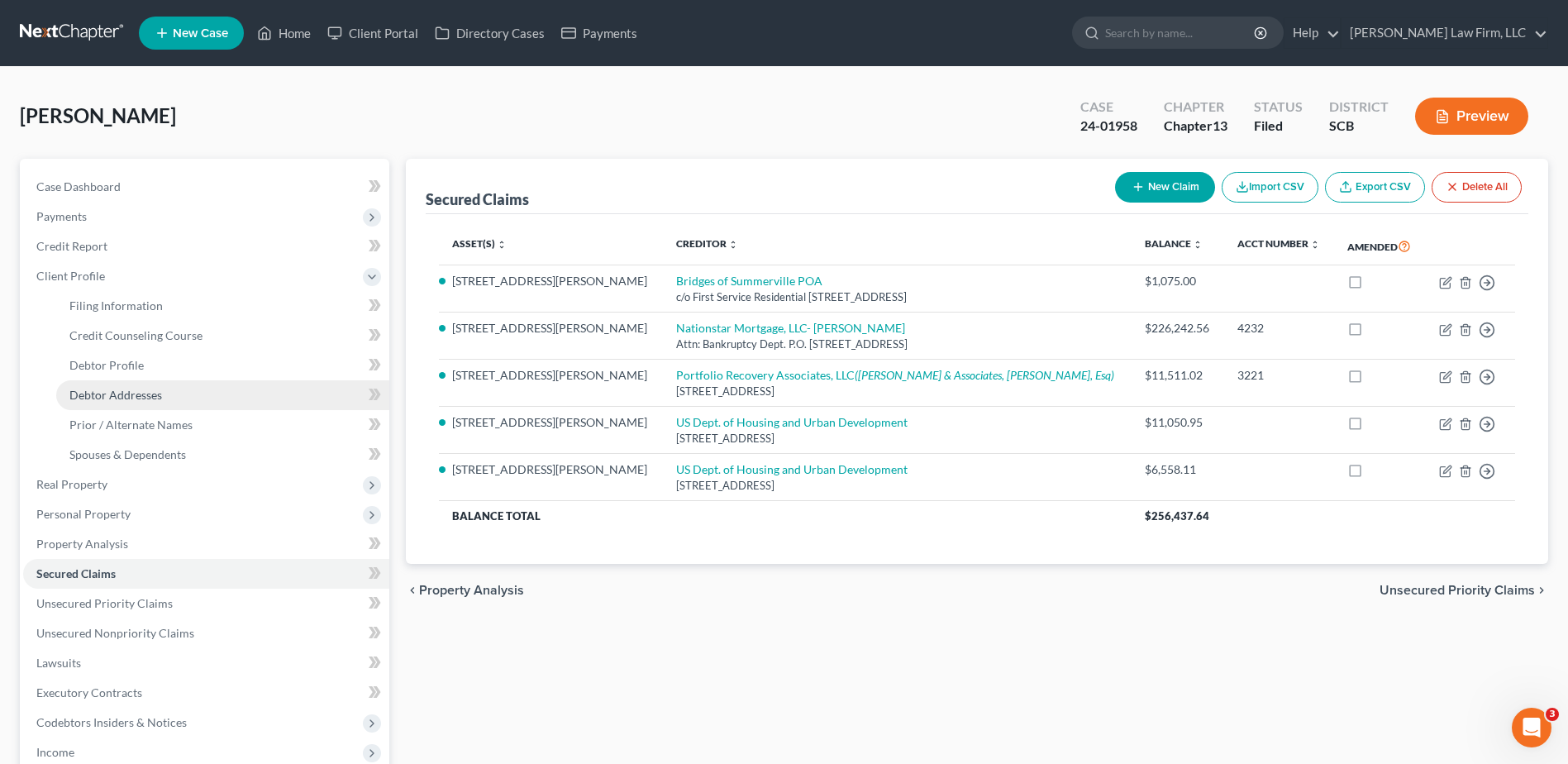
click at [112, 390] on span "Debtor Addresses" at bounding box center [116, 395] width 93 height 14
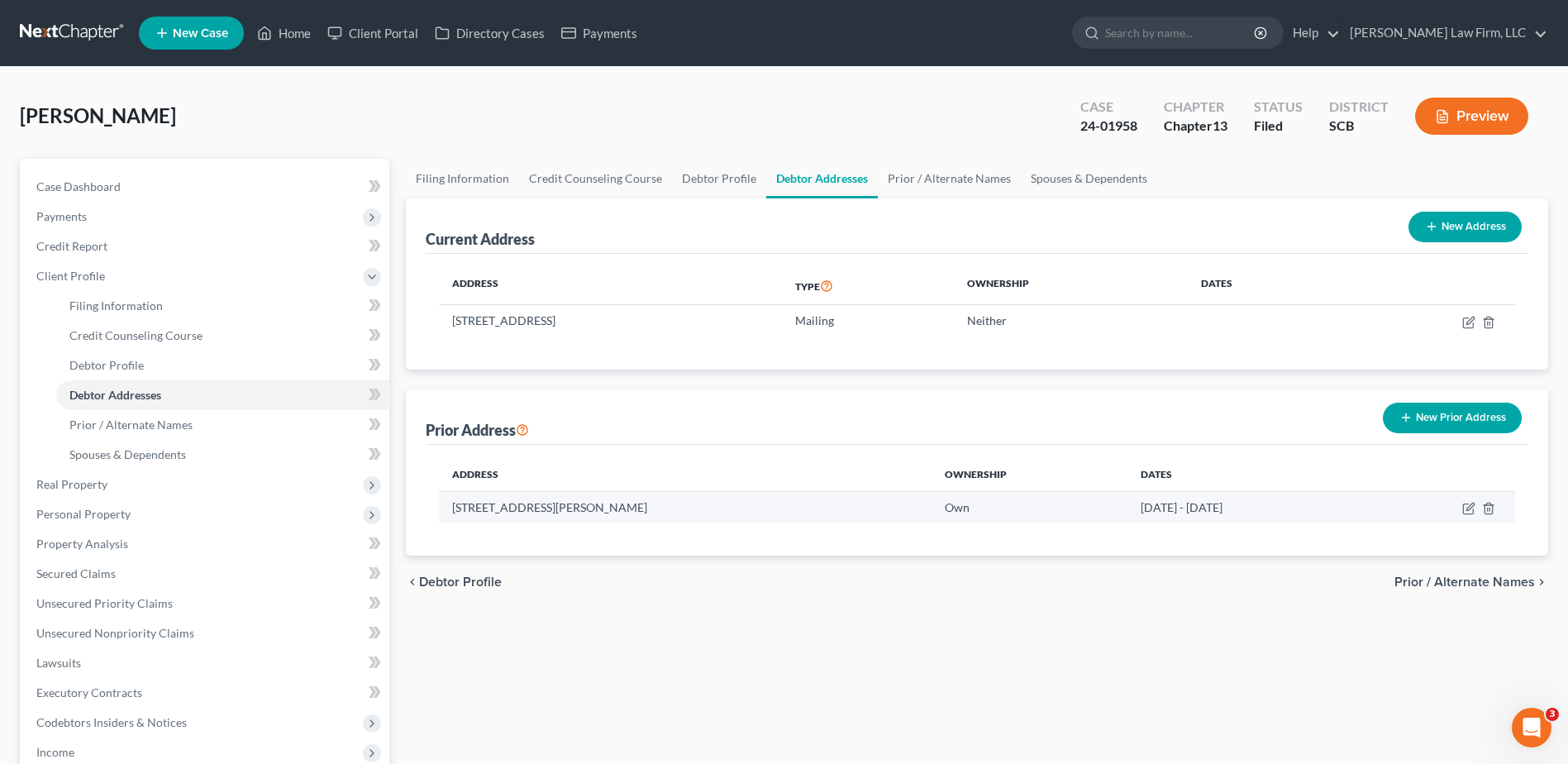
click at [1475, 511] on td at bounding box center [1442, 507] width 147 height 32
click at [1466, 510] on icon "button" at bounding box center [1470, 506] width 8 height 8
select select "42"
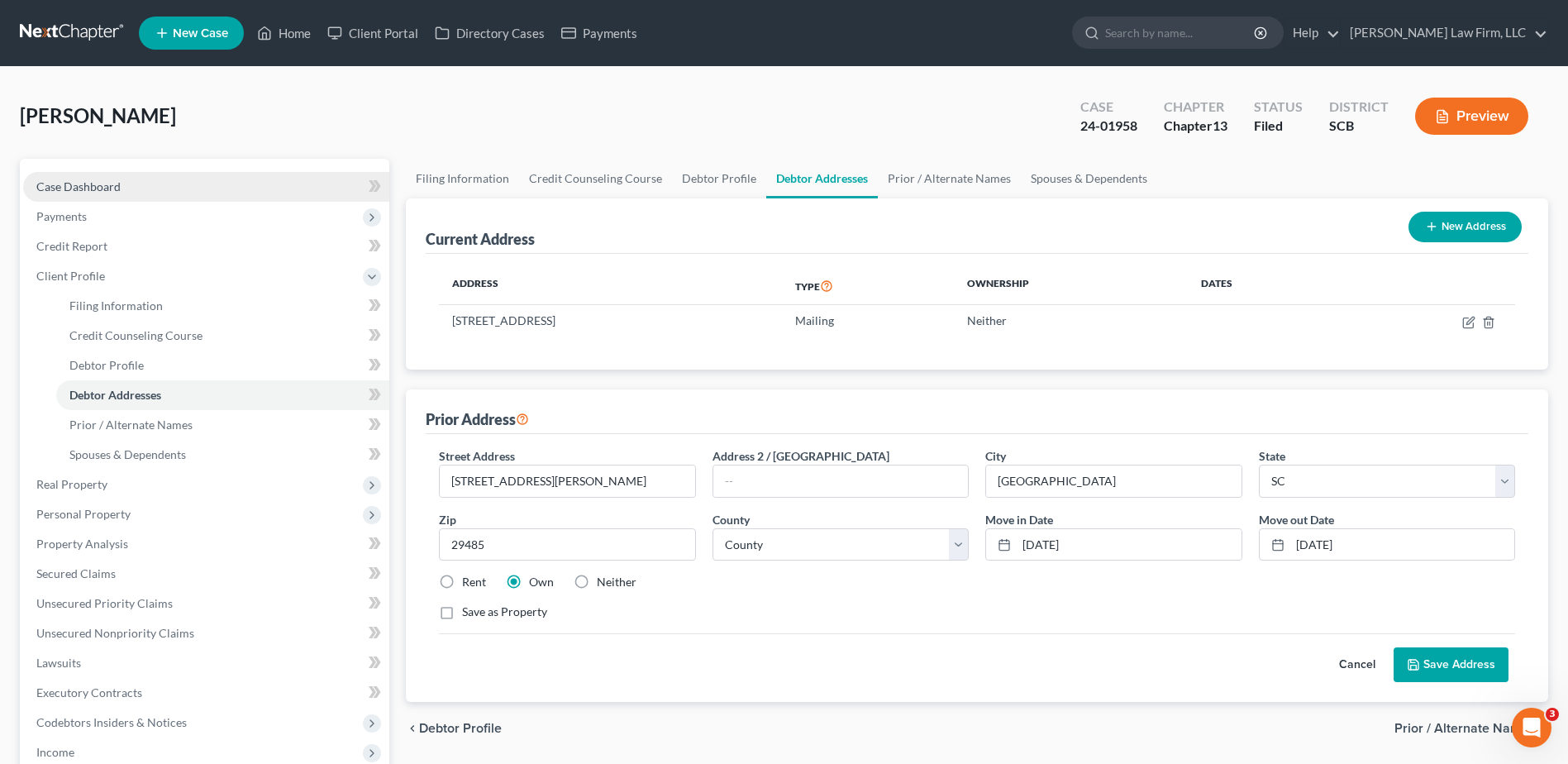
click at [86, 179] on span "Case Dashboard" at bounding box center [79, 186] width 84 height 14
select select "1"
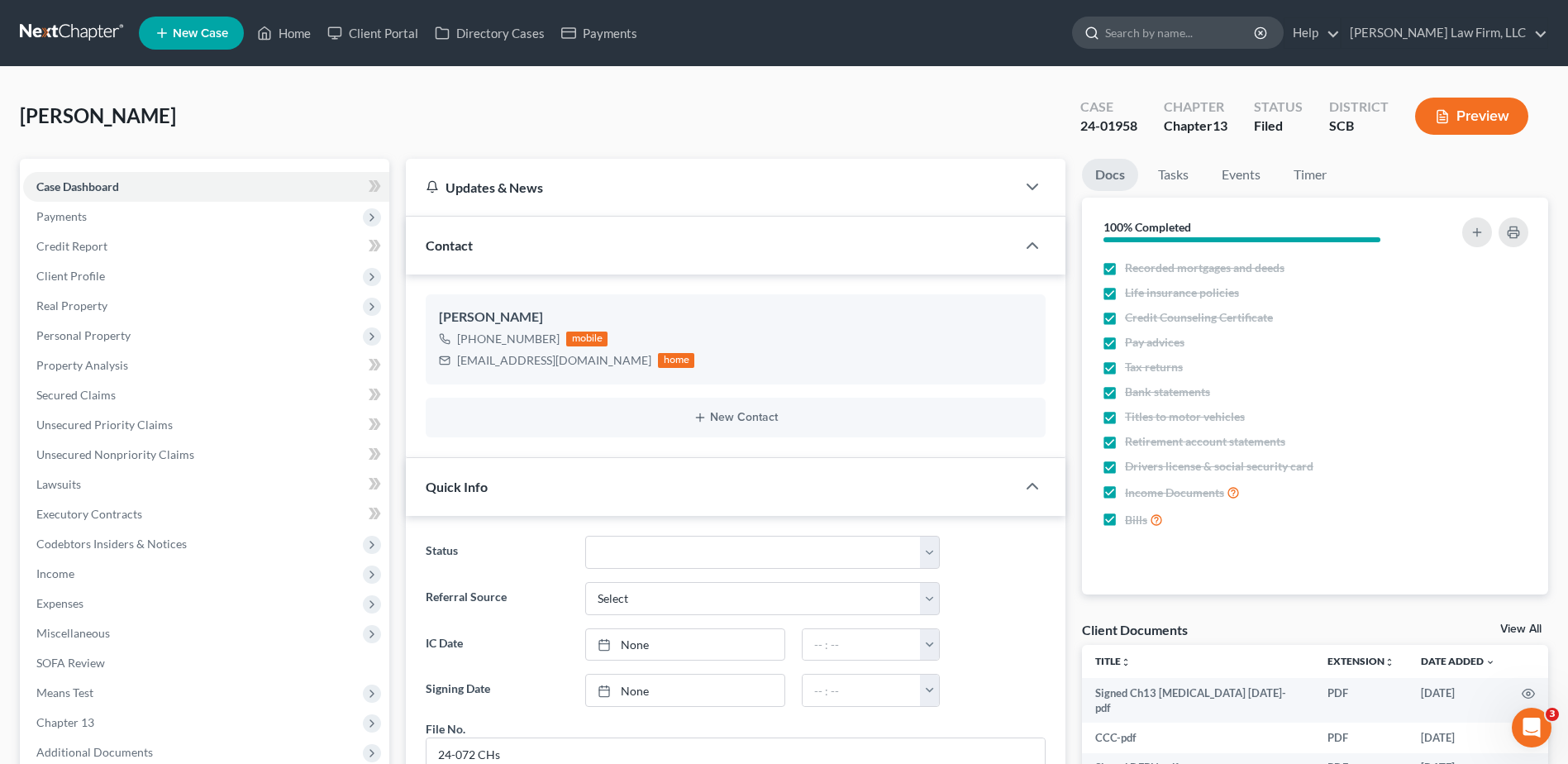
click at [1176, 35] on input "search" at bounding box center [1180, 32] width 151 height 31
type input "[PERSON_NAME]"
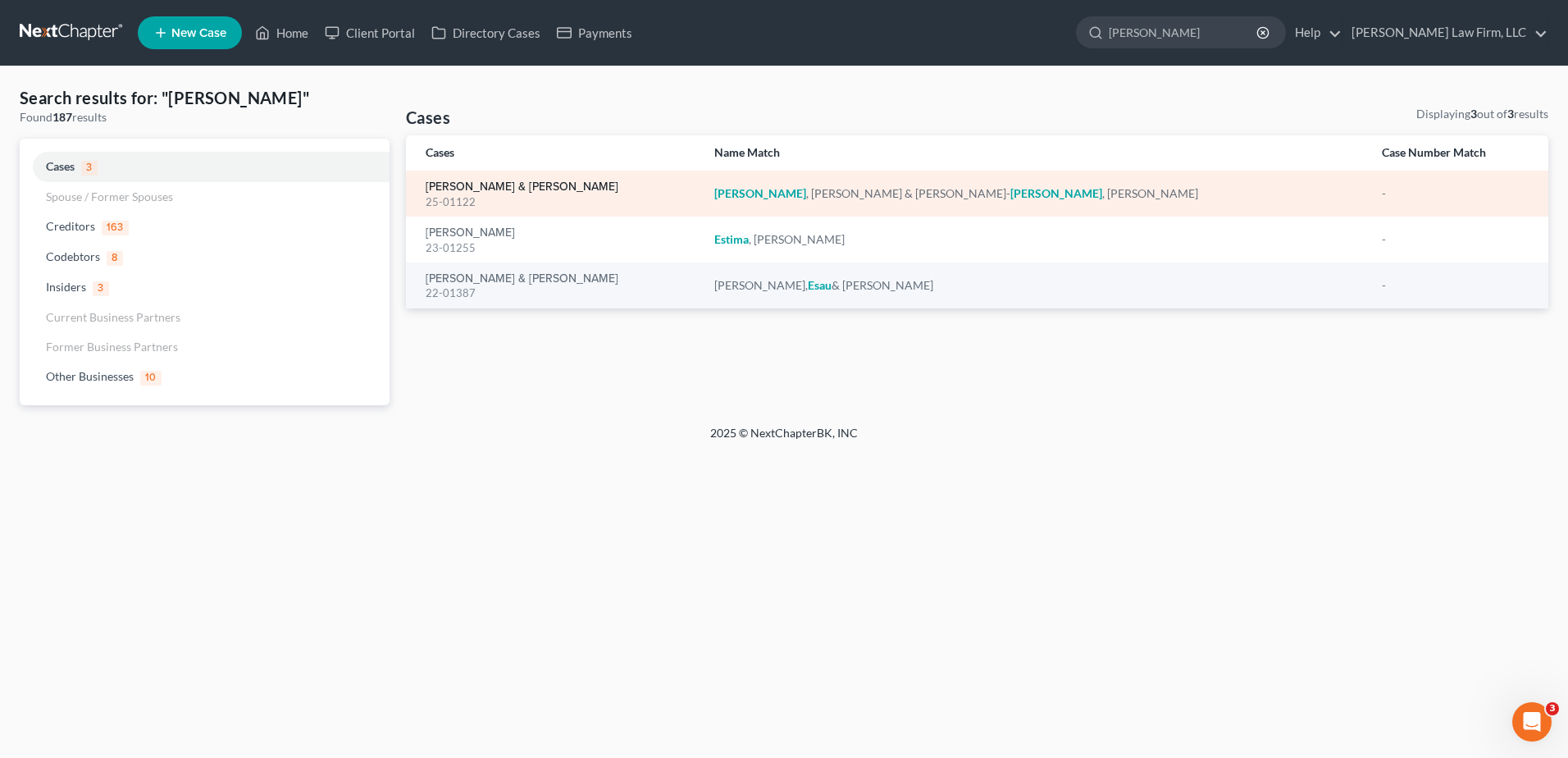
click at [556, 186] on link "[PERSON_NAME] & [PERSON_NAME]" at bounding box center [522, 187] width 193 height 11
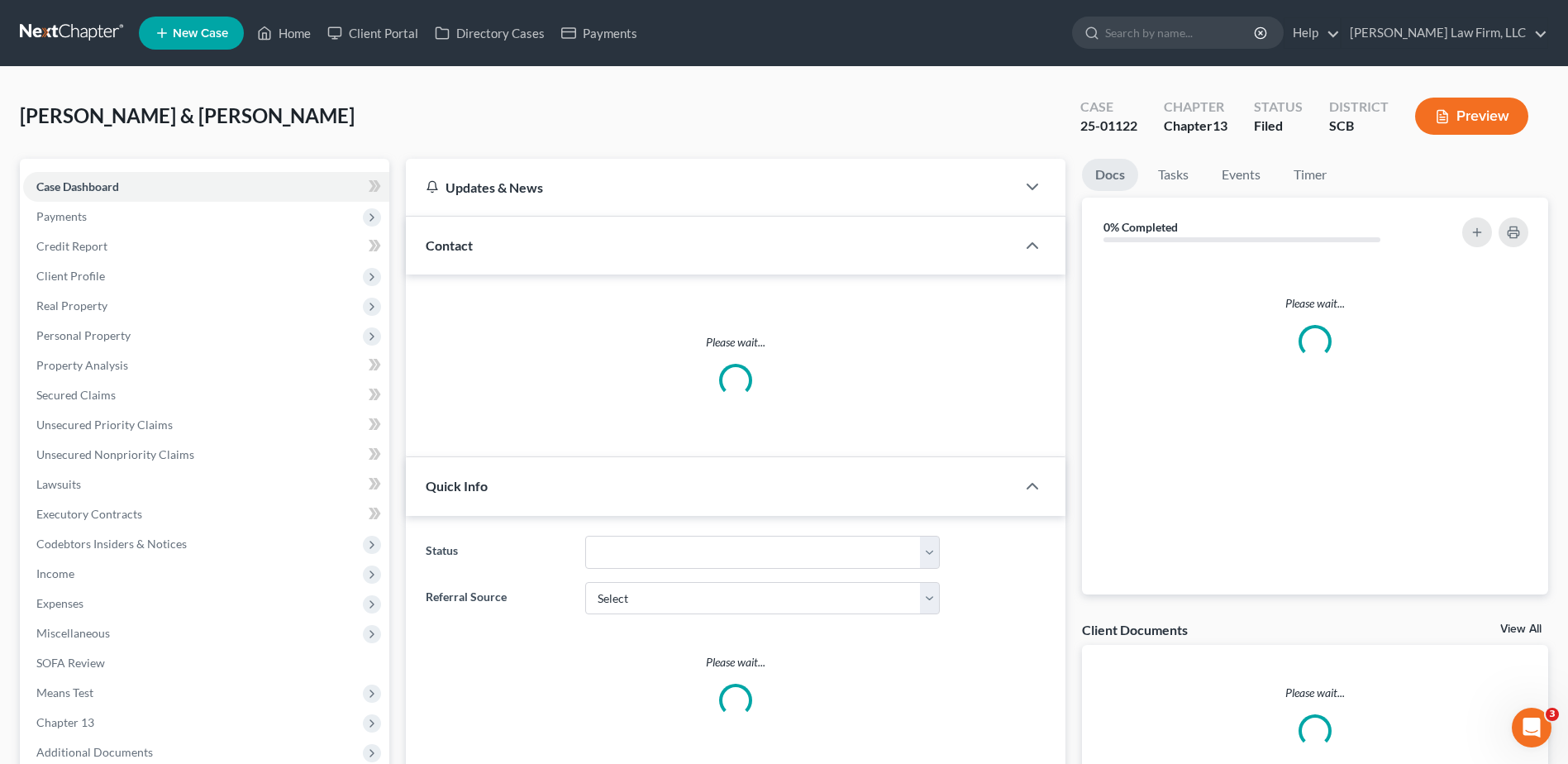
scroll to position [1193, 0]
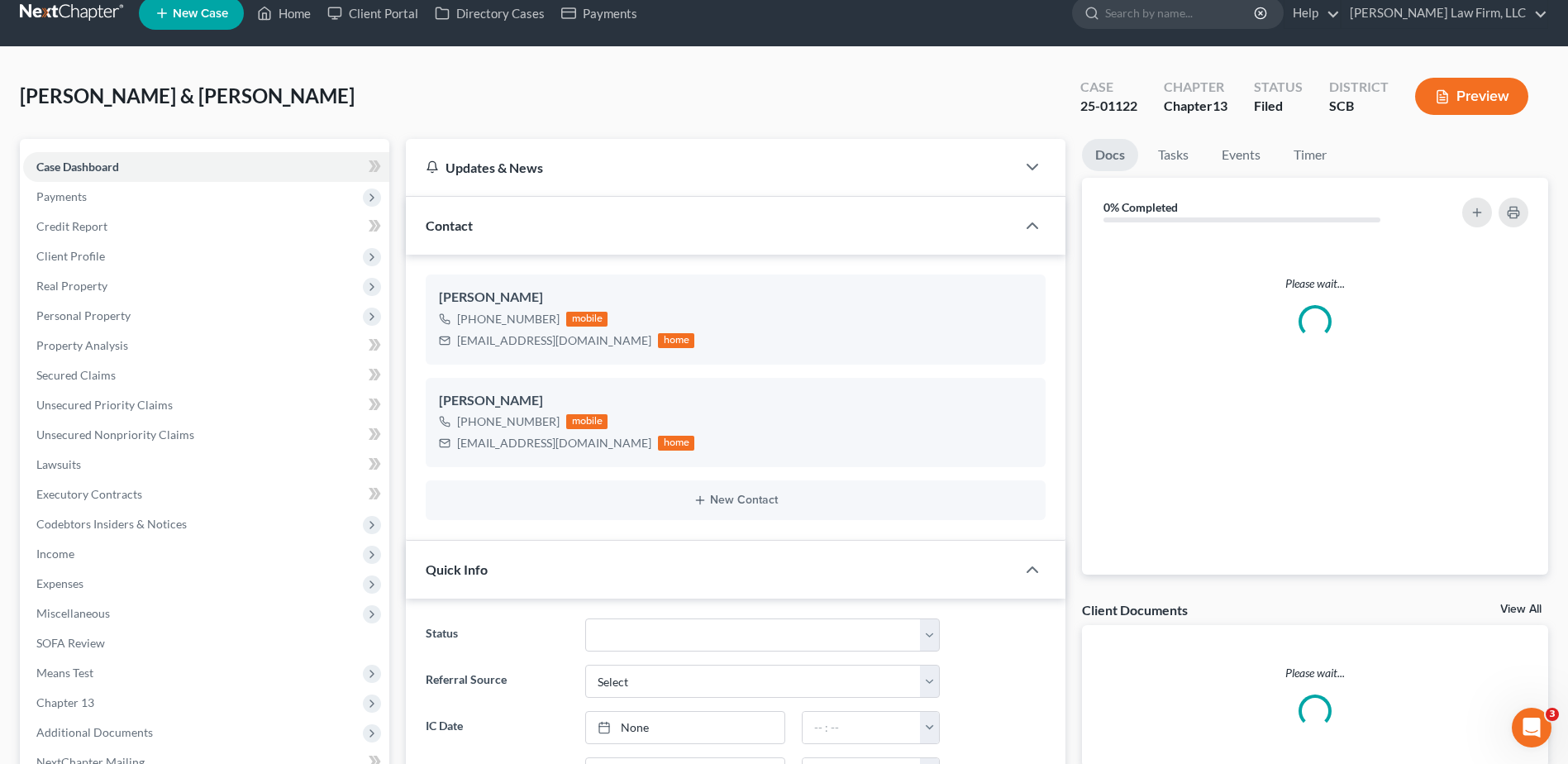
select select "1"
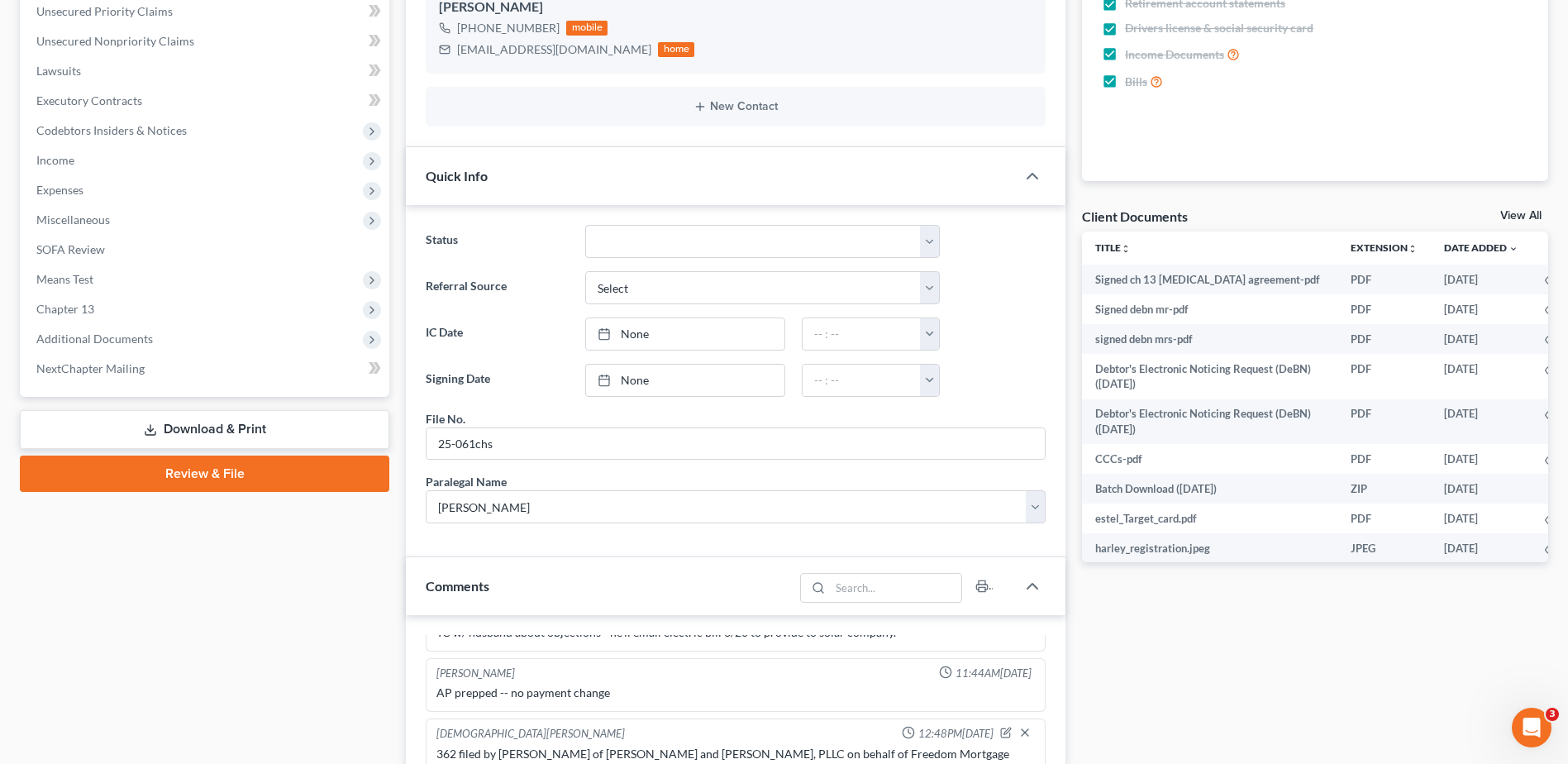
scroll to position [744, 0]
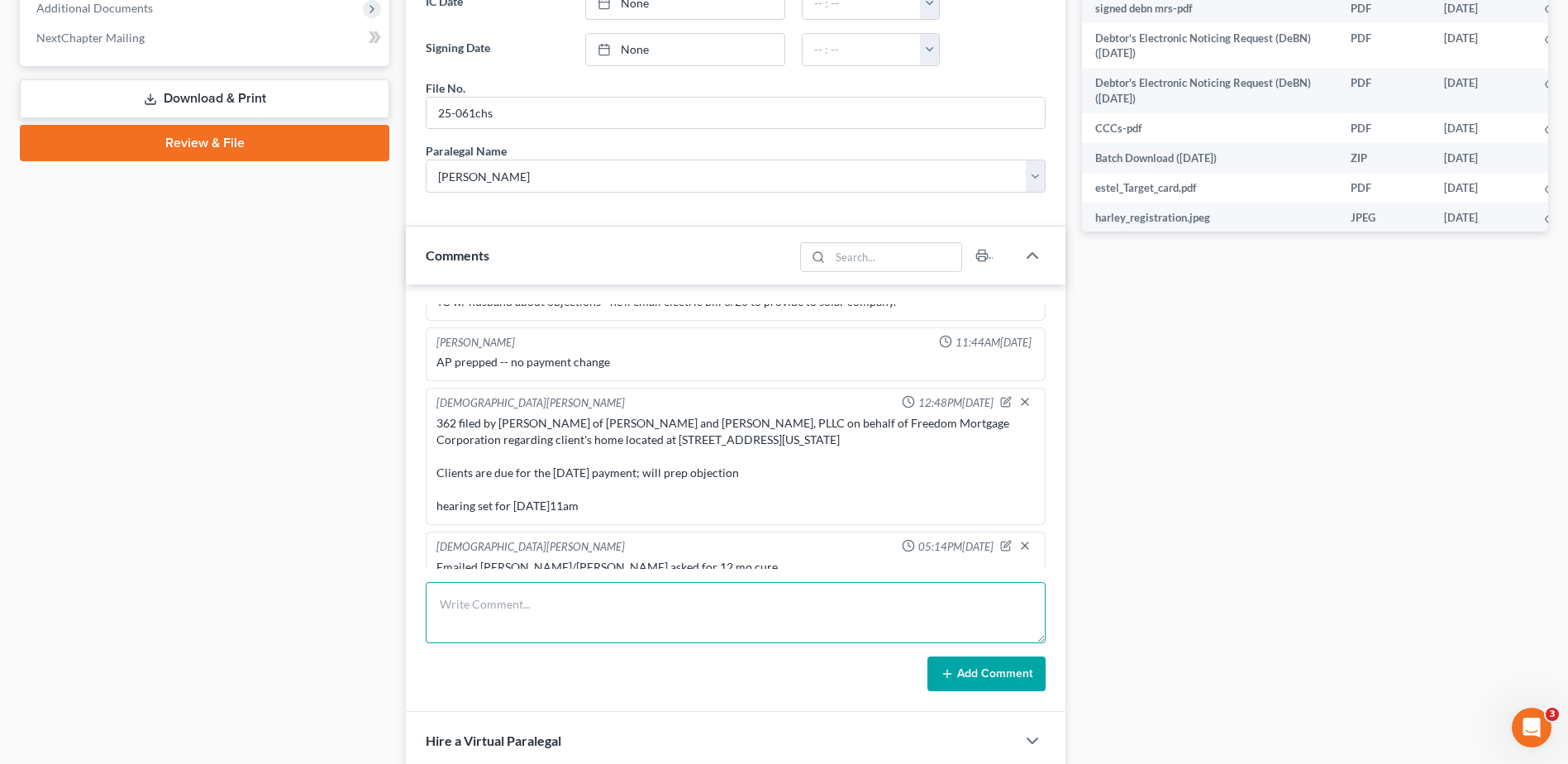
click at [540, 613] on textarea at bounding box center [736, 613] width 620 height 61
type textarea "Emailed [PERSON_NAME]/[PERSON_NAME], asked for update on SO, she's still workin…"
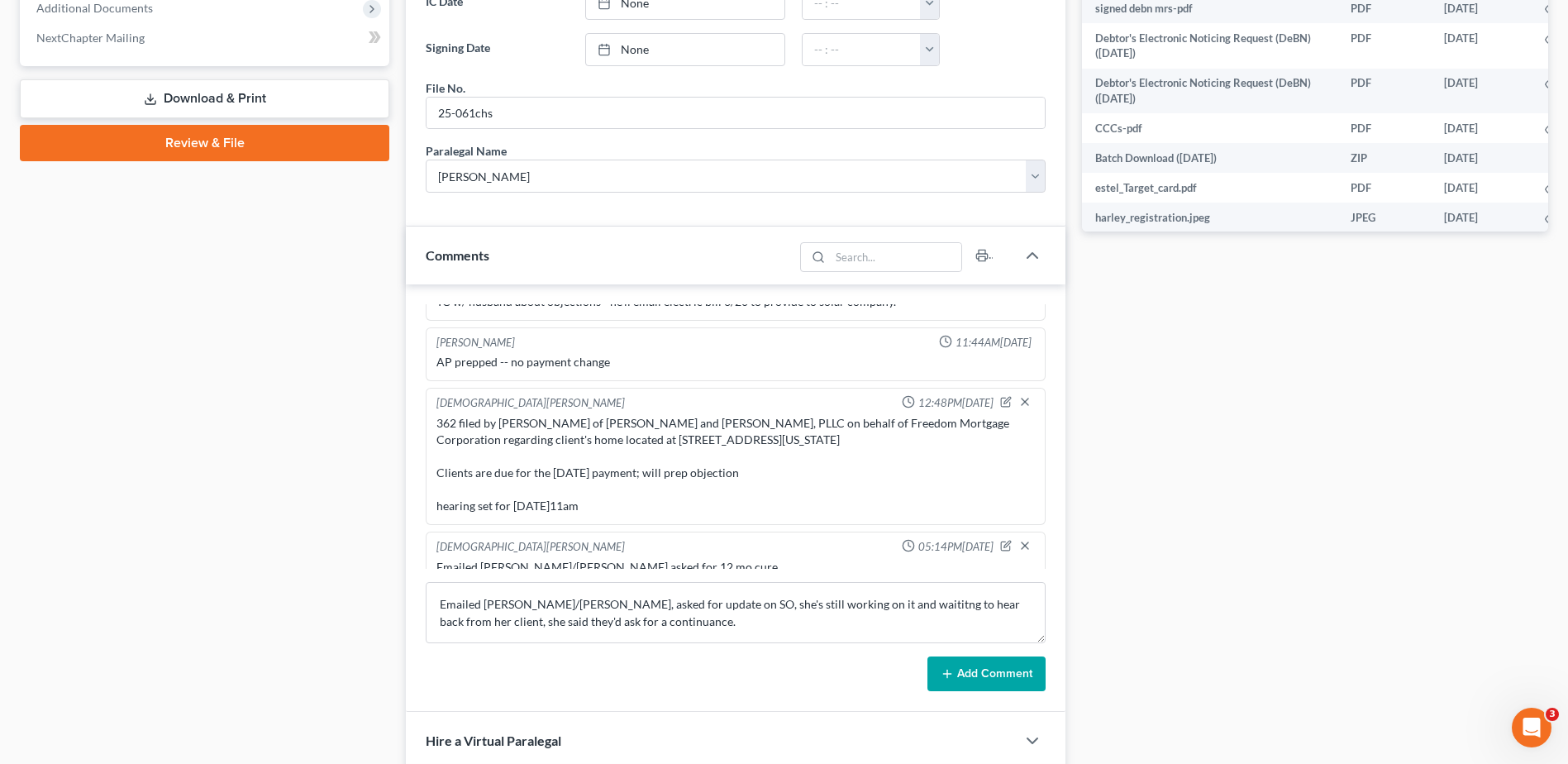
click at [962, 659] on button "Add Comment" at bounding box center [986, 674] width 118 height 35
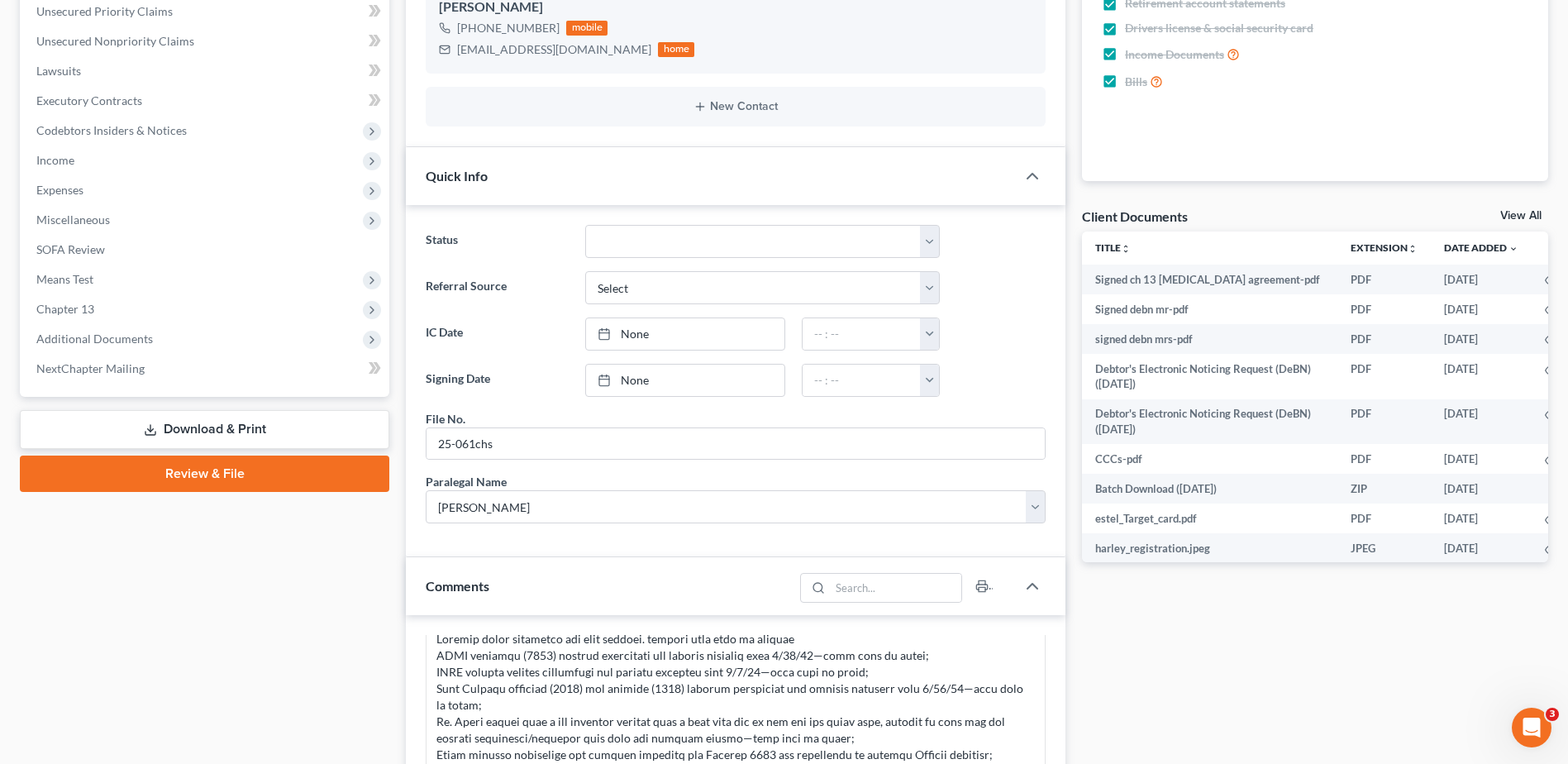
scroll to position [0, 0]
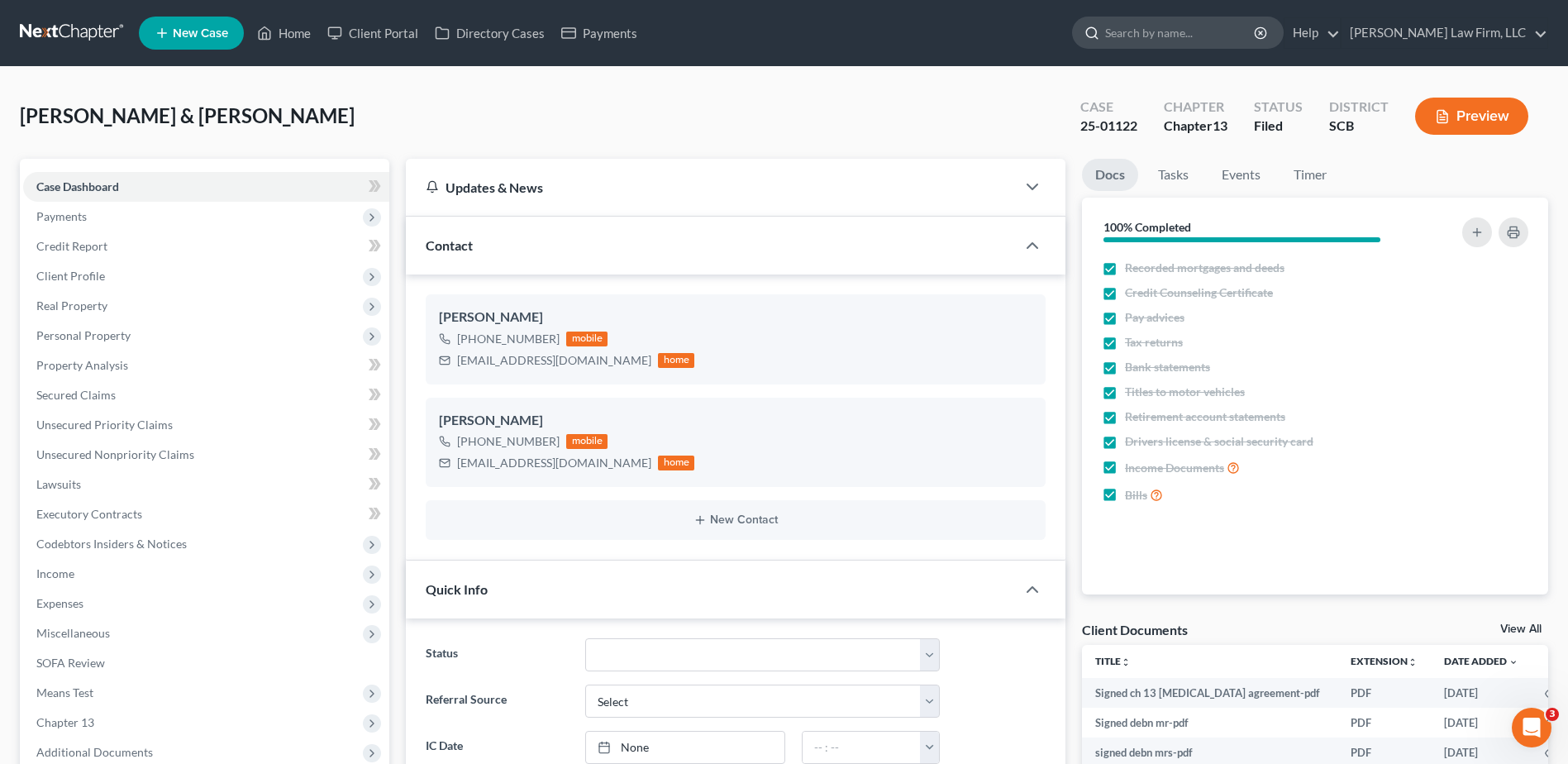
click at [1188, 39] on input "search" at bounding box center [1180, 32] width 151 height 31
type input "[PERSON_NAME]"
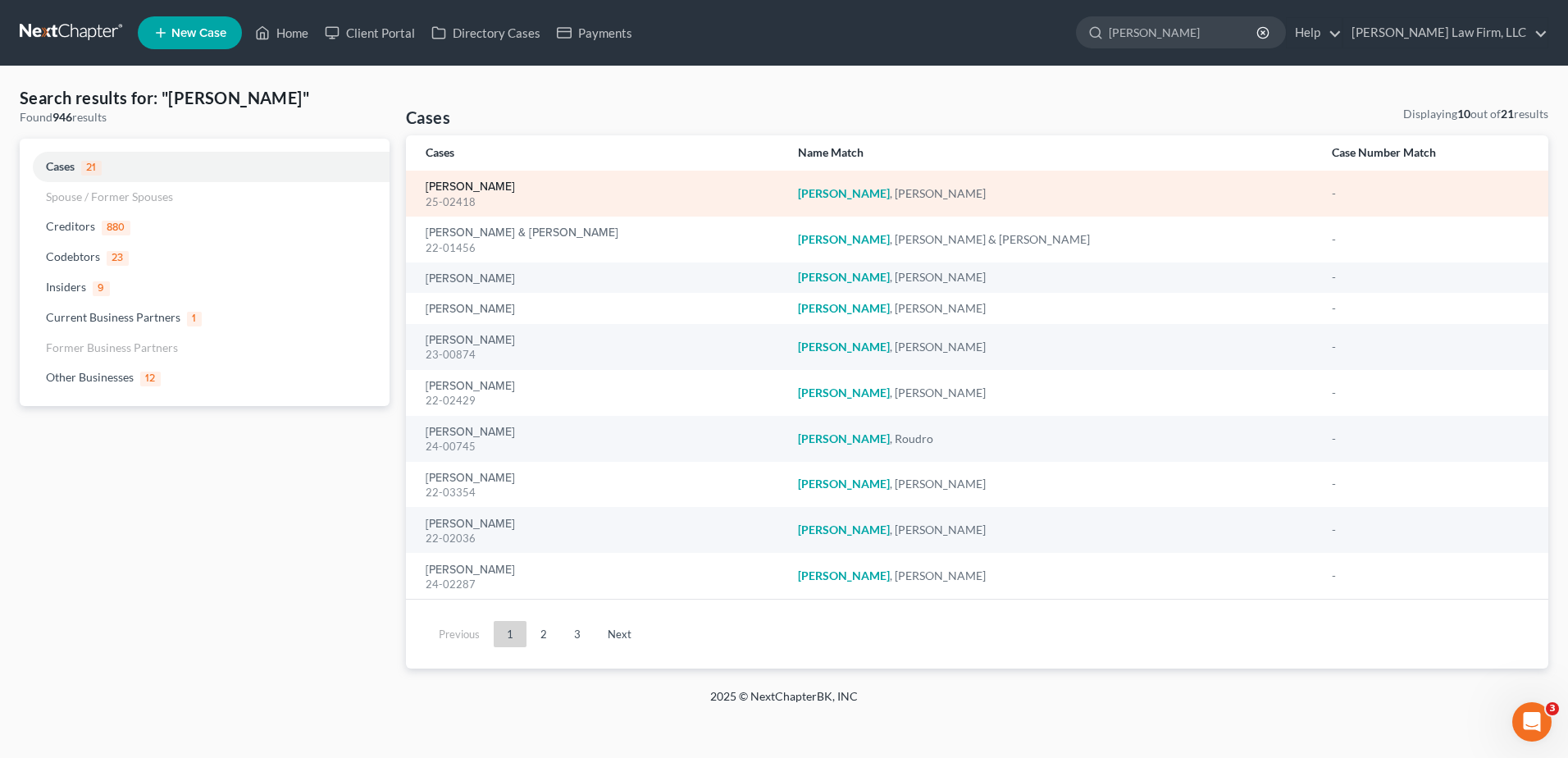
click at [466, 189] on link "[PERSON_NAME]" at bounding box center [470, 187] width 89 height 11
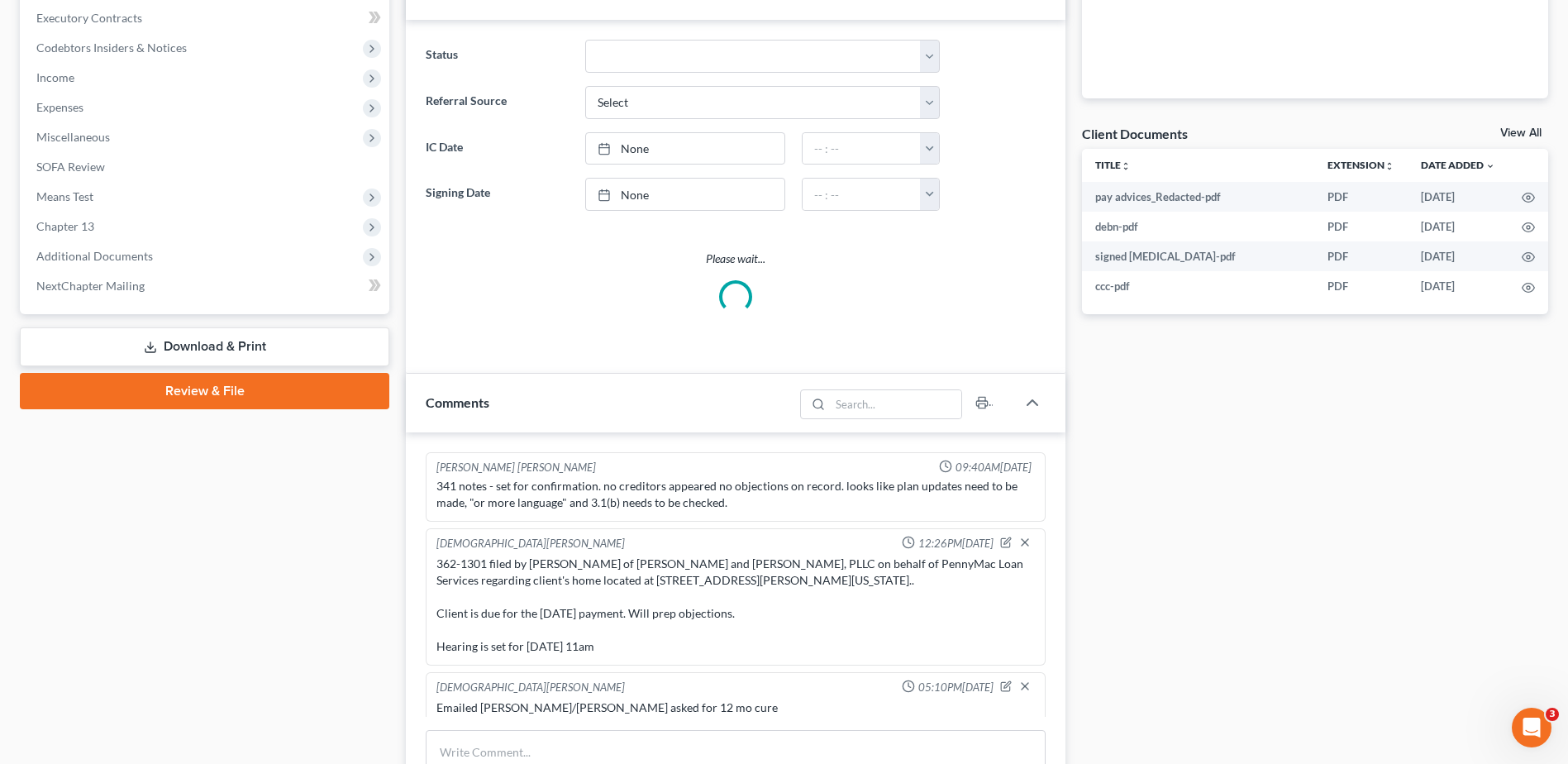
scroll to position [827, 0]
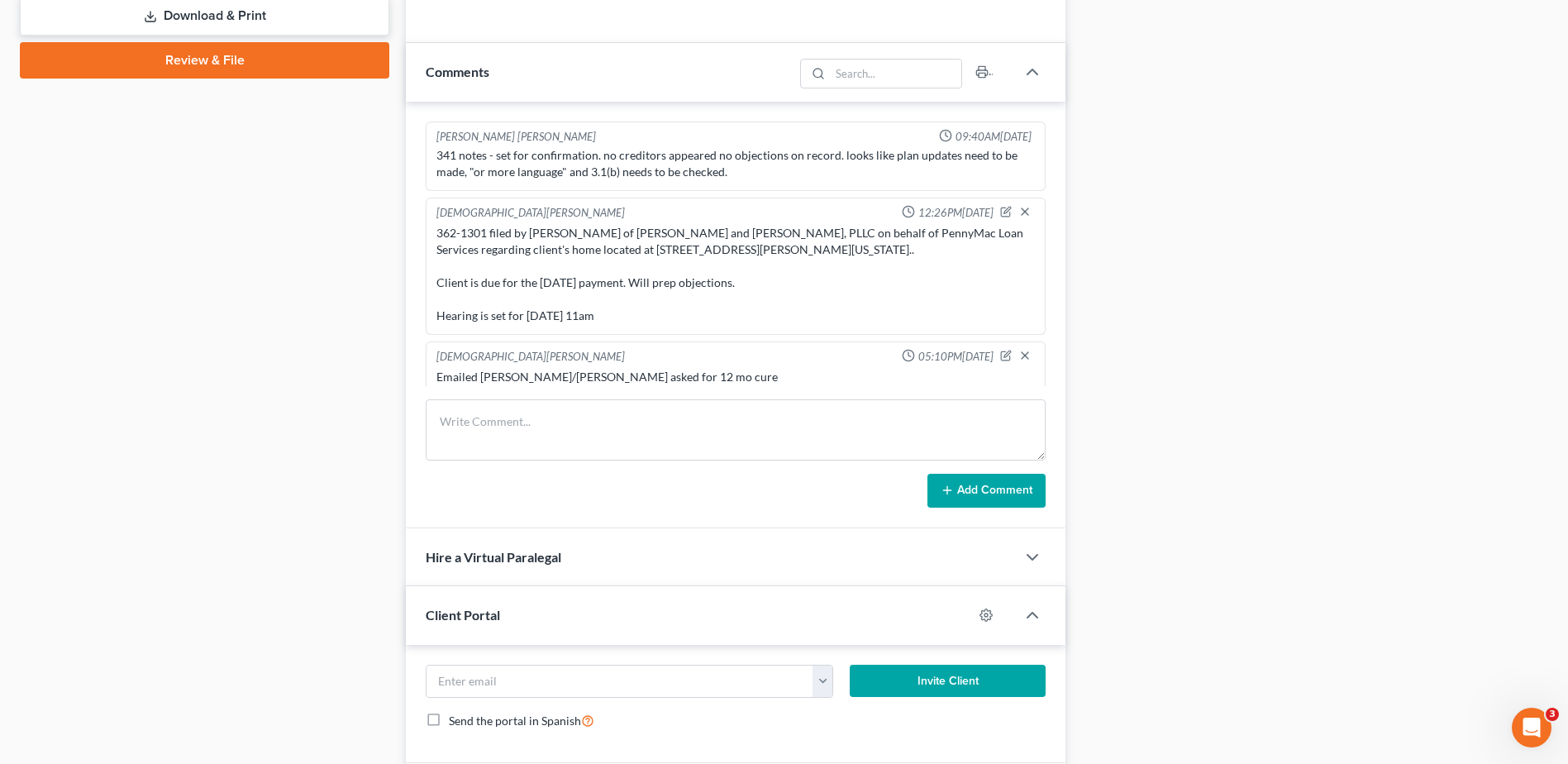
select select "0"
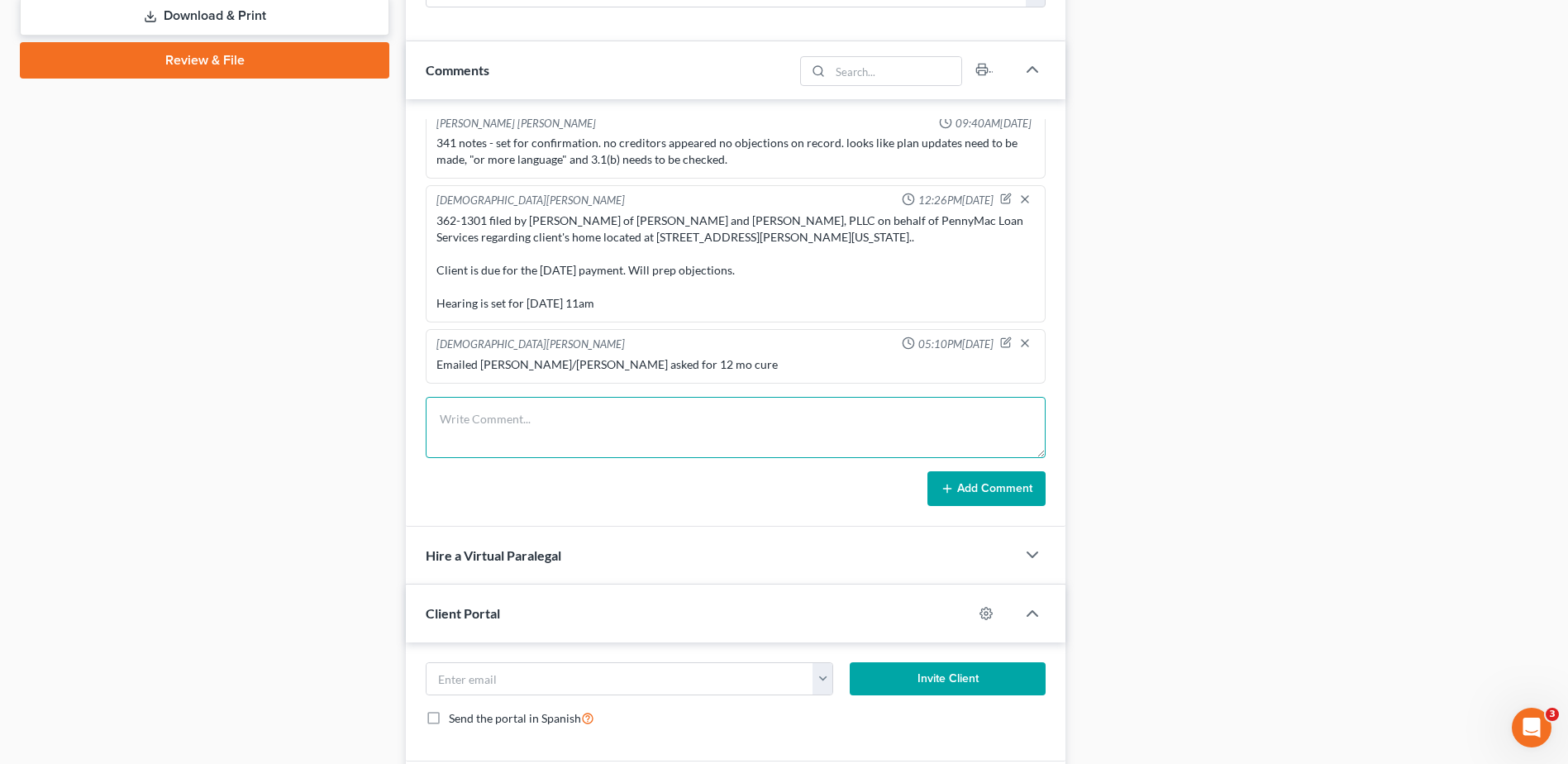
click at [518, 417] on textarea at bounding box center [736, 427] width 620 height 61
paste textarea "Emailed [PERSON_NAME]/[PERSON_NAME], asked for update on SO, she's still workin…"
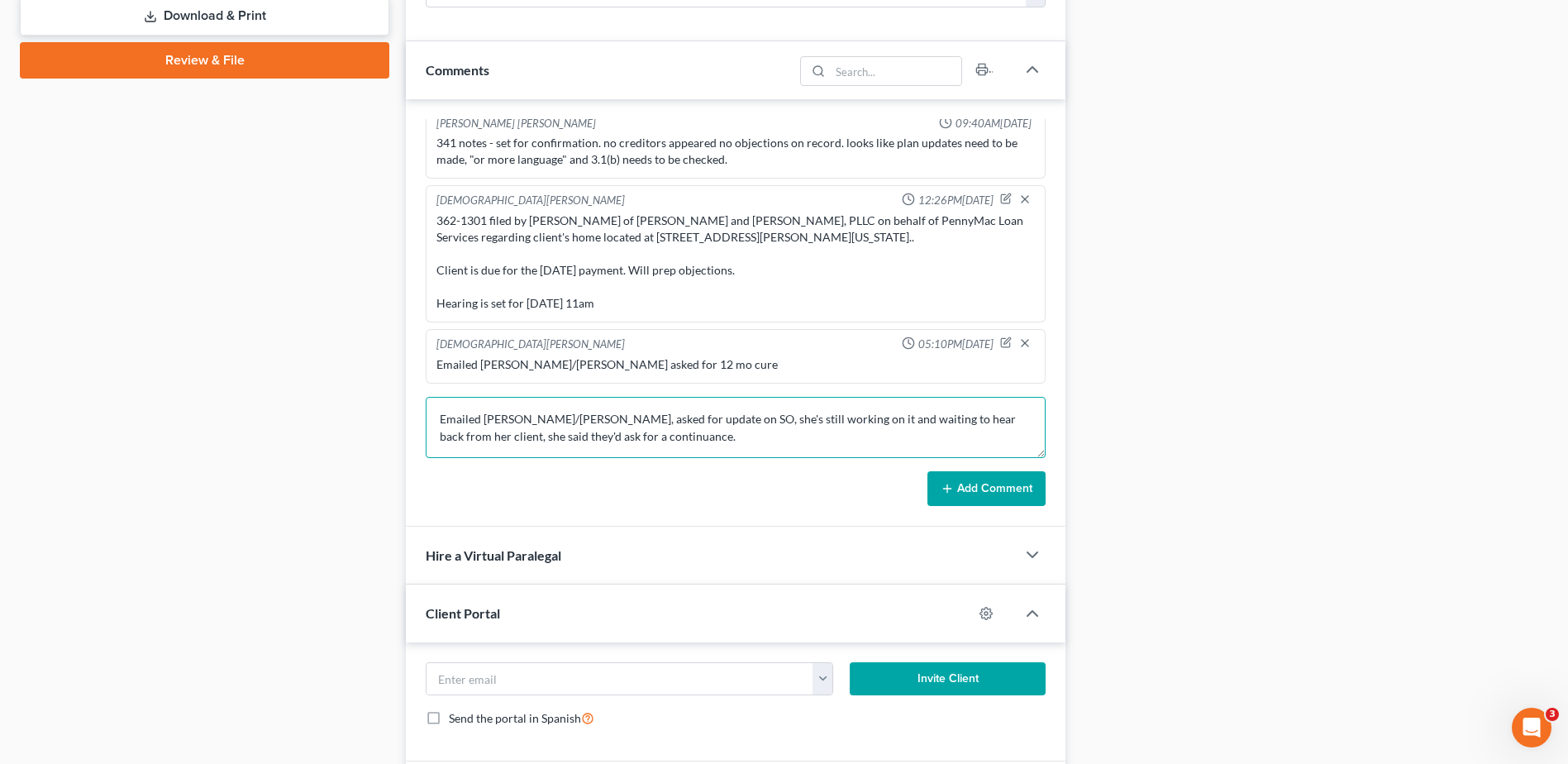
type textarea "Emailed [PERSON_NAME]/[PERSON_NAME], asked for update on SO, she's still workin…"
click at [1010, 483] on button "Add Comment" at bounding box center [986, 488] width 118 height 35
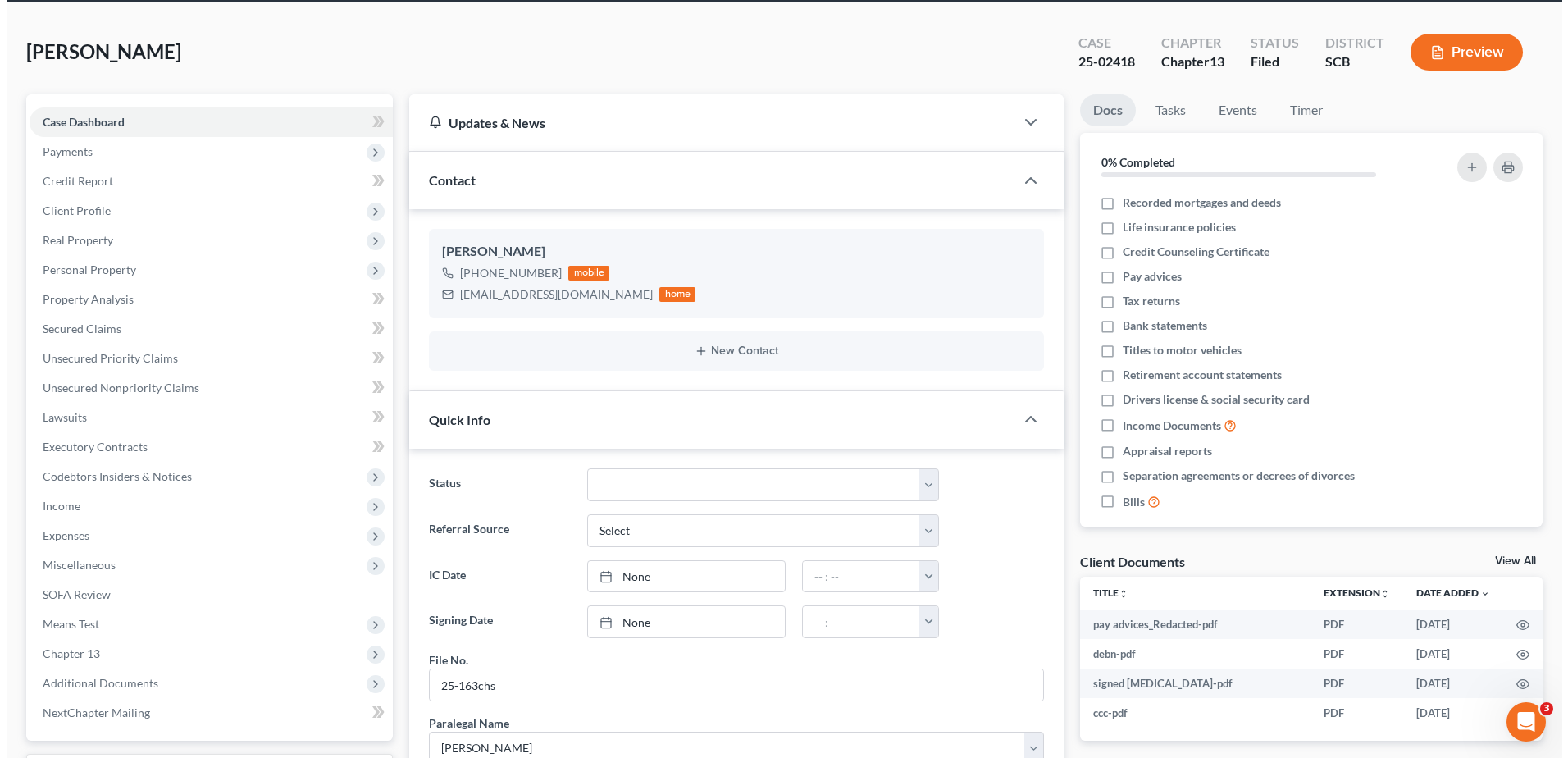
scroll to position [0, 0]
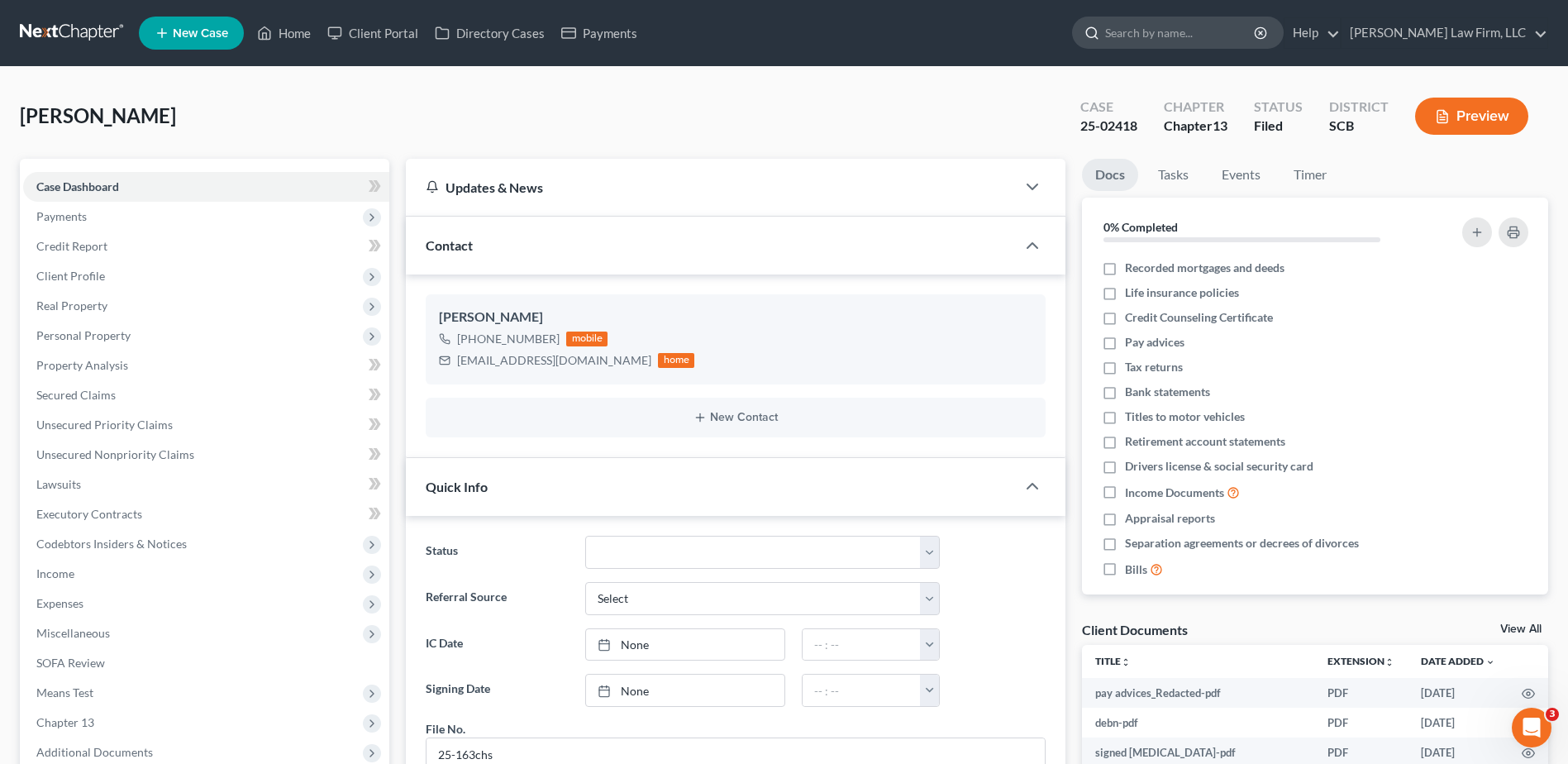
drag, startPoint x: 1208, startPoint y: 30, endPoint x: 1211, endPoint y: 39, distance: 9.5
click at [1208, 37] on input "search" at bounding box center [1180, 32] width 151 height 31
type input "battle"
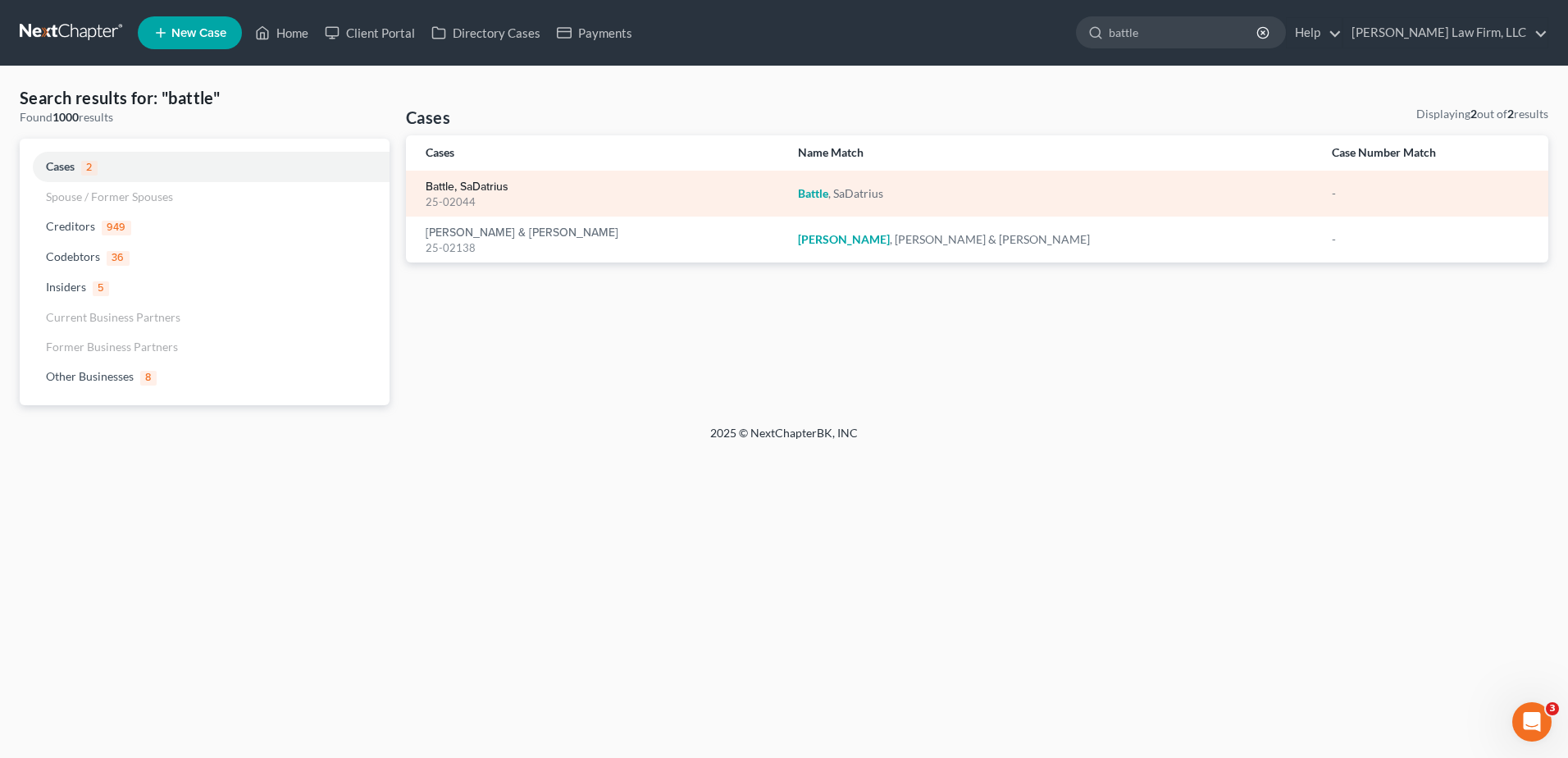
click at [483, 185] on link "Battle, SaDatrius" at bounding box center [466, 187] width 82 height 11
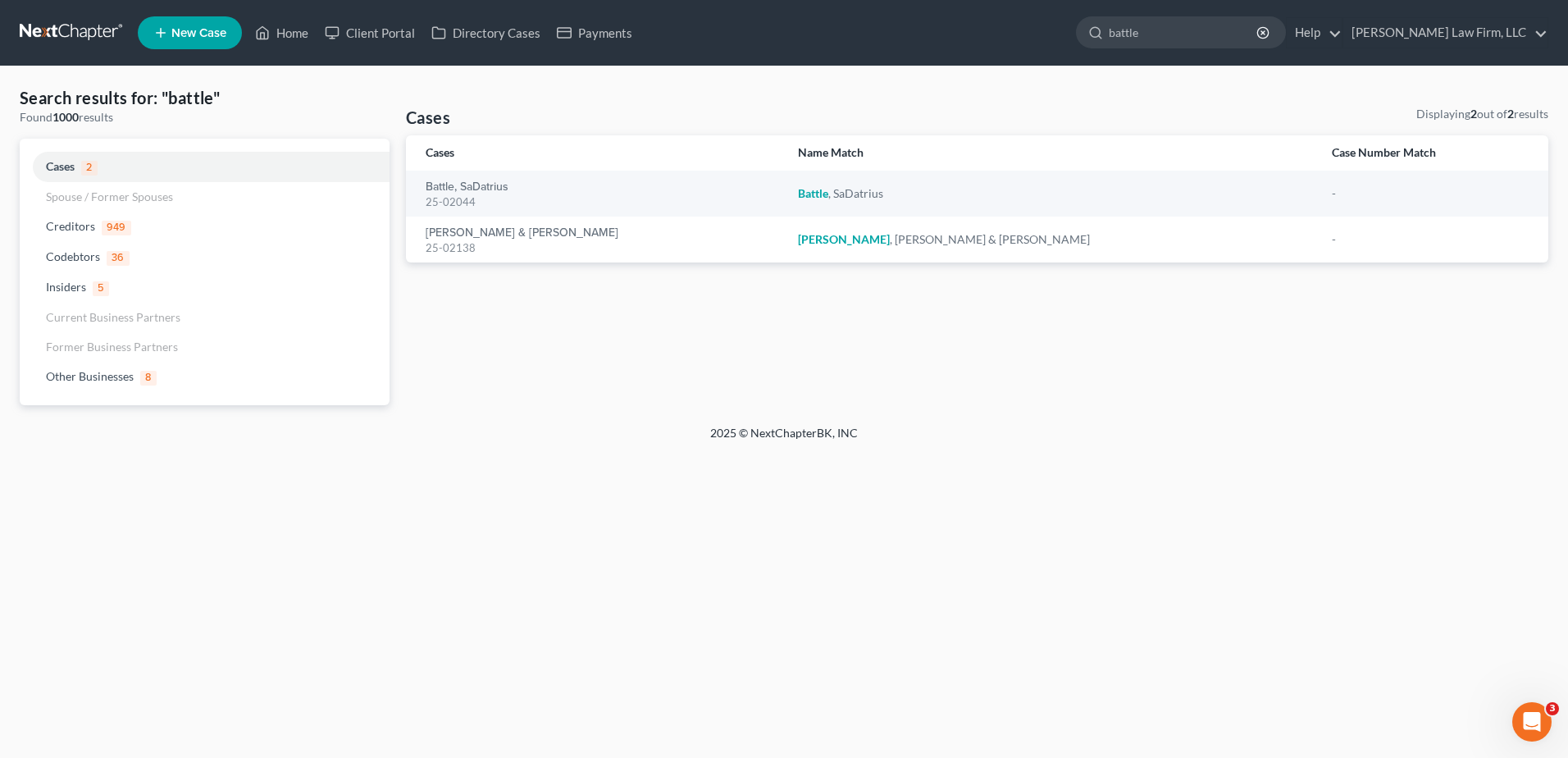
select select "0"
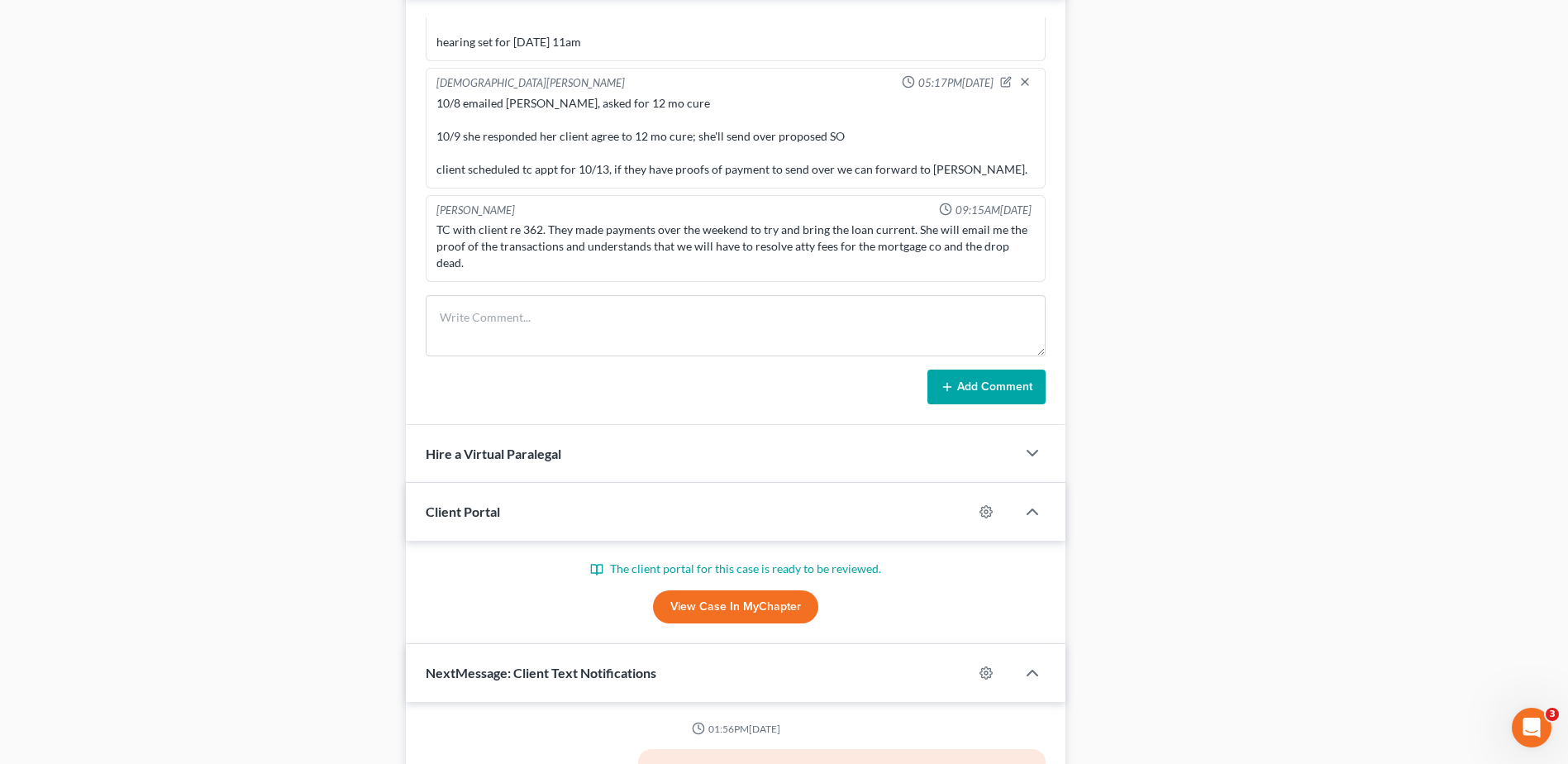
scroll to position [790, 0]
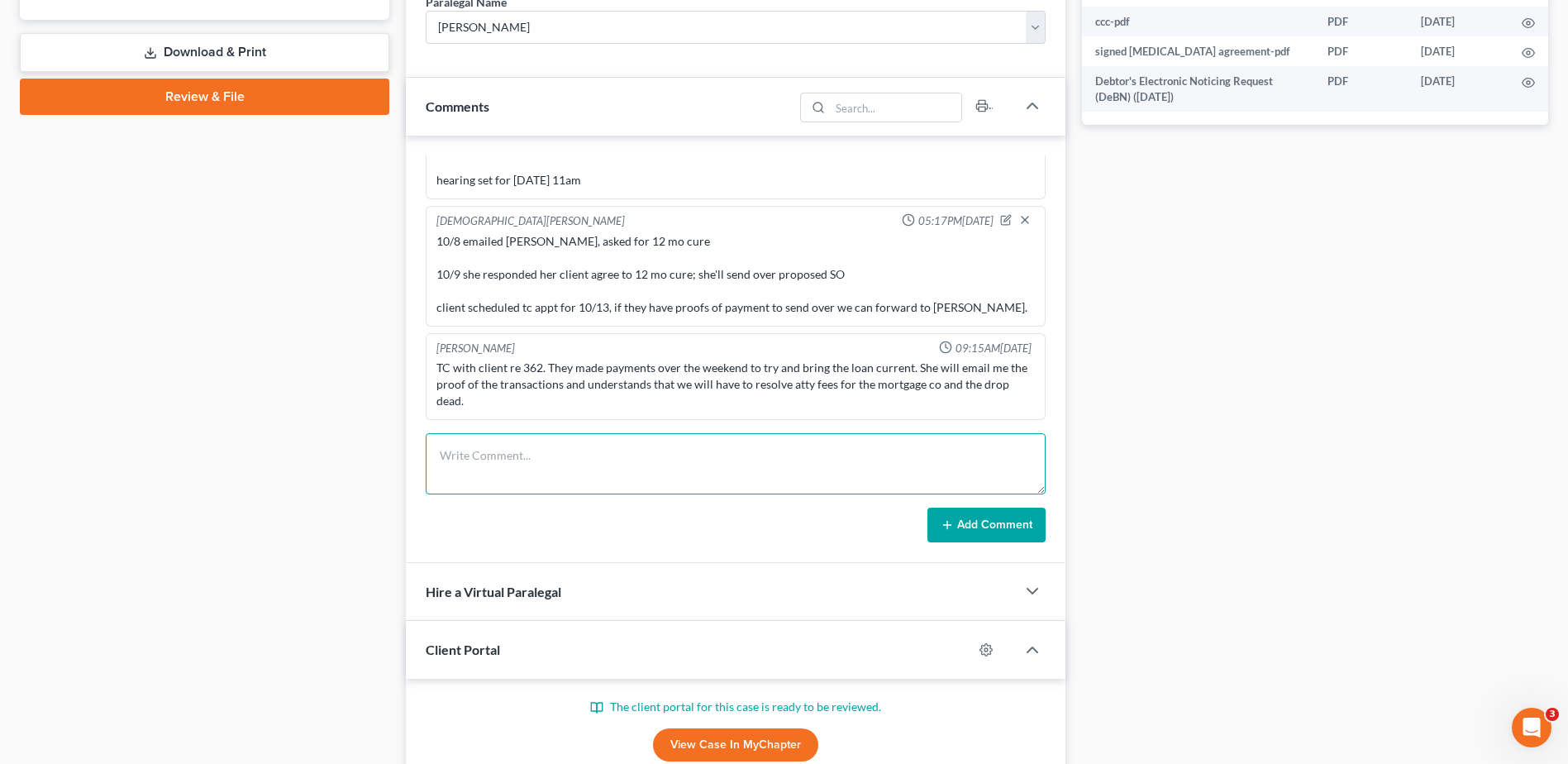
click at [495, 461] on textarea at bounding box center [736, 464] width 620 height 61
type textarea "tc with client, she said payments just cleared her account and she'll email us …"
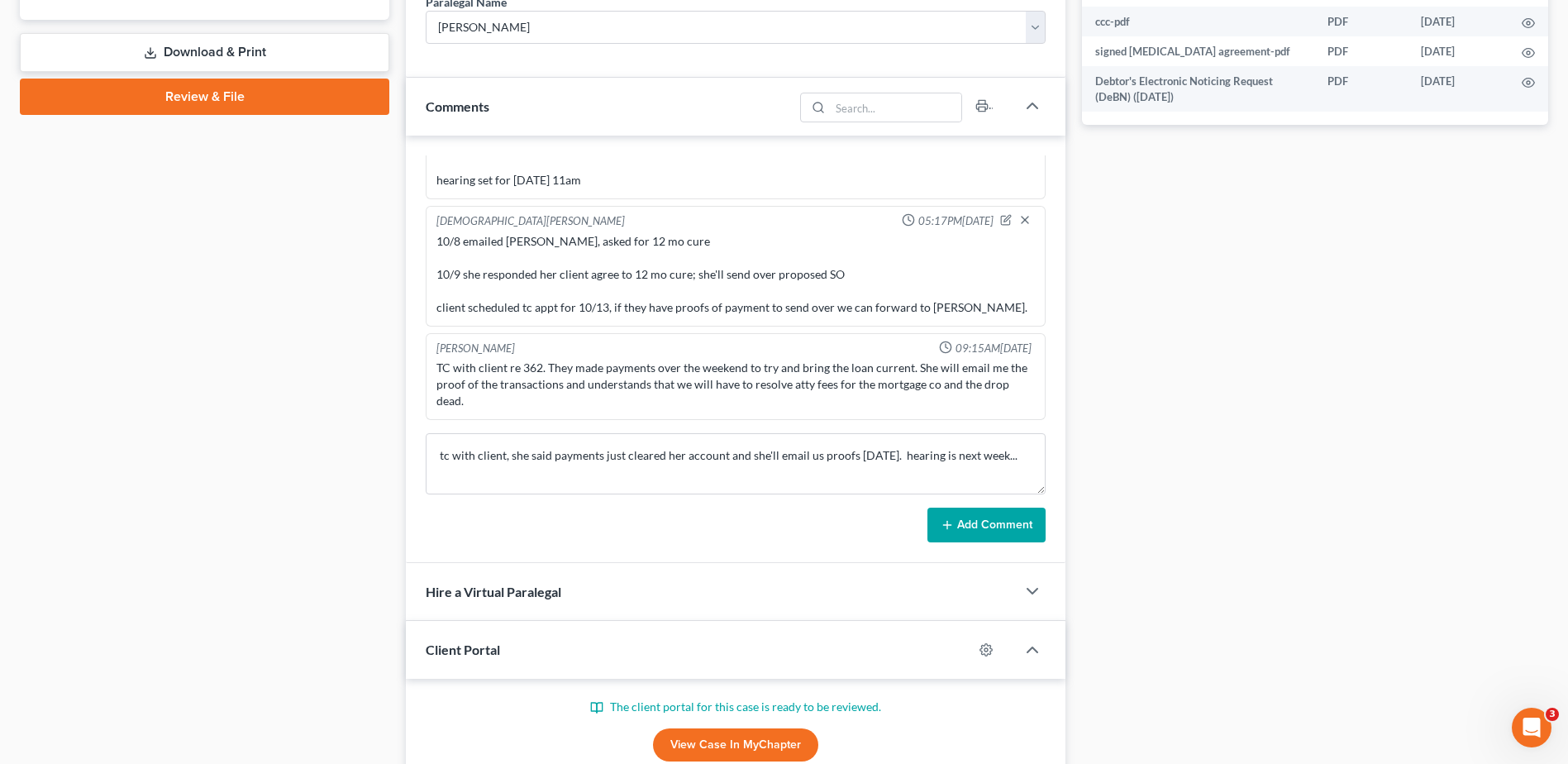
click at [987, 522] on button "Add Comment" at bounding box center [986, 525] width 118 height 35
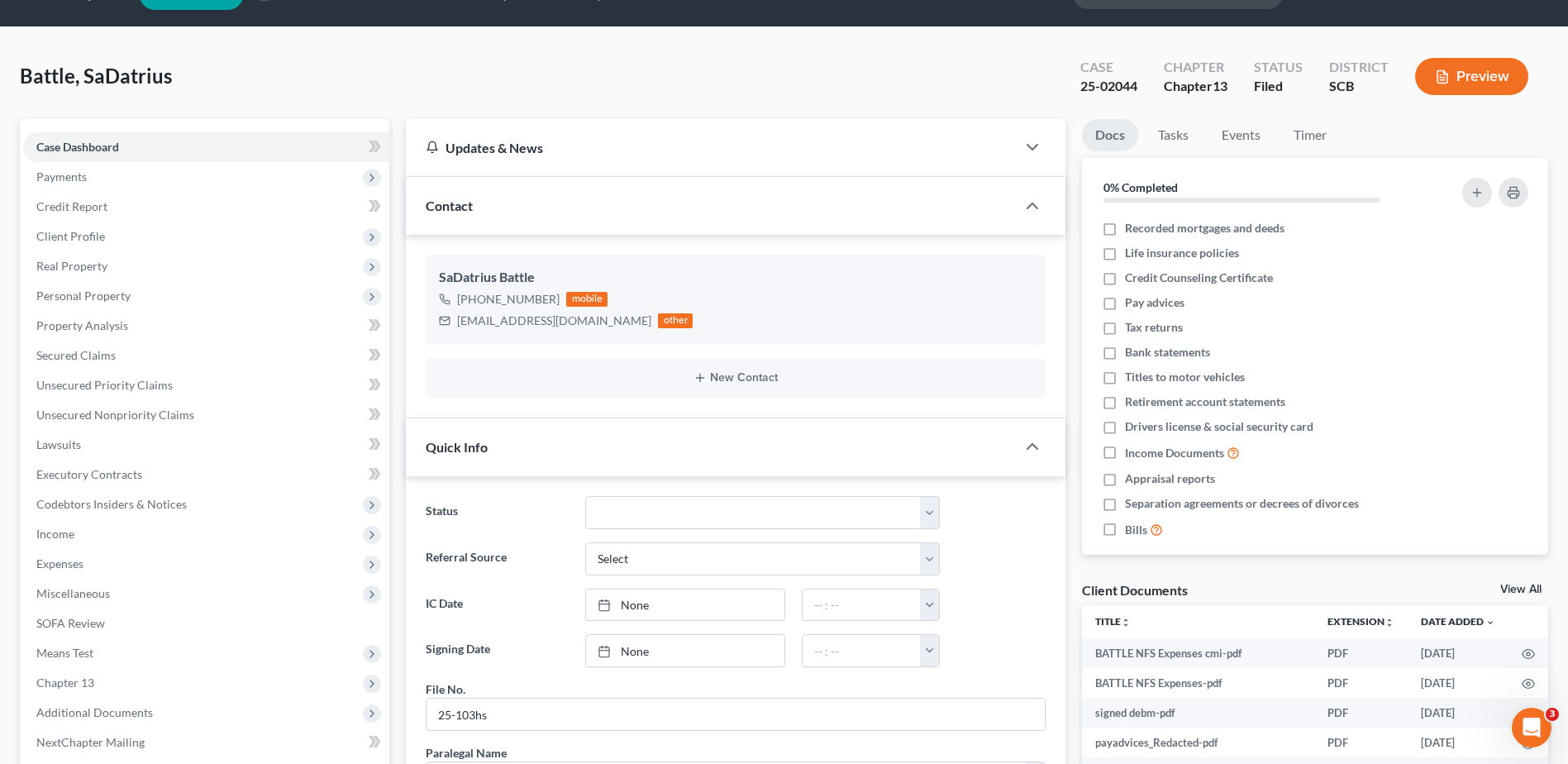
scroll to position [0, 0]
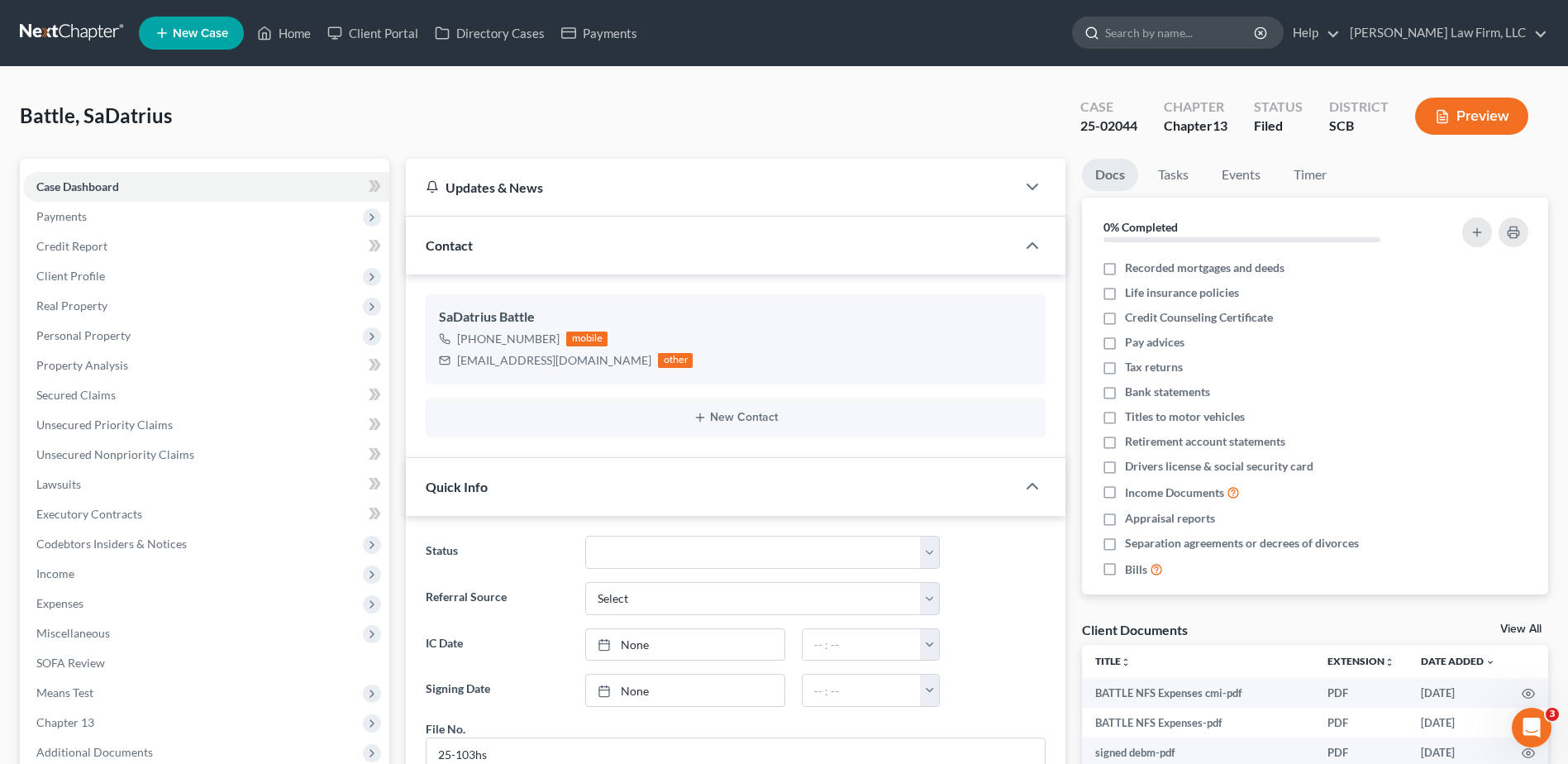
click at [1196, 25] on input "search" at bounding box center [1180, 32] width 151 height 31
type input "[PERSON_NAME]"
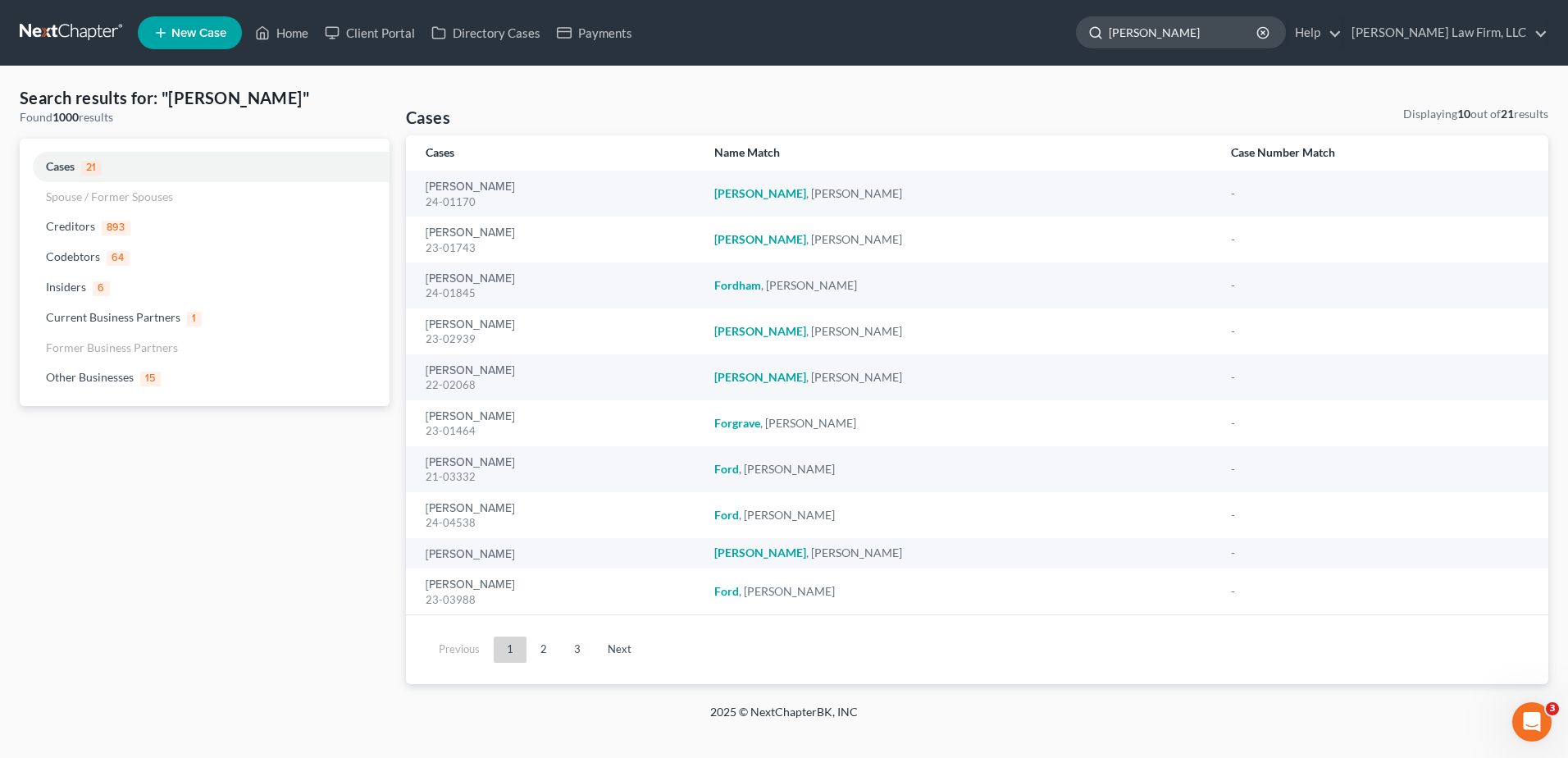
click at [1132, 27] on div "[PERSON_NAME]" at bounding box center [1181, 32] width 210 height 32
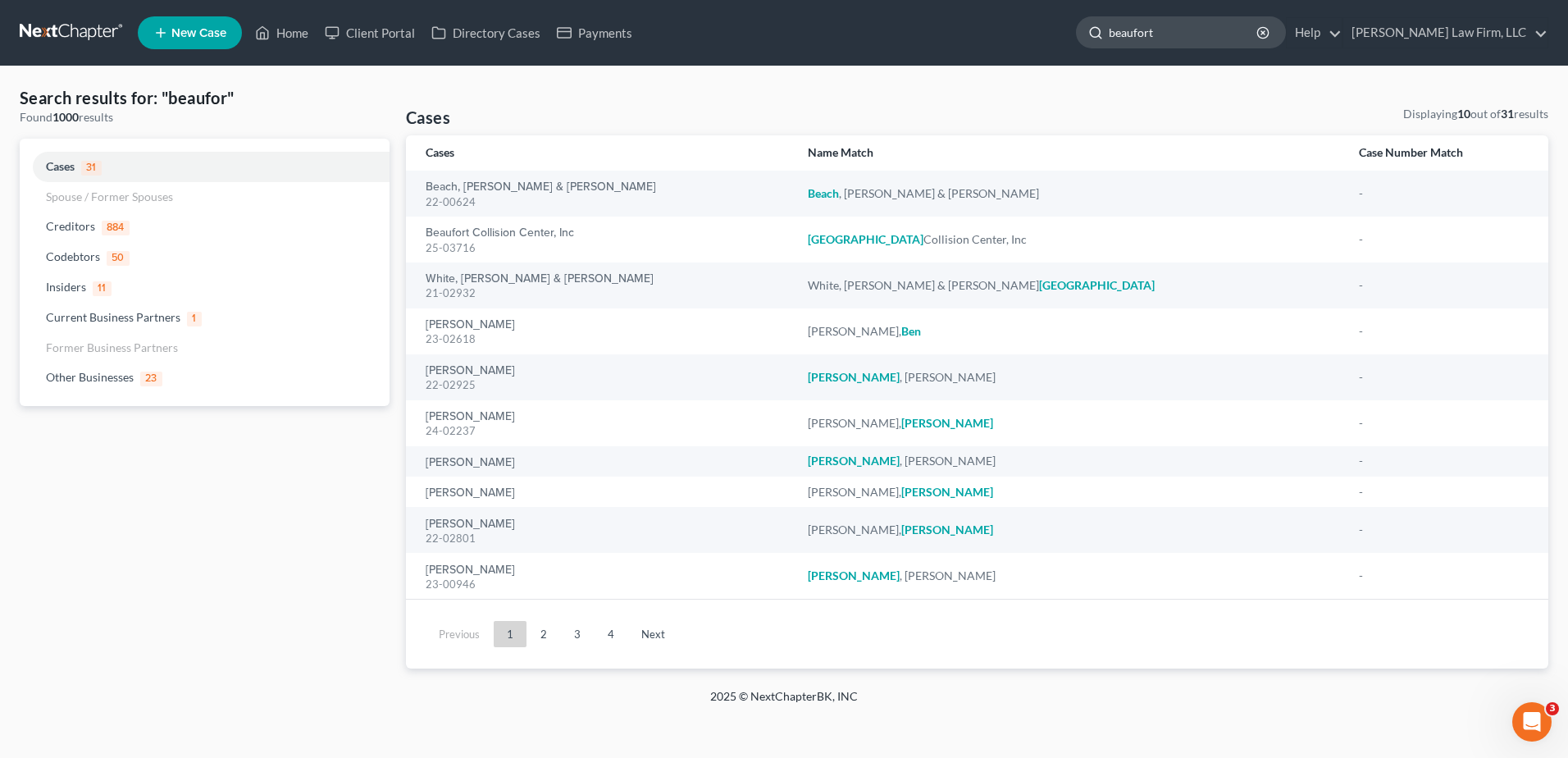
type input "beaufort"
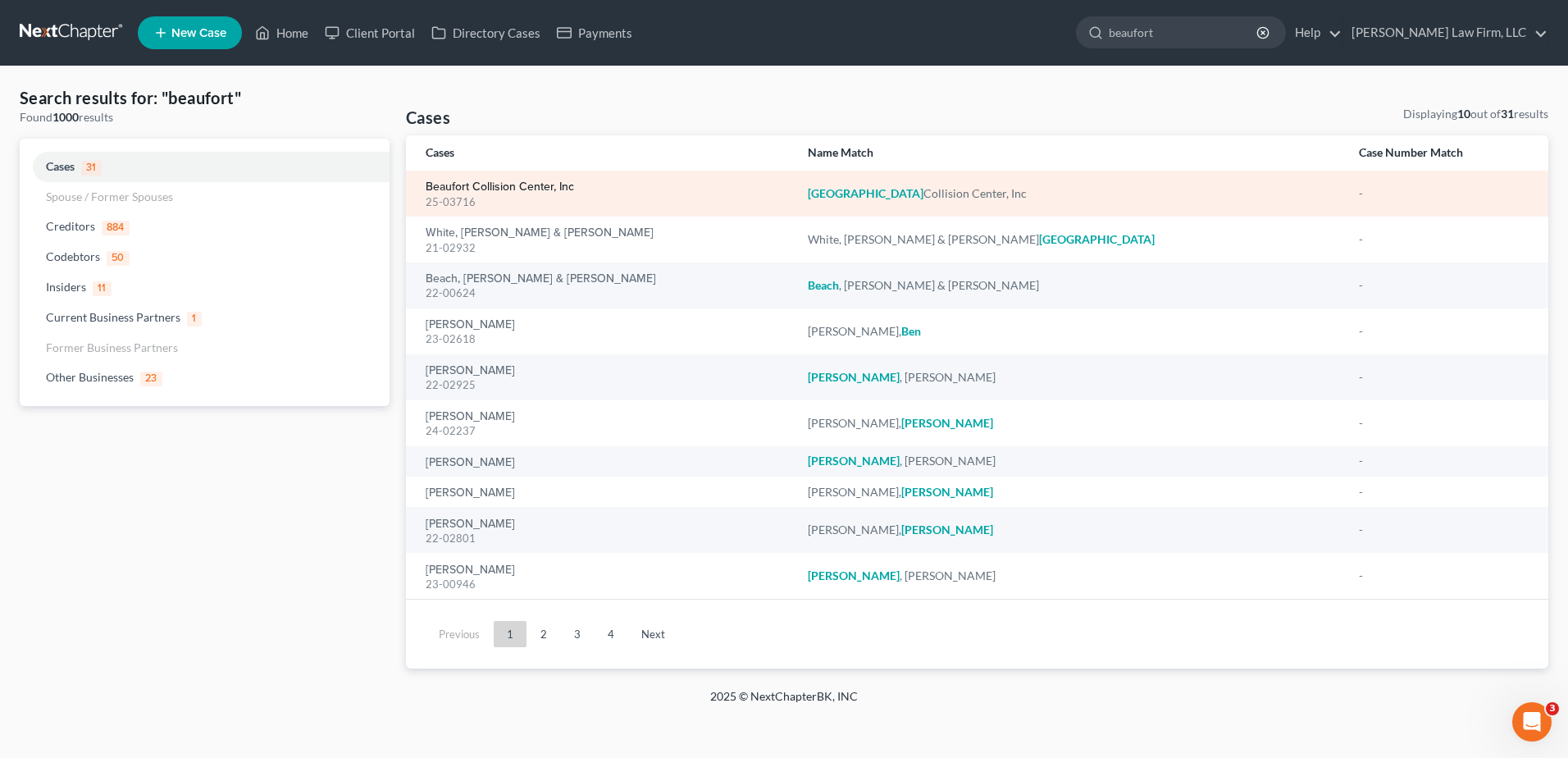
click at [516, 192] on link "Beaufort Collision Center, Inc" at bounding box center [499, 187] width 148 height 11
select select "4"
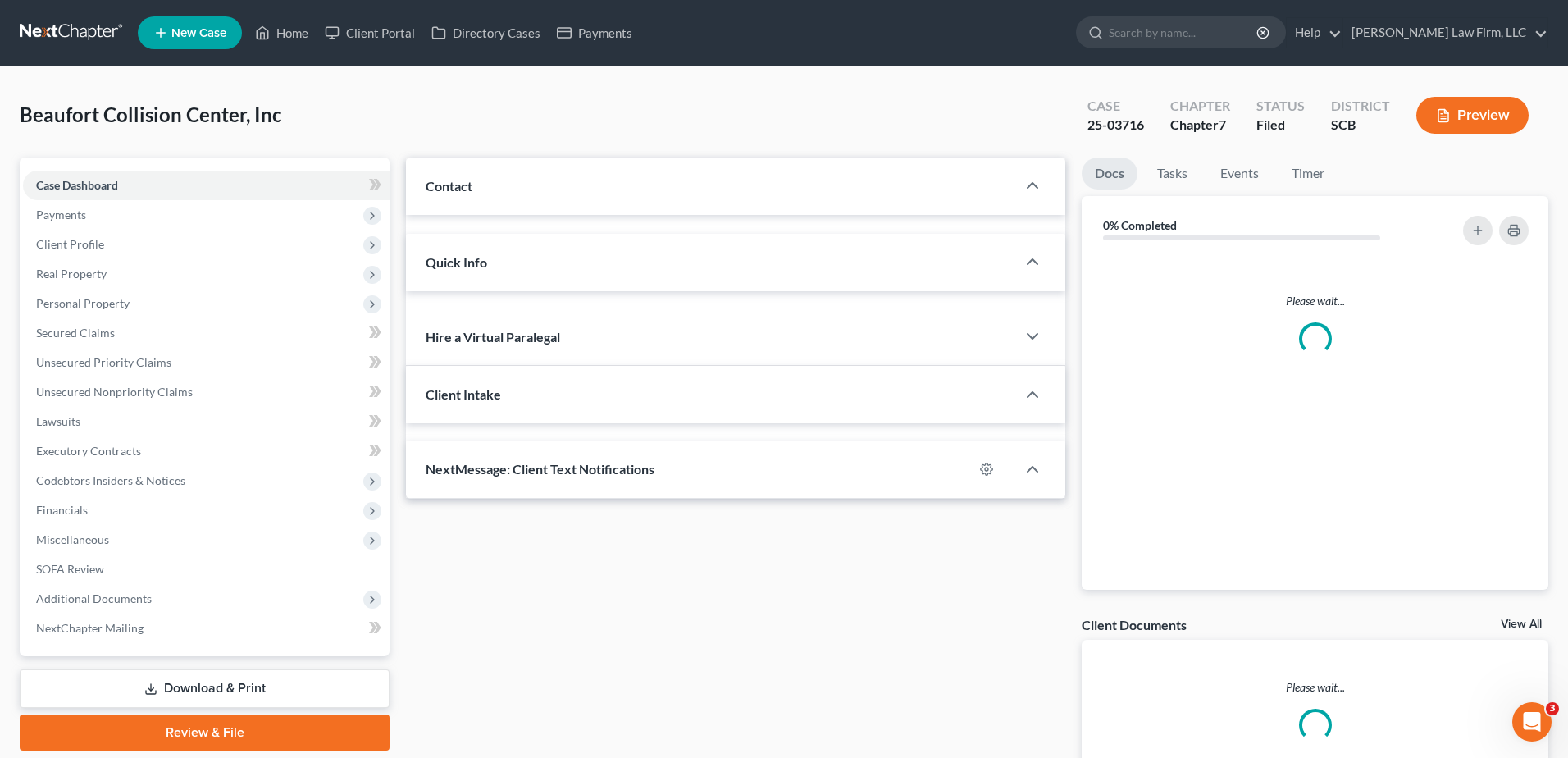
select select "0"
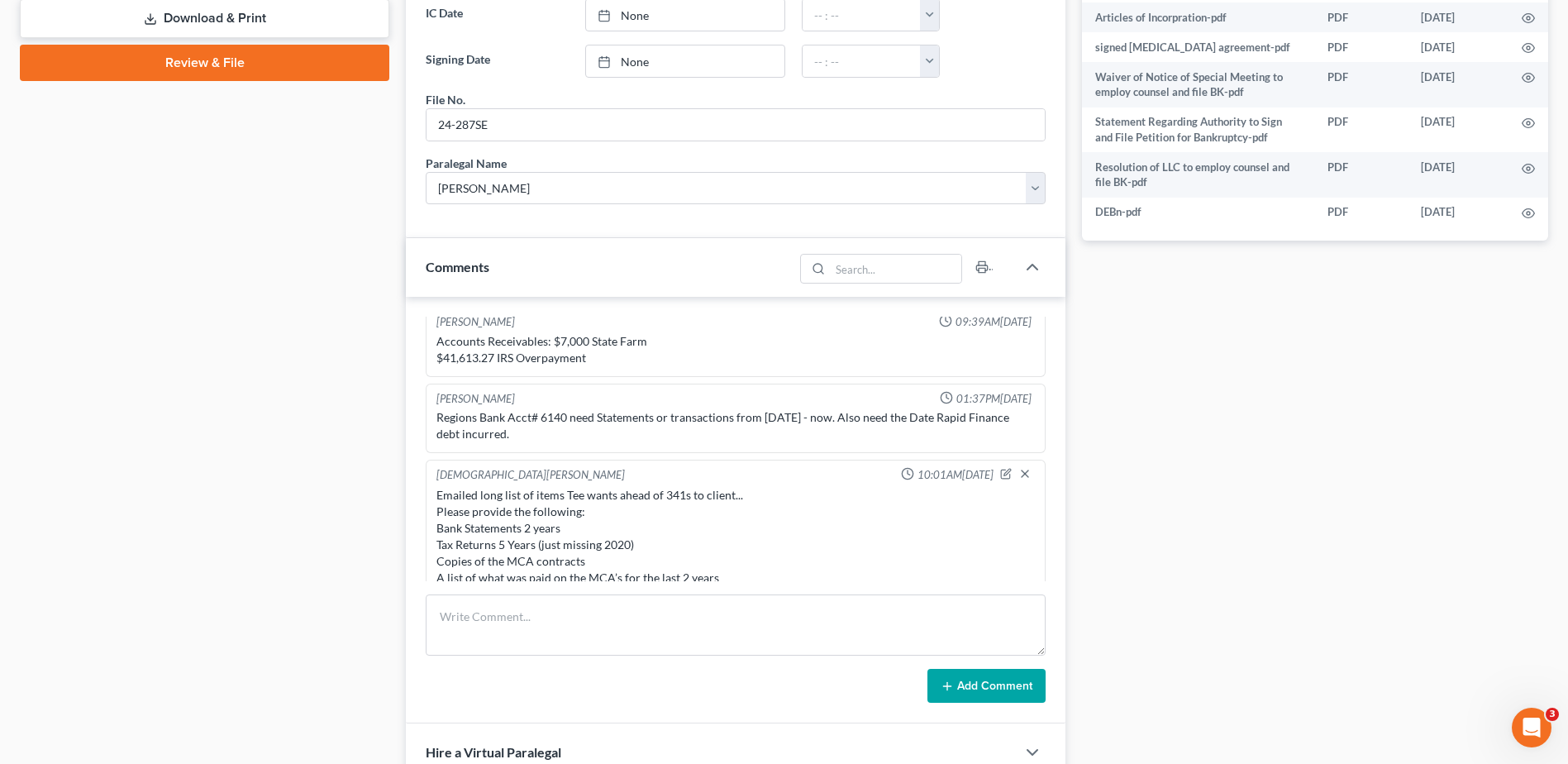
scroll to position [827, 0]
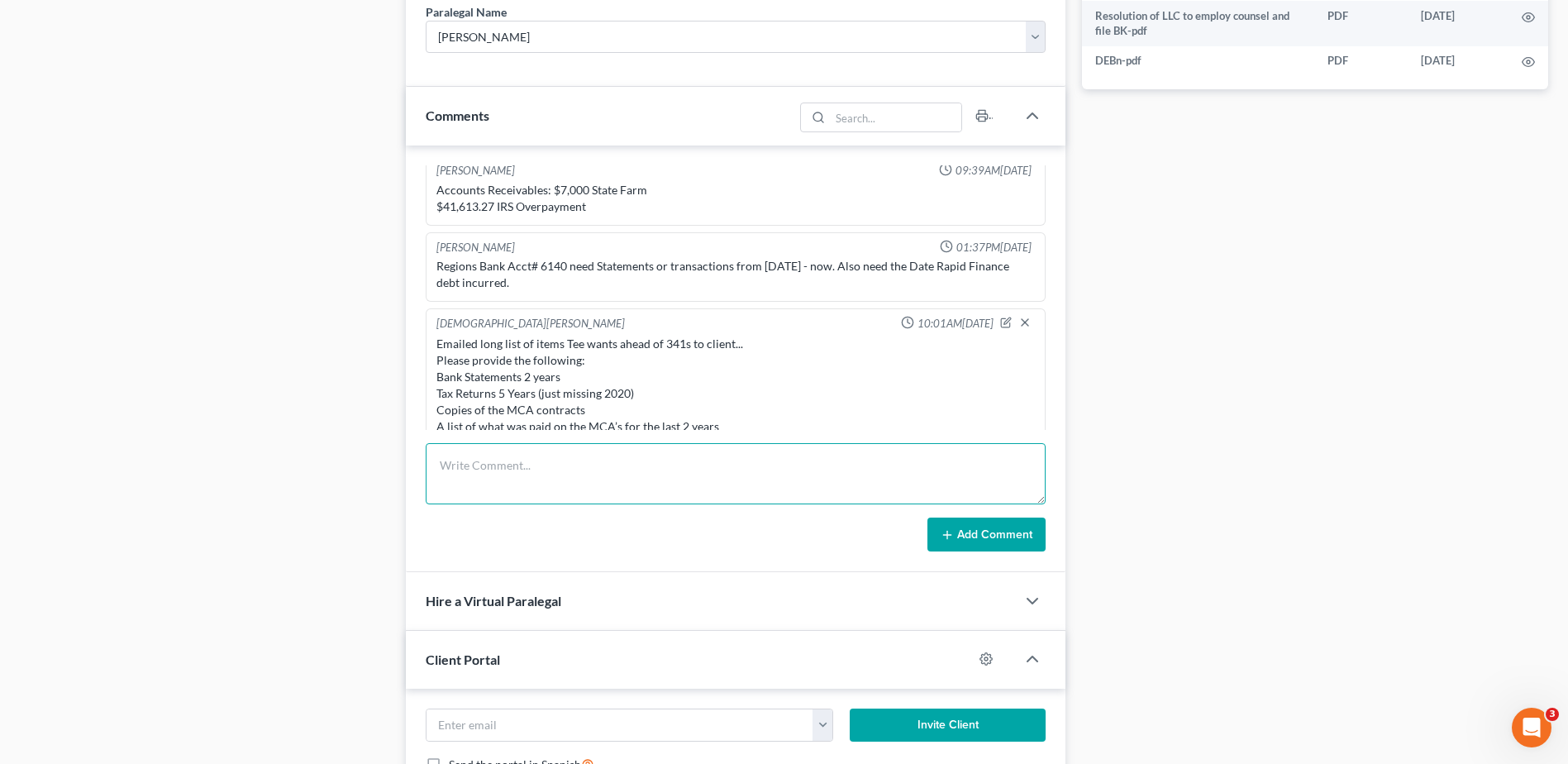
click at [484, 479] on textarea at bounding box center [736, 473] width 620 height 61
type textarea "tc with client, just wanted to confirm he received my email; he did and is havi…"
click at [1025, 543] on button "Add Comment" at bounding box center [986, 535] width 118 height 35
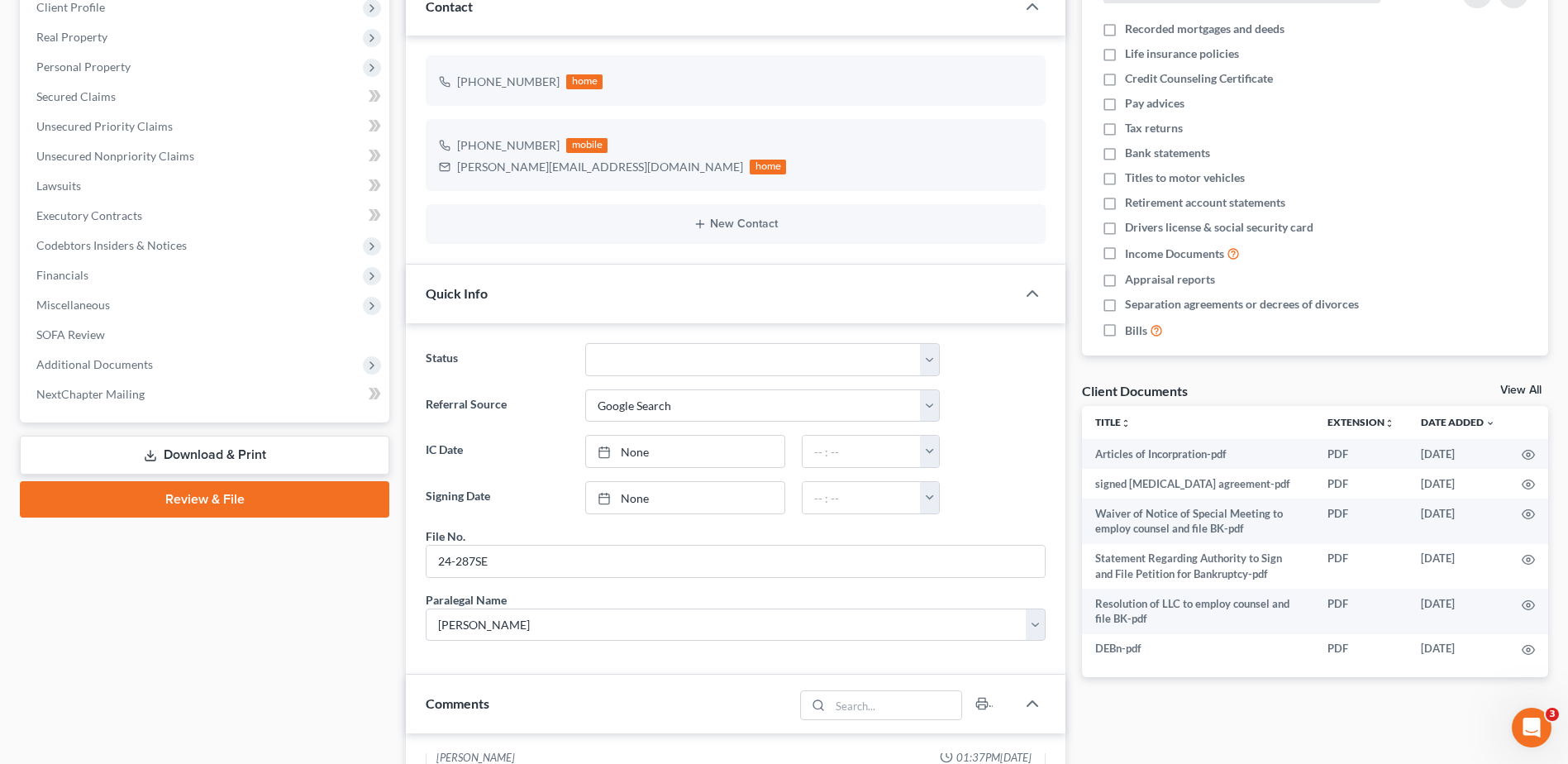
scroll to position [0, 0]
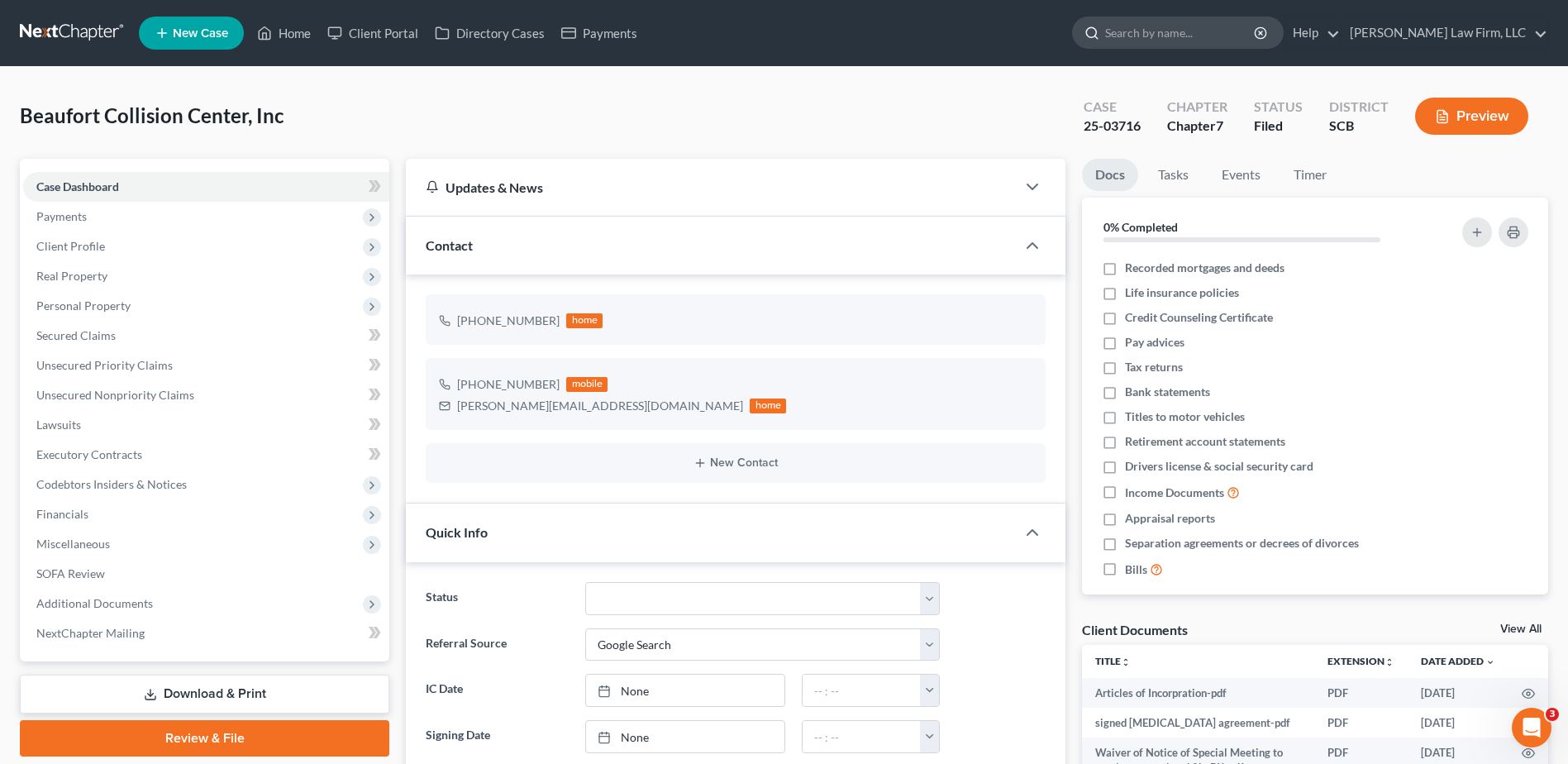
click at [1177, 41] on input "search" at bounding box center [1180, 32] width 151 height 31
type input "sheets"
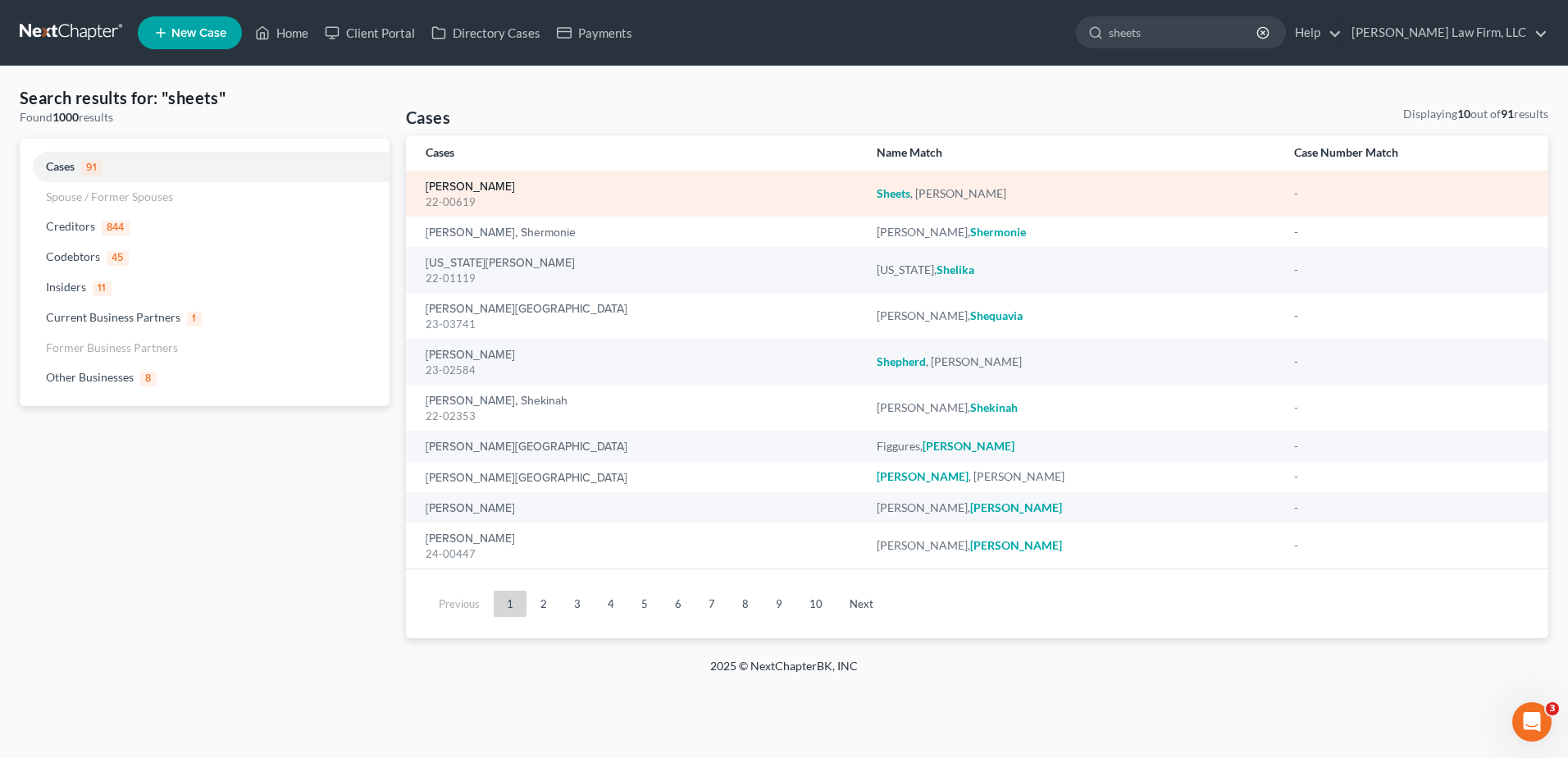
click at [472, 186] on link "[PERSON_NAME]" at bounding box center [470, 187] width 89 height 11
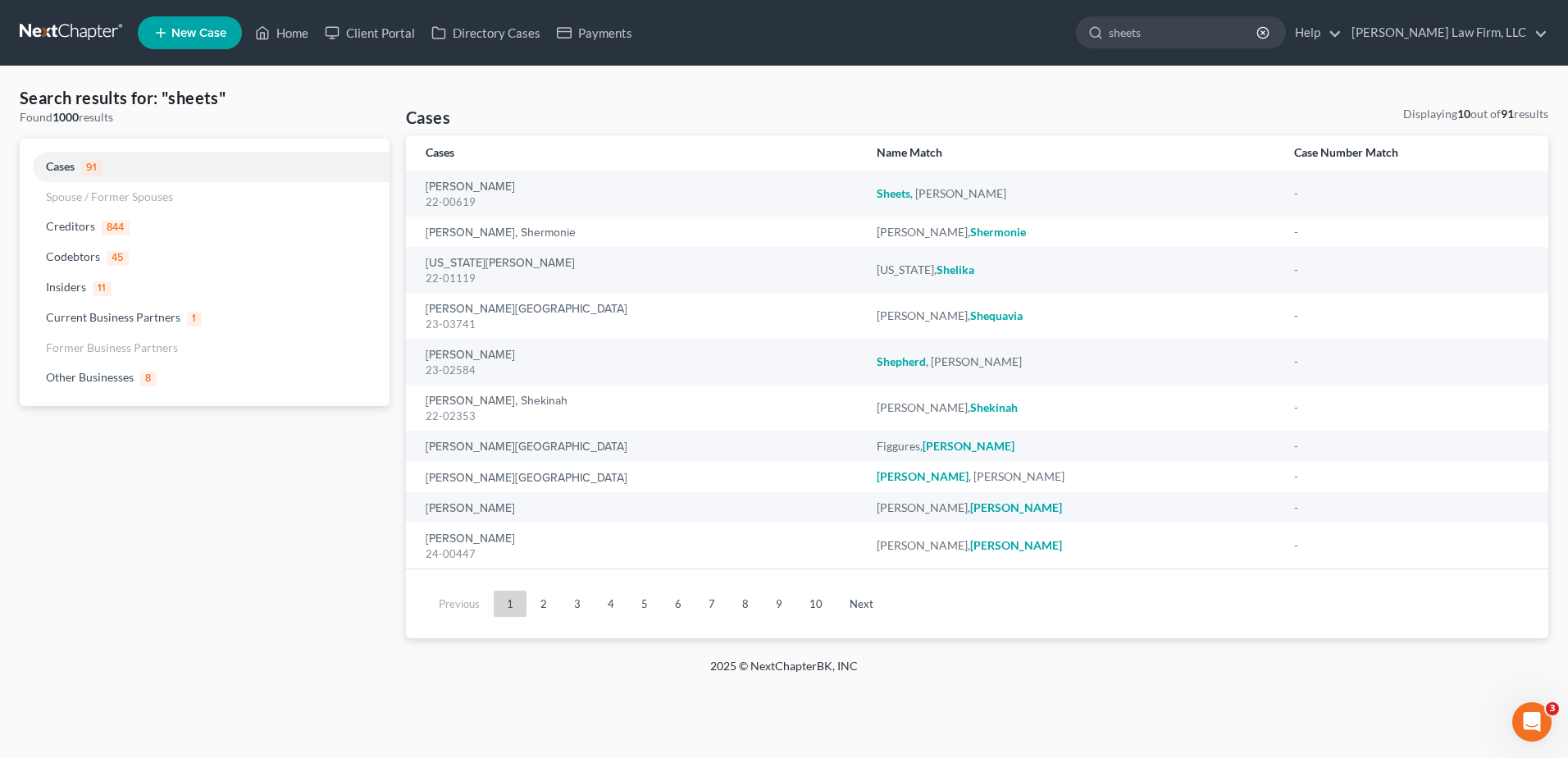
select select "6"
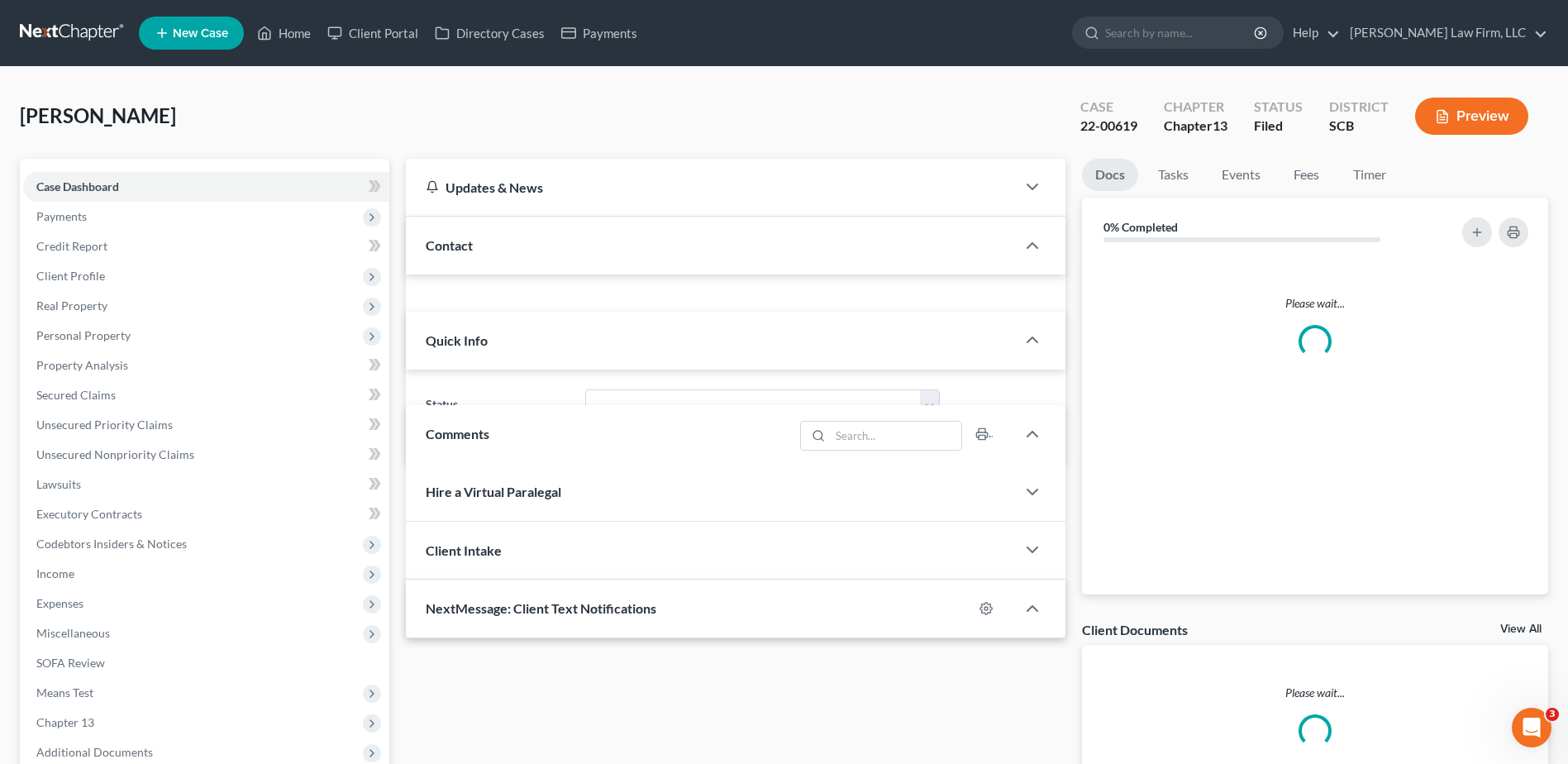
select select "0"
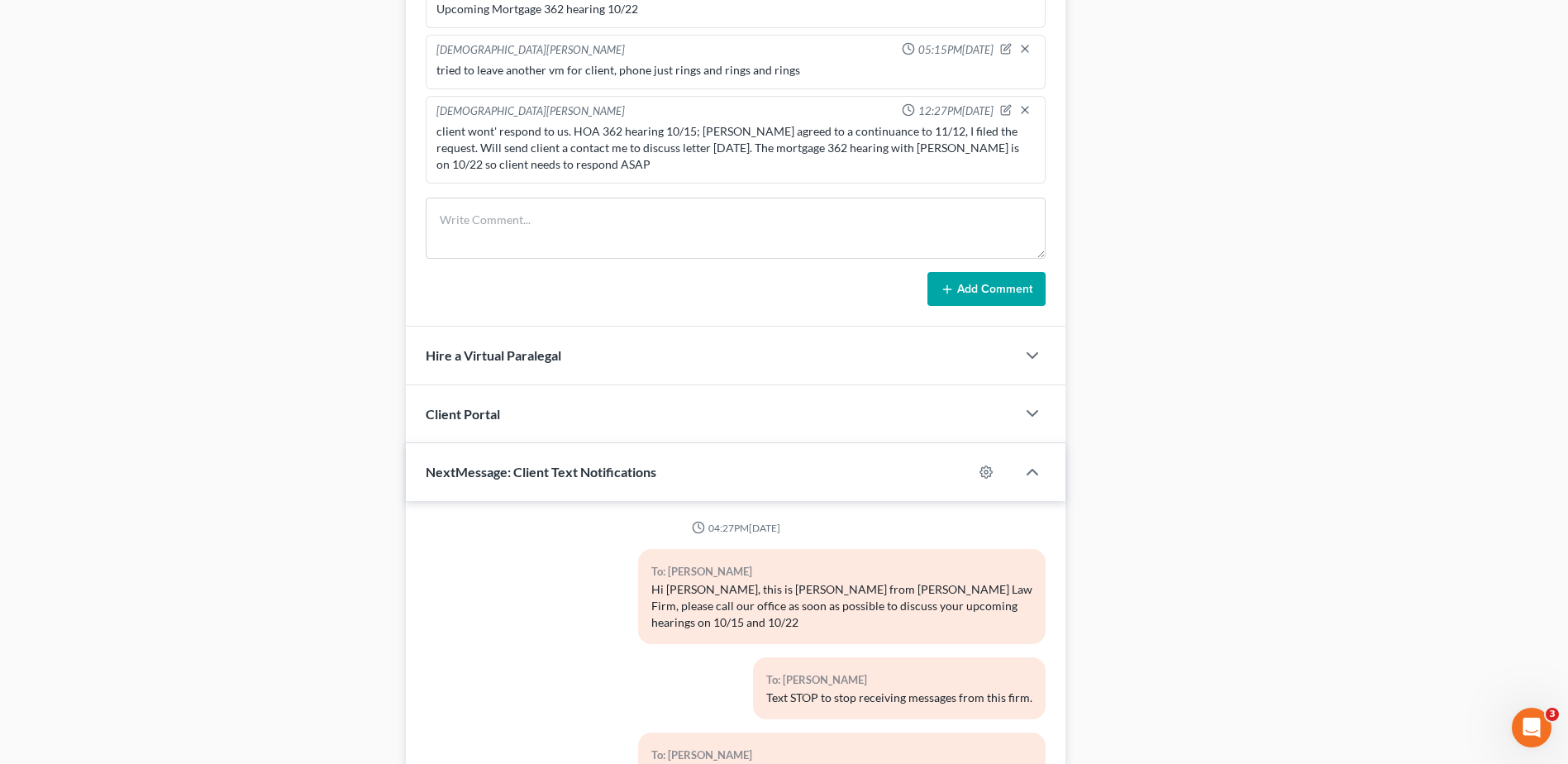
scroll to position [1239, 0]
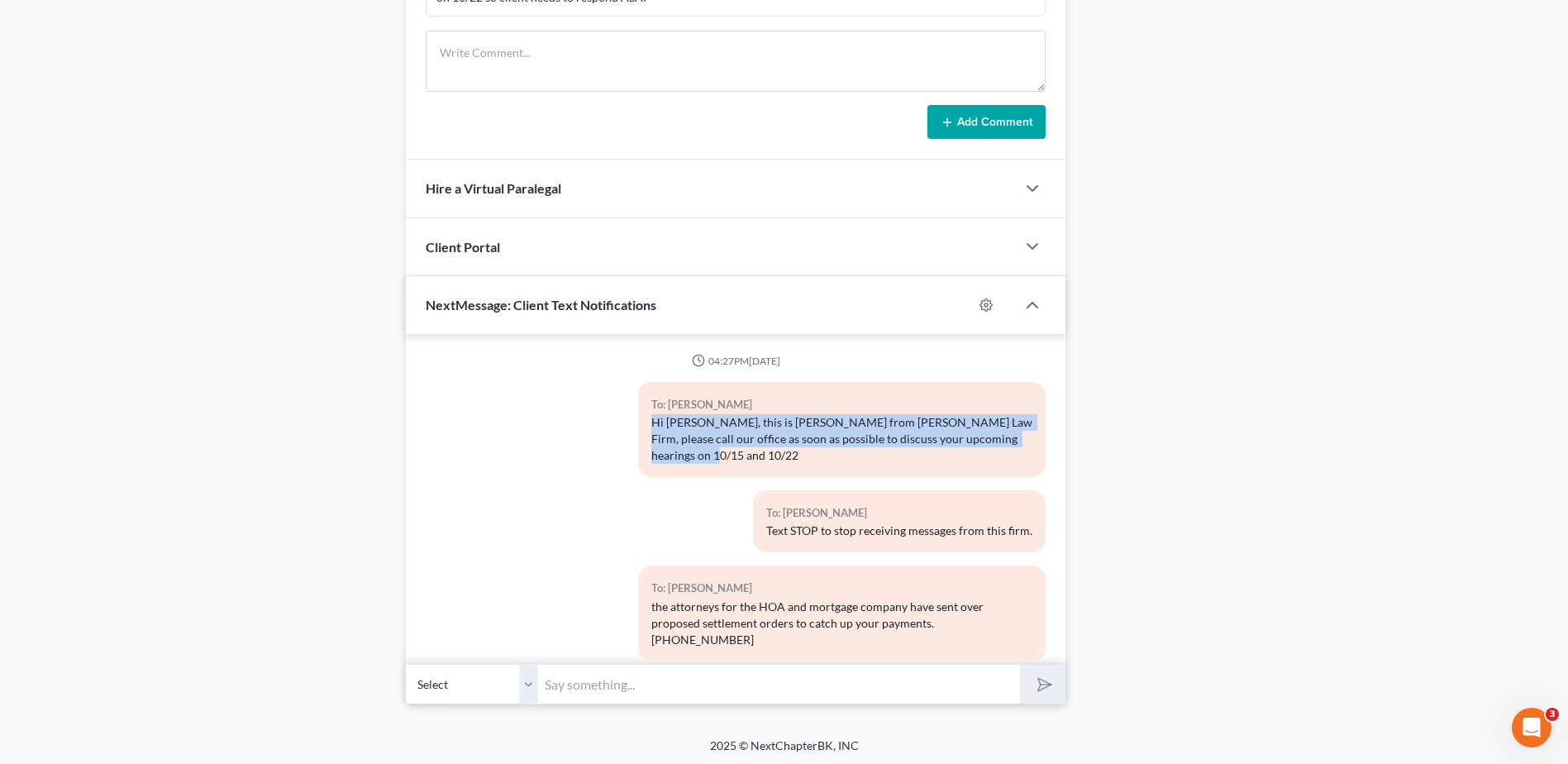
drag, startPoint x: 1027, startPoint y: 438, endPoint x: 628, endPoint y: 423, distance: 399.3
click at [628, 423] on div "To: [PERSON_NAME] Hi [PERSON_NAME], this is [PERSON_NAME] from [PERSON_NAME] La…" at bounding box center [735, 436] width 636 height 109
copy div "Hi [PERSON_NAME], this is [PERSON_NAME] from [PERSON_NAME] Law Firm, please cal…"
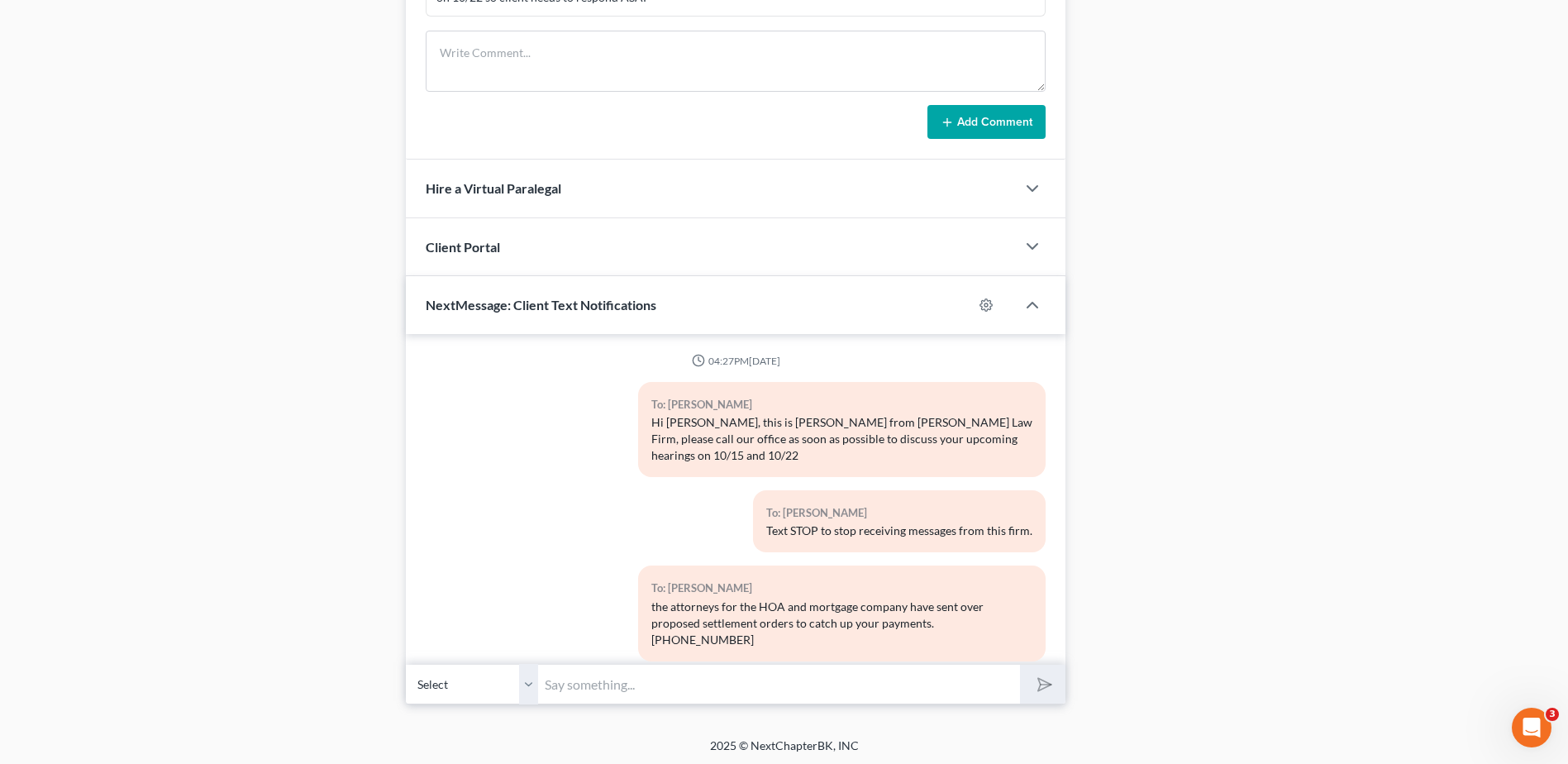
click at [677, 676] on input "text" at bounding box center [779, 684] width 482 height 40
paste input "Hi [PERSON_NAME], this is [PERSON_NAME] from [PERSON_NAME] Law Firm, please cal…"
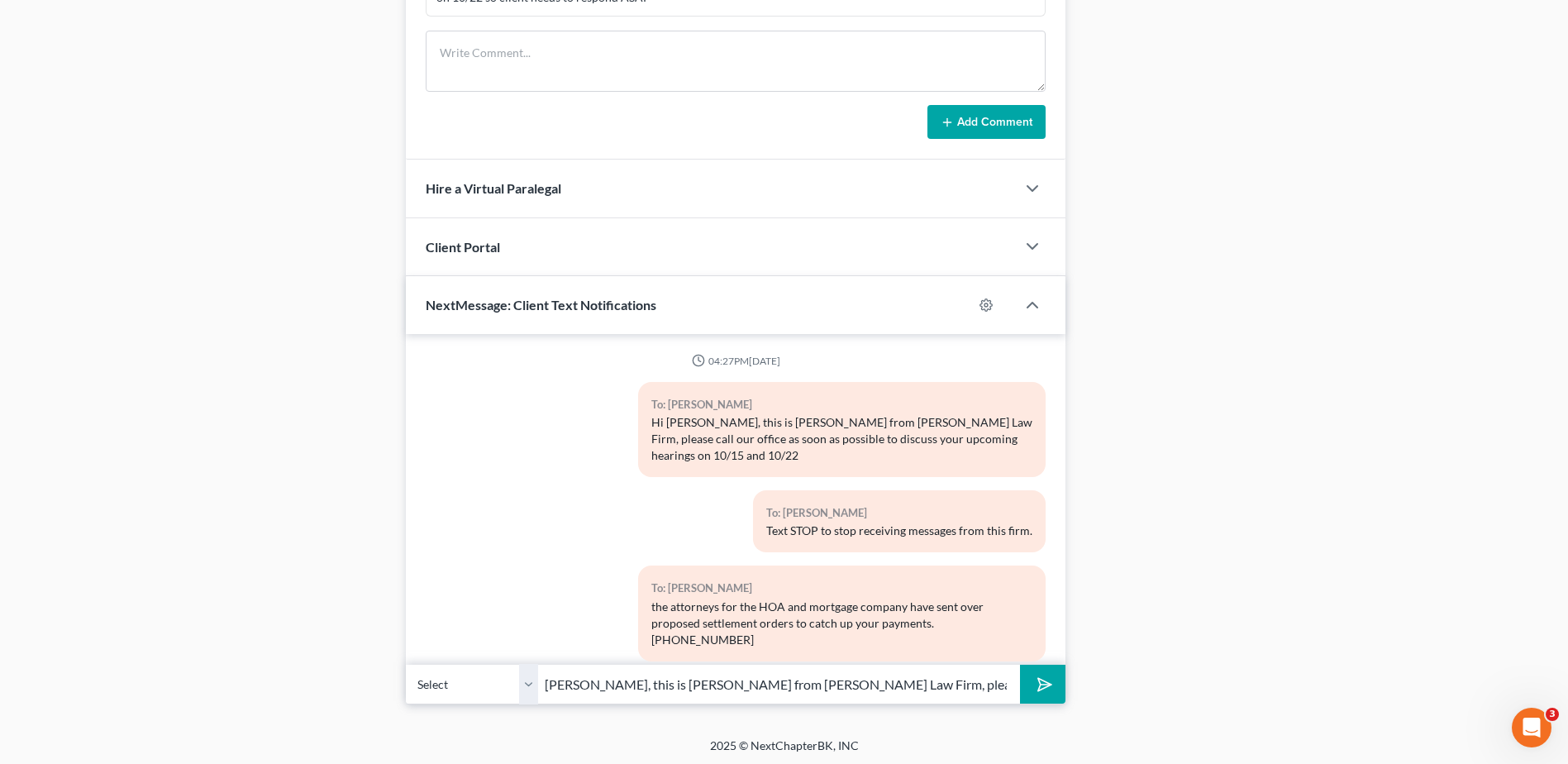
type input "[PERSON_NAME], this is [PERSON_NAME] from [PERSON_NAME] Law Firm, please call o…"
click at [1044, 681] on line "submit" at bounding box center [1046, 684] width 10 height 11
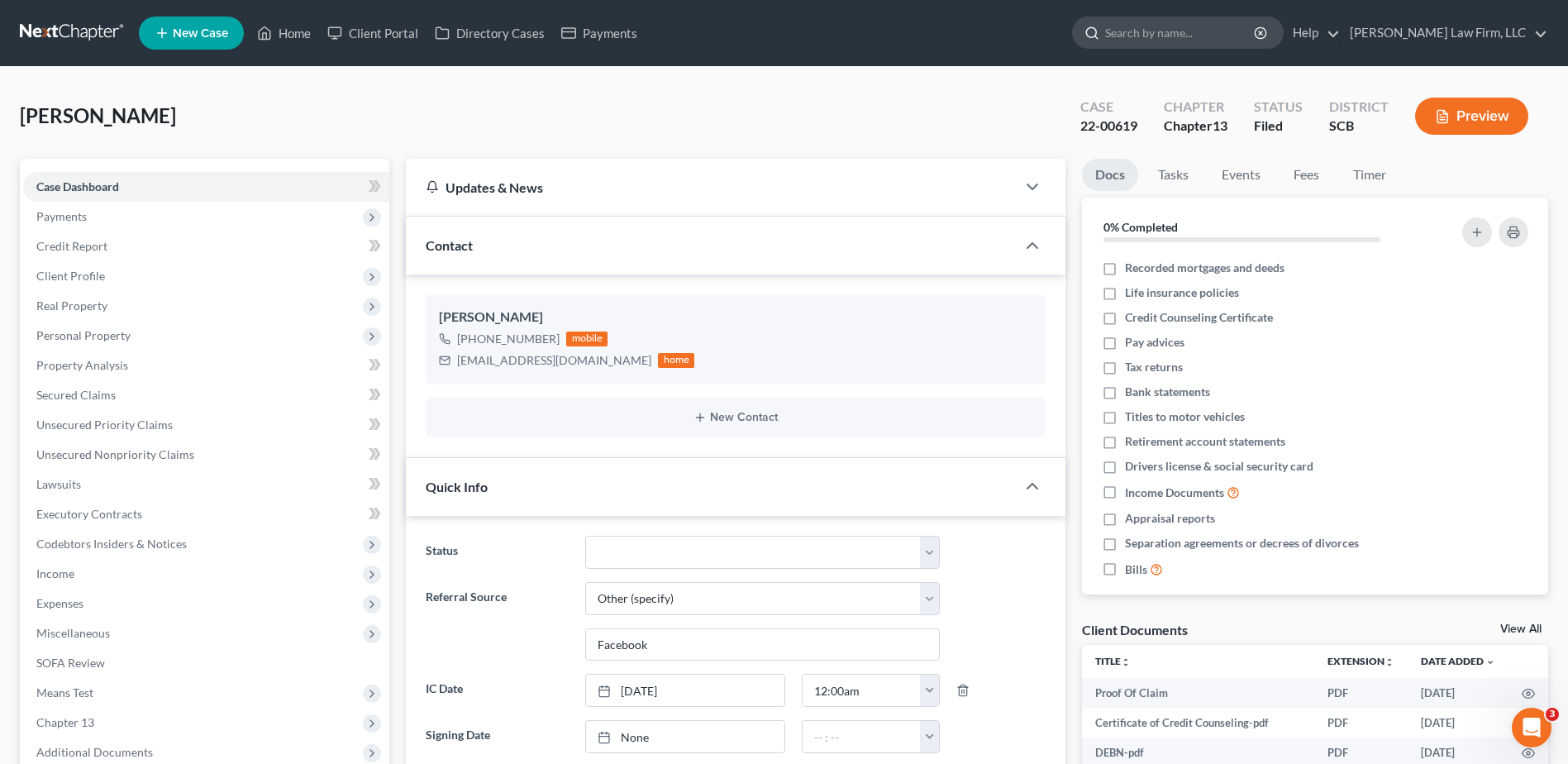
click at [1241, 23] on input "search" at bounding box center [1180, 32] width 151 height 31
type input "o"
type input "[PERSON_NAME]"
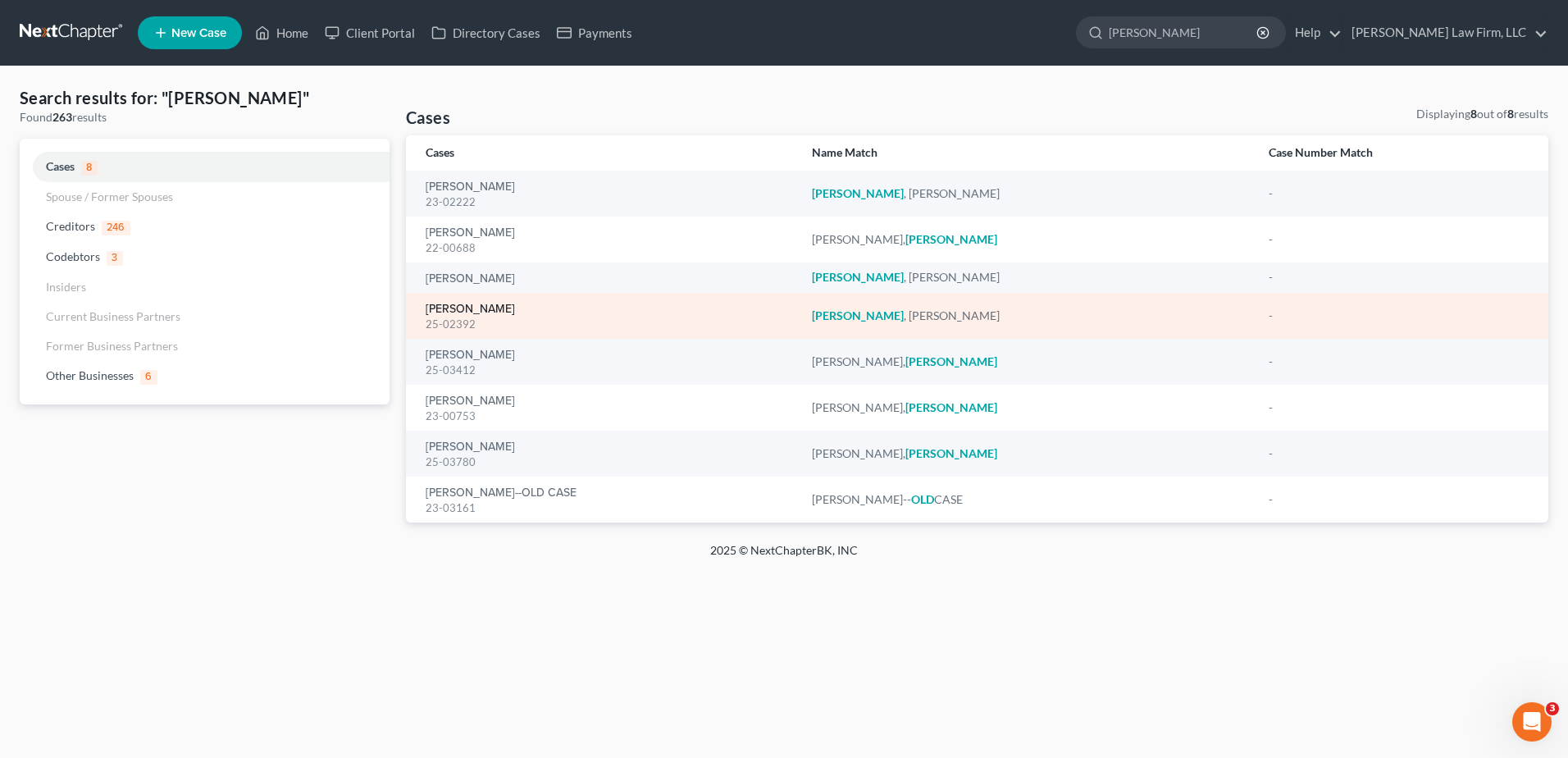
click at [460, 311] on link "[PERSON_NAME]" at bounding box center [470, 309] width 89 height 11
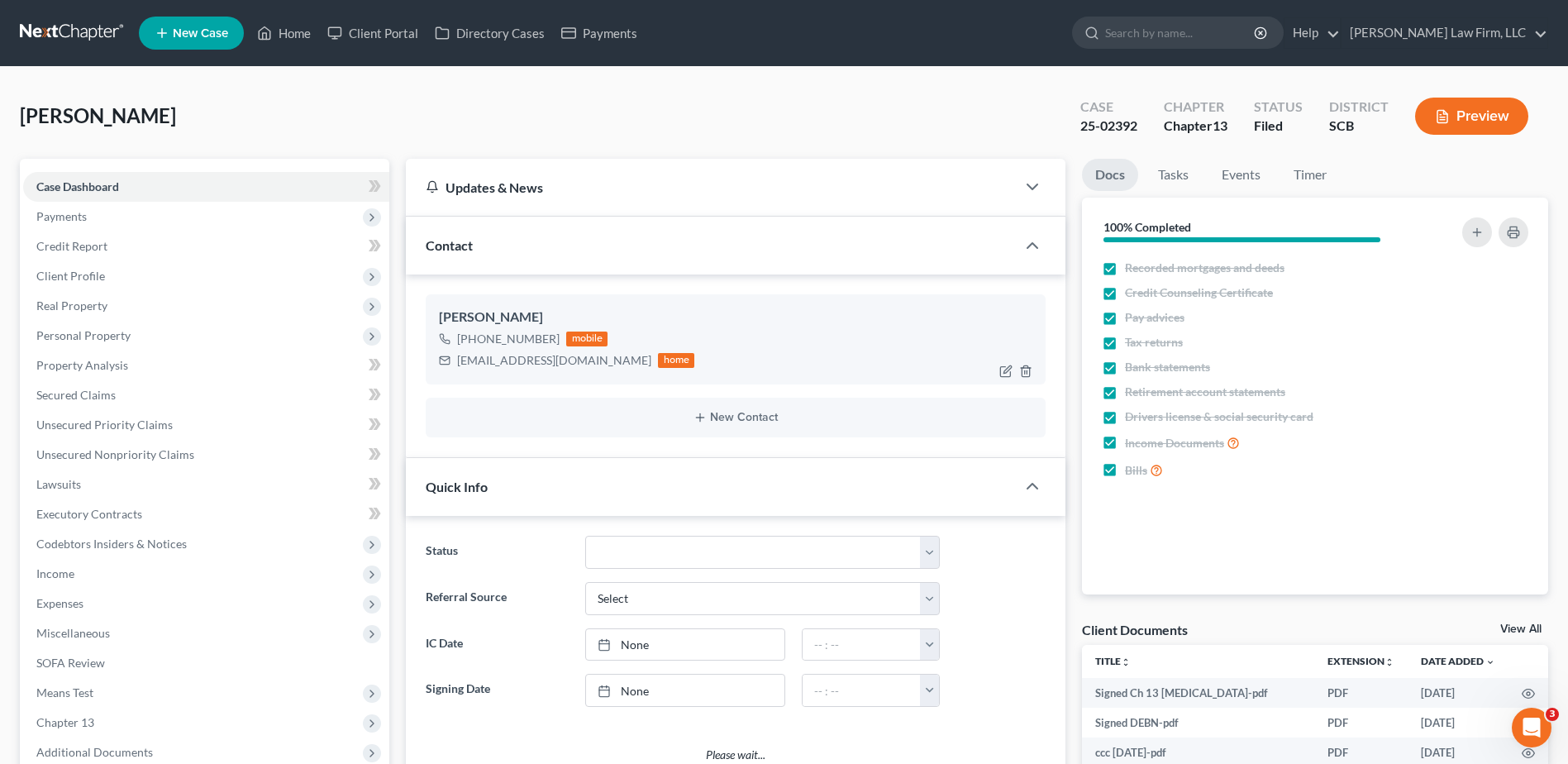
select select "1"
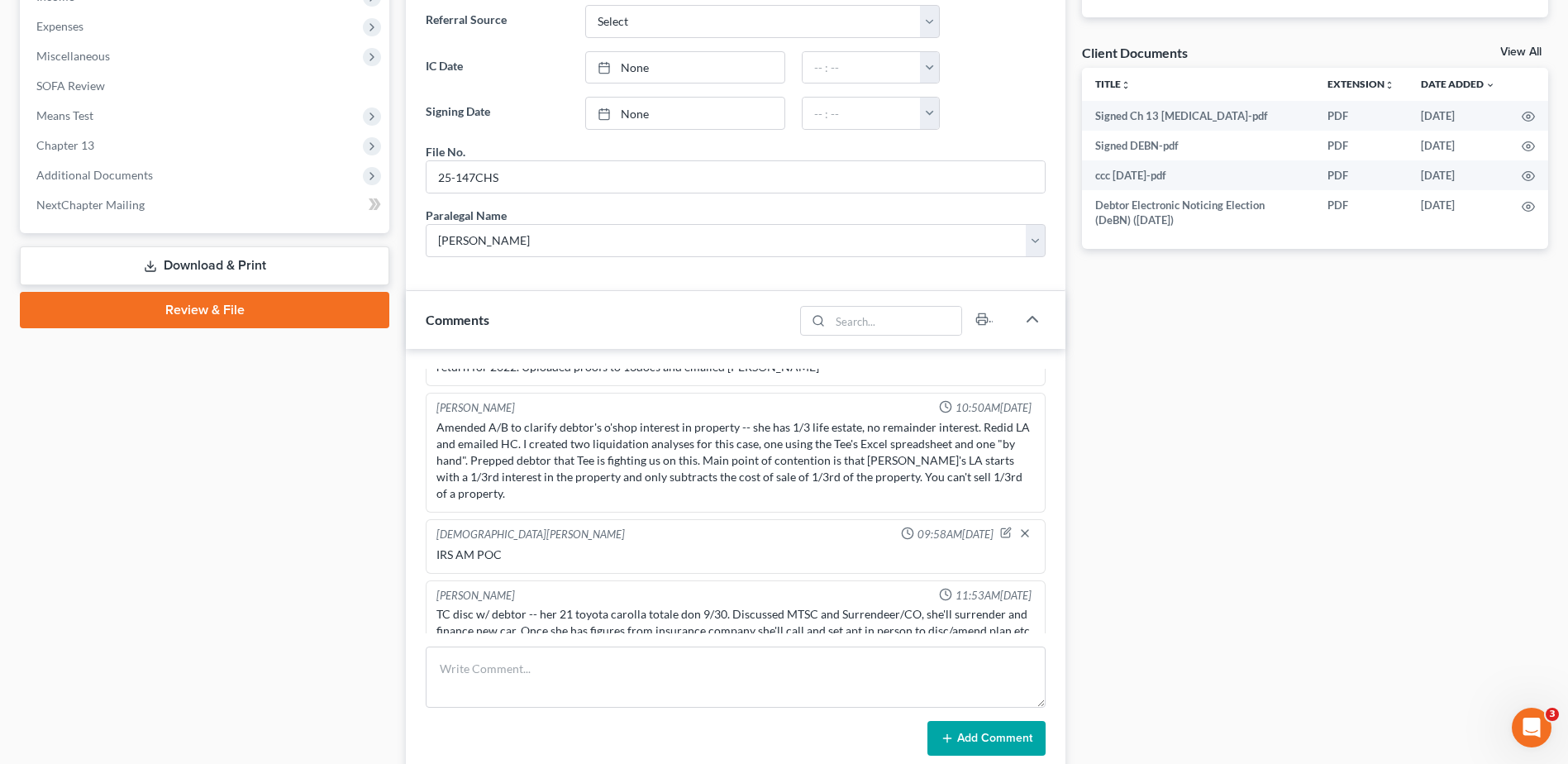
scroll to position [578, 0]
